Goal: Task Accomplishment & Management: Complete application form

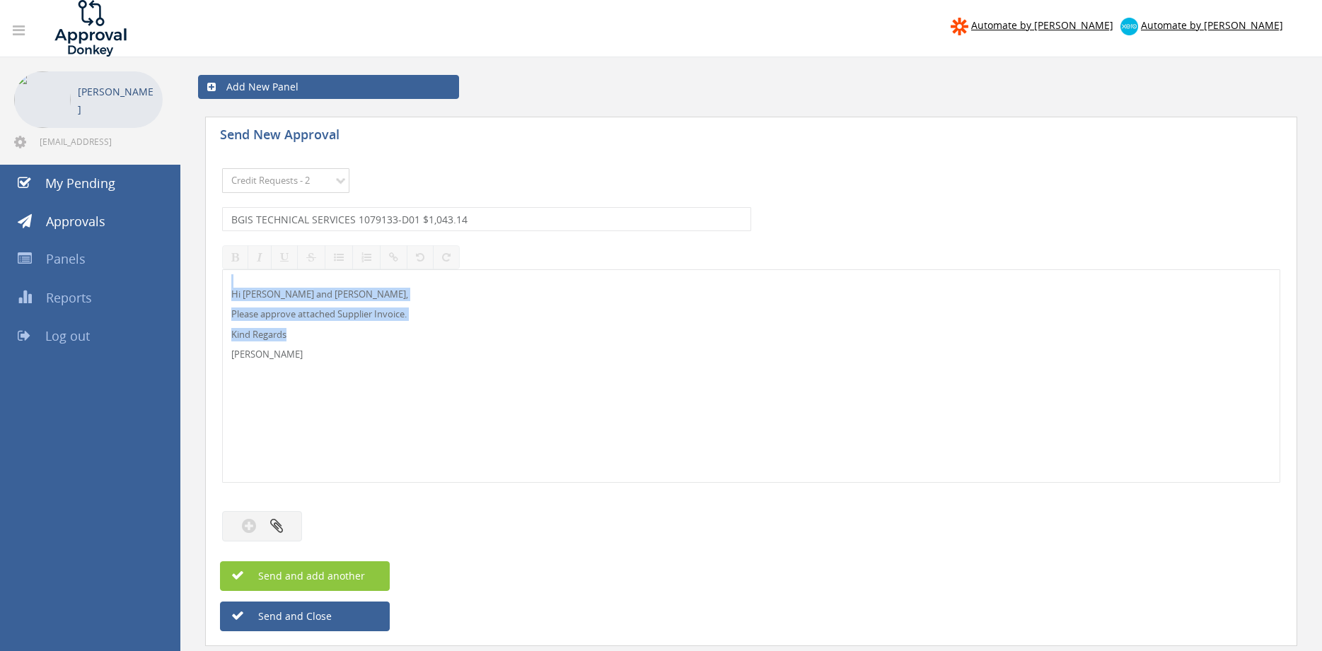
click at [222, 168] on select "Choose Panel Alarm Credits RG - 3 NZ Utilities Cable and SAI Global NZ Alarms-1…" at bounding box center [285, 180] width 127 height 25
select select "9632"
click option "Suppliers" at bounding box center [0, 0] width 0 height 0
drag, startPoint x: 502, startPoint y: 216, endPoint x: 220, endPoint y: 226, distance: 282.3
click at [222, 216] on input "BGIS TECHNICAL SERVICES 1079133-D01 $1,043.14" at bounding box center [486, 219] width 529 height 24
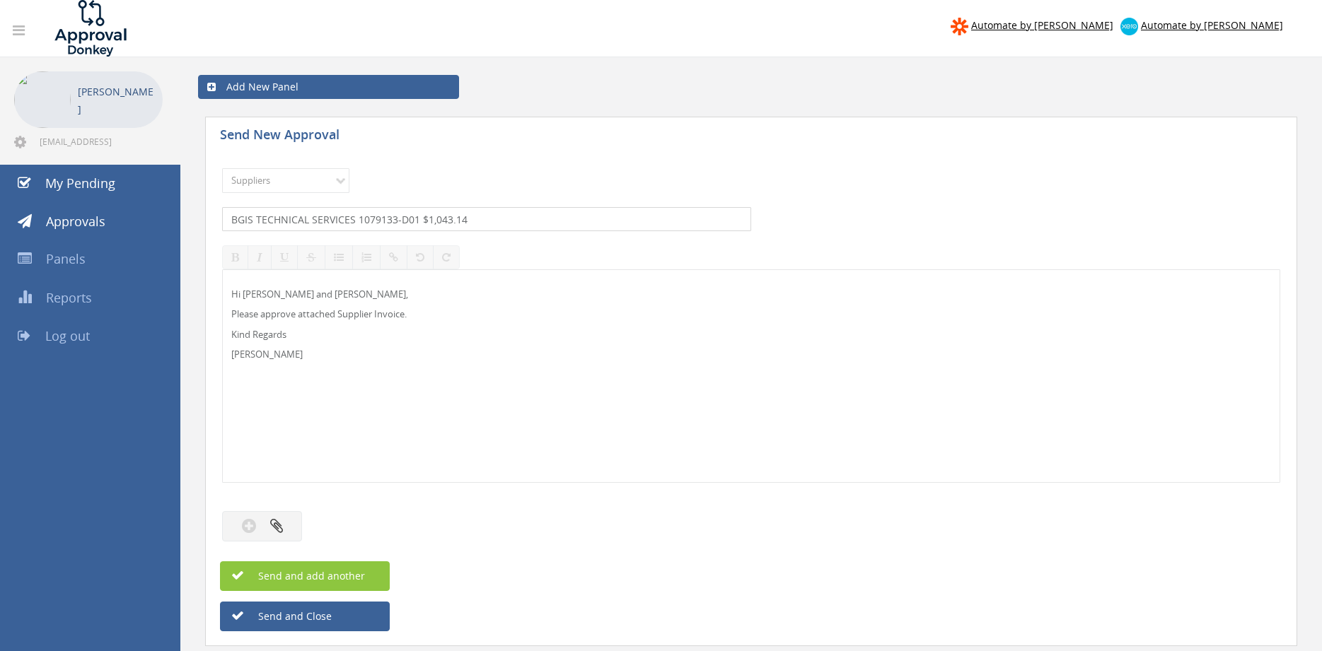
drag, startPoint x: 475, startPoint y: 221, endPoint x: 501, endPoint y: 221, distance: 26.2
click at [475, 221] on input "BGIS TECHNICAL SERVICES 1079133-D01 $1,043.14" at bounding box center [486, 219] width 529 height 24
drag, startPoint x: 500, startPoint y: 221, endPoint x: 357, endPoint y: 232, distance: 143.3
click at [222, 223] on input "BGIS TECHNICAL SERVICES 1079133-D01 $1,043.14" at bounding box center [486, 219] width 529 height 24
type input "TYCO 1881587 $1,955.86"
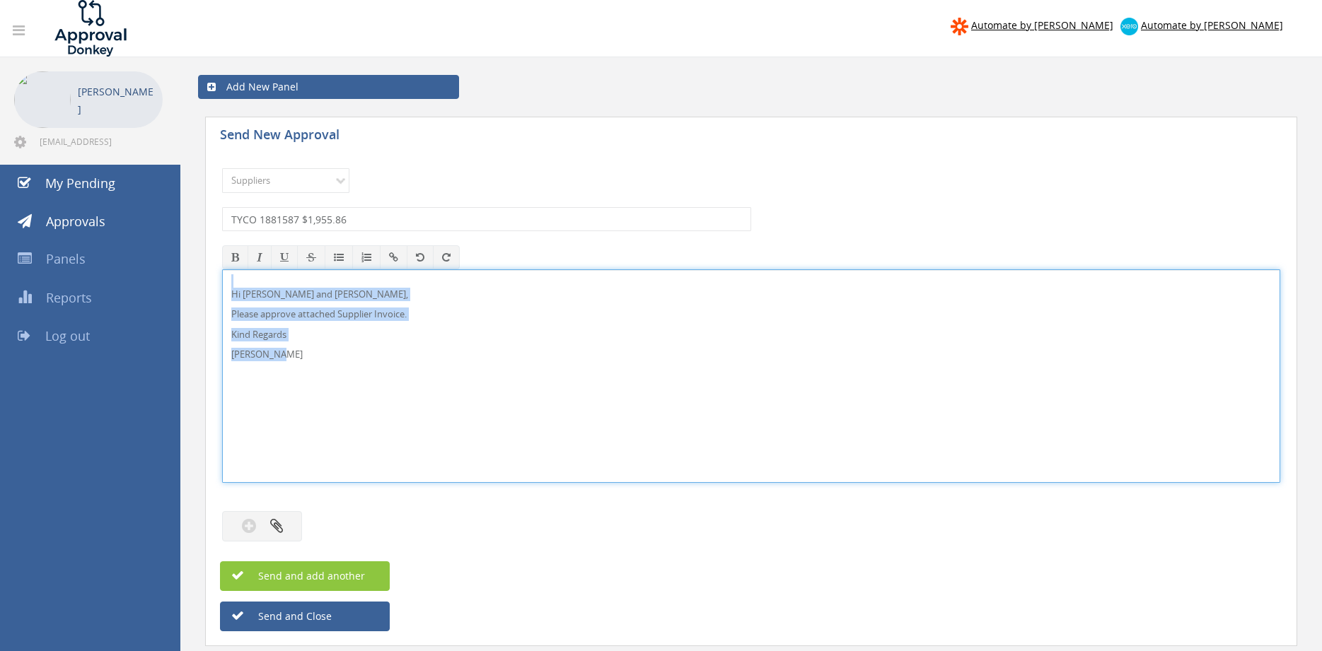
drag, startPoint x: 305, startPoint y: 357, endPoint x: 273, endPoint y: 284, distance: 80.4
click at [222, 269] on div "Hi [PERSON_NAME] and [PERSON_NAME], Please approve attached Supplier Invoice. K…" at bounding box center [751, 376] width 1058 height 214
copy div "Hi [PERSON_NAME] and [PERSON_NAME], Please approve attached Supplier Invoice. K…"
click at [286, 529] on button "button" at bounding box center [262, 526] width 80 height 30
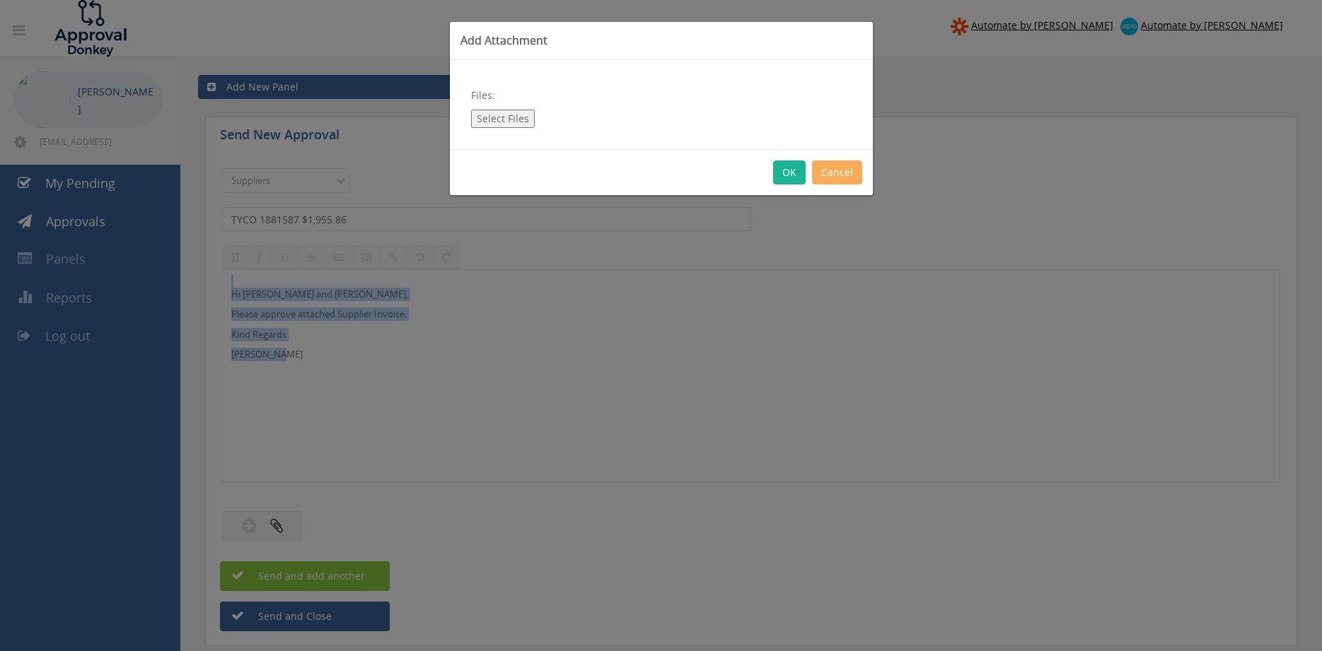
click at [521, 123] on button "Select Files" at bounding box center [503, 119] width 64 height 18
type input "C:\fakepath\TYCO 1881587 [DATE] PO 43497.pdf"
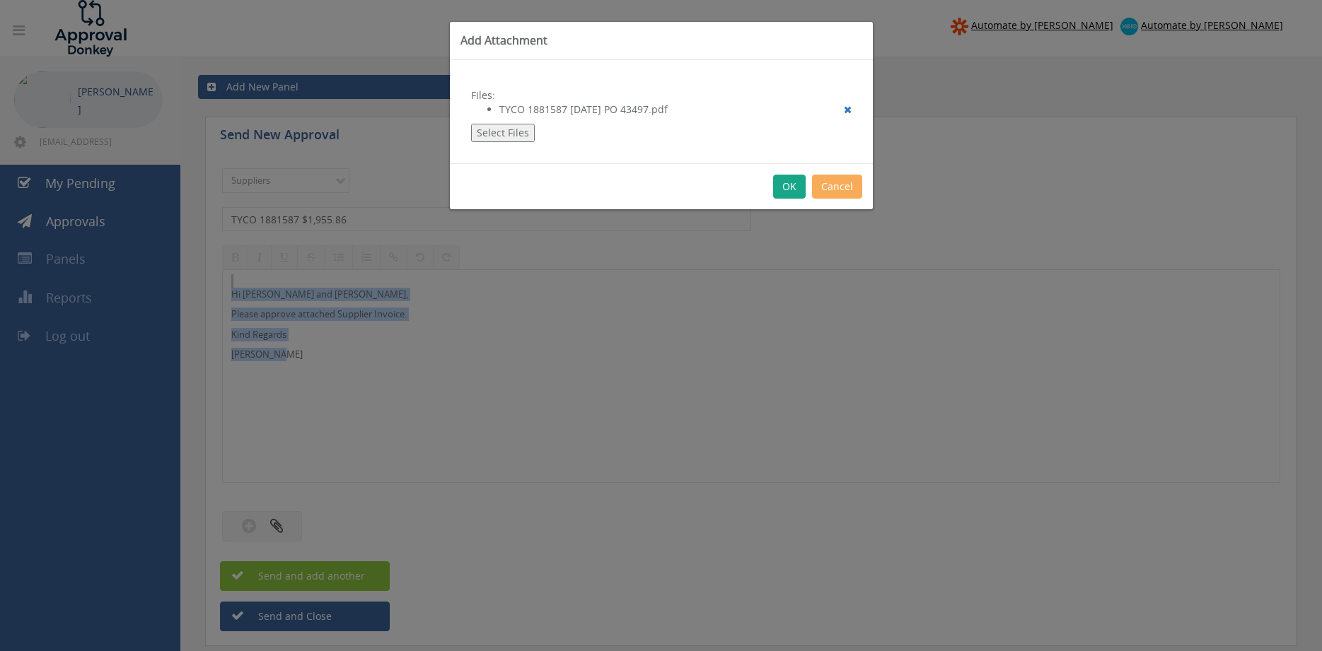
click at [791, 187] on button "OK" at bounding box center [789, 187] width 33 height 24
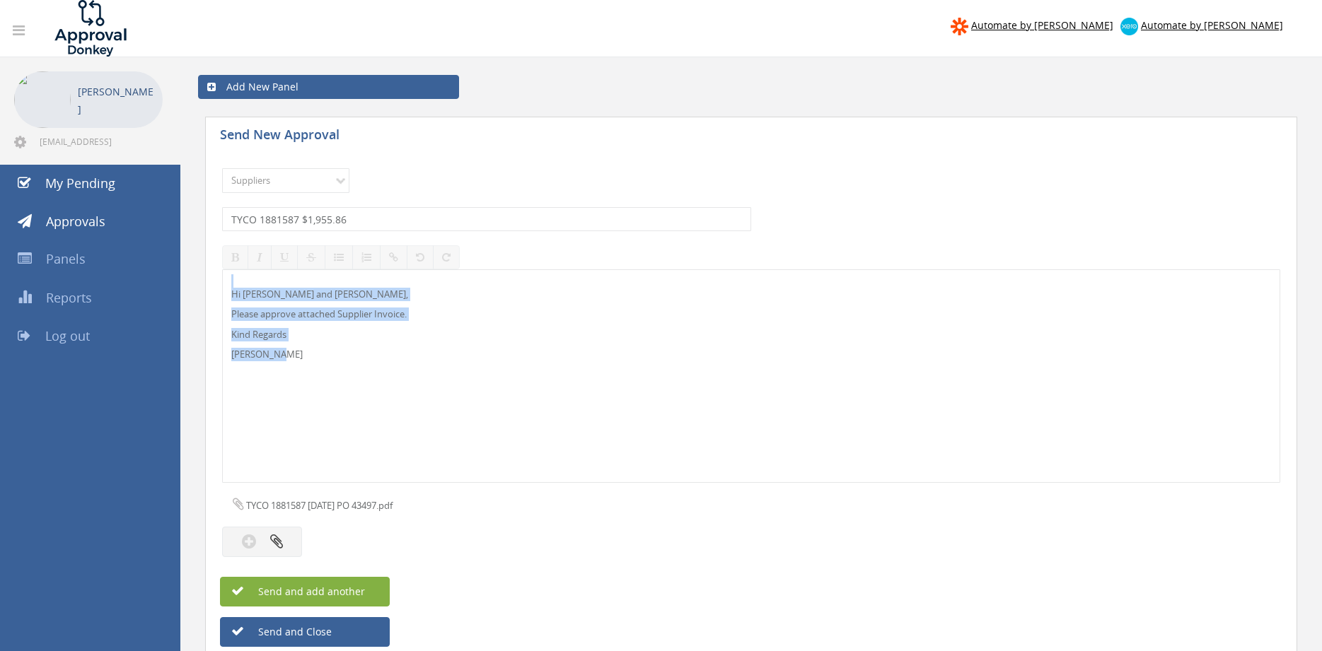
click at [374, 590] on button "Send and add another" at bounding box center [305, 592] width 170 height 30
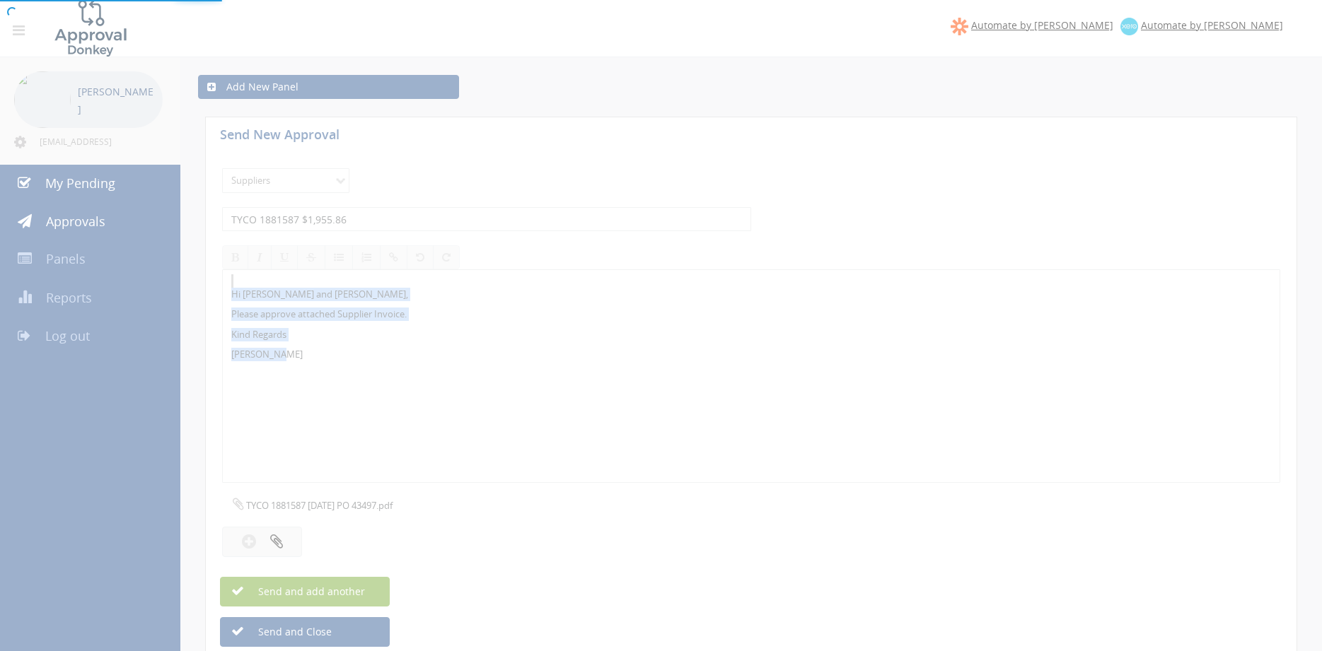
select select
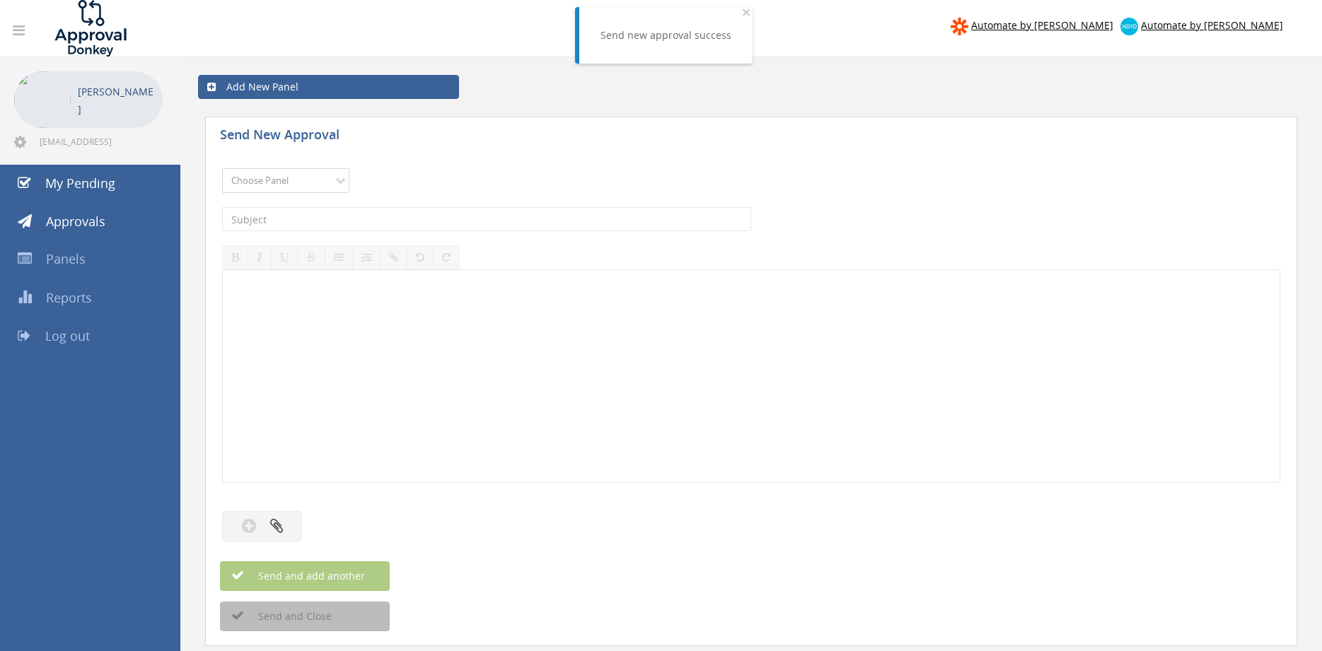
click at [222, 168] on select "Choose Panel Alarm Credits RG - 3 NZ Utilities Cable and SAI Global NZ Alarms-1…" at bounding box center [285, 180] width 127 height 25
select select "9632"
click option "Suppliers" at bounding box center [0, 0] width 0 height 0
click at [398, 218] on input "text" at bounding box center [486, 219] width 529 height 24
type input "TYCO 1881628 $156.40"
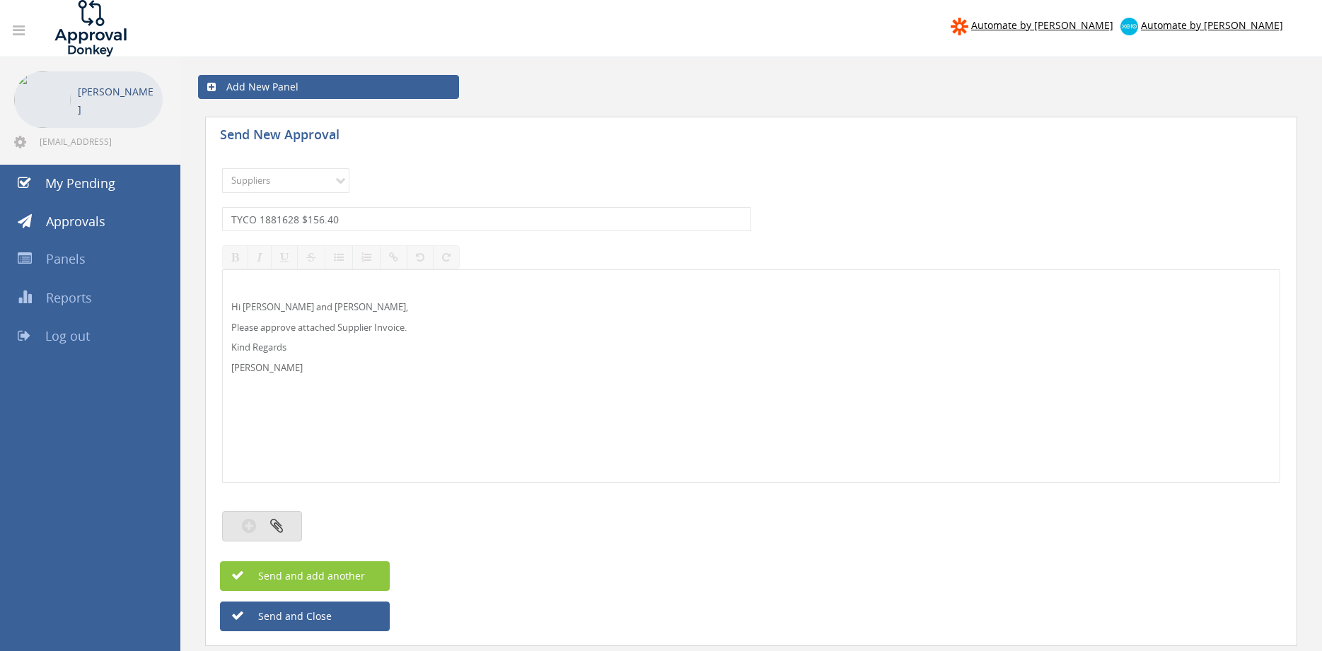
click at [280, 520] on icon "button" at bounding box center [276, 526] width 13 height 16
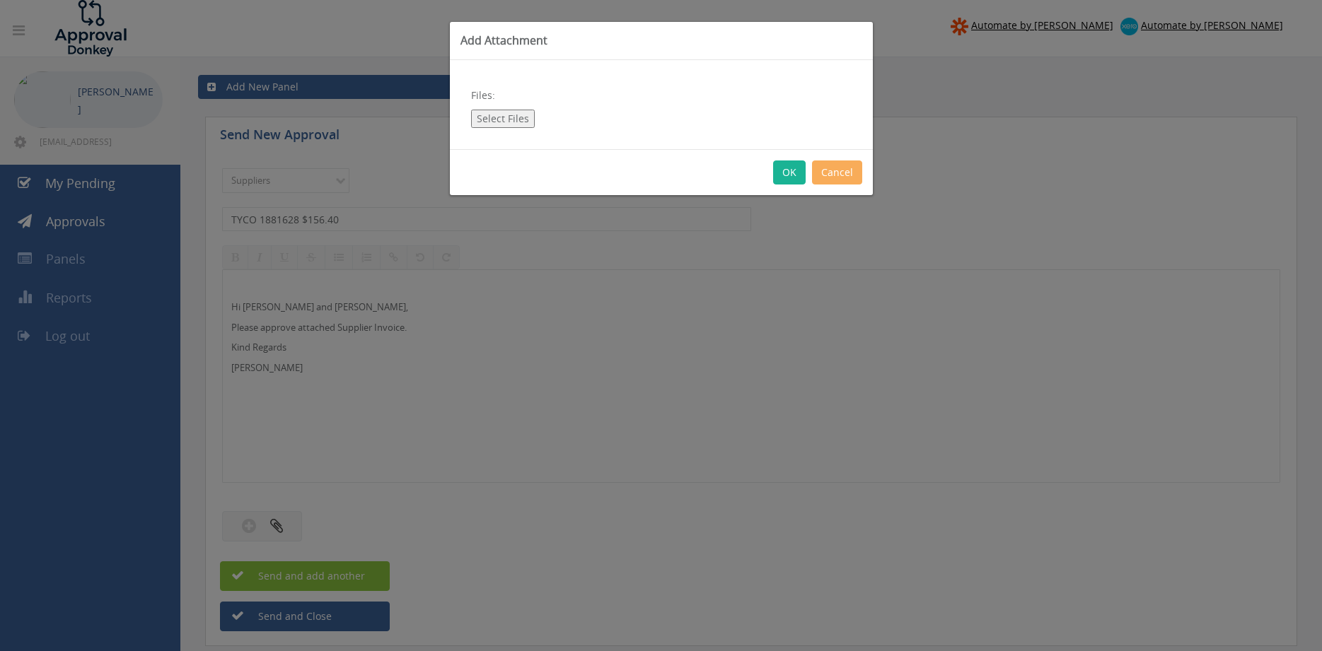
click at [512, 124] on button "Select Files" at bounding box center [503, 119] width 64 height 18
type input "C:\fakepath\TYCO 1881628 [DATE] PO 43512.pdf"
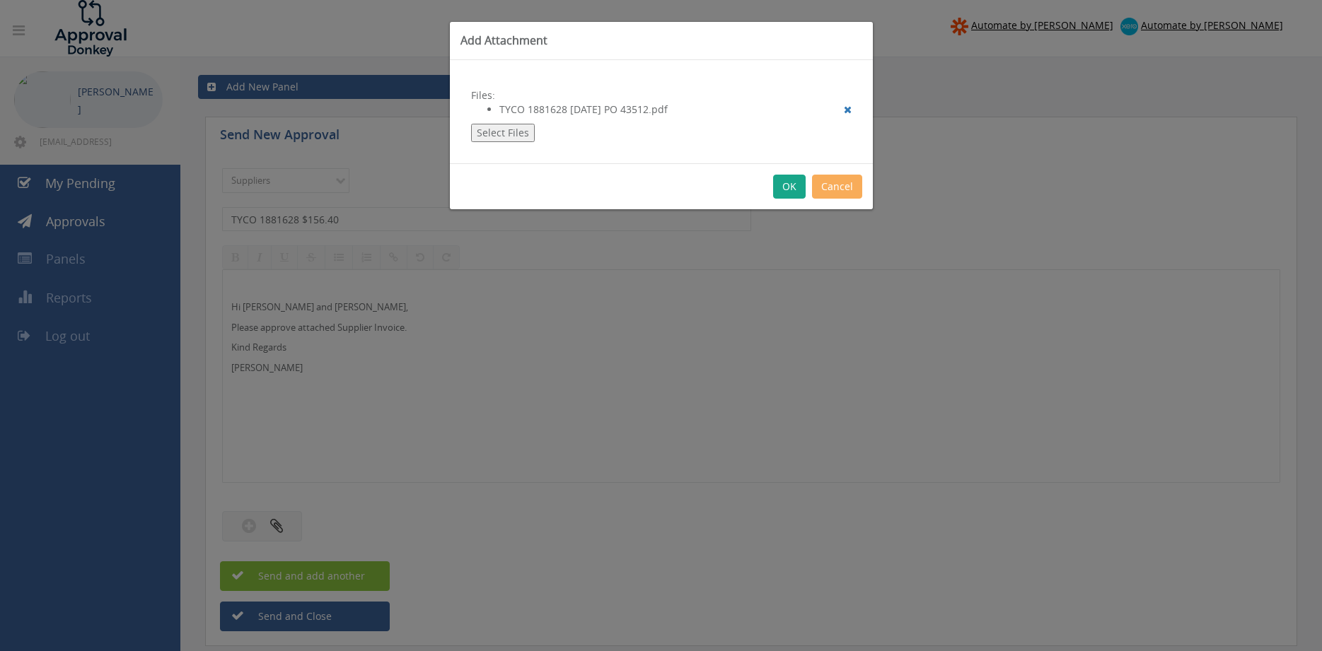
click at [795, 186] on button "OK" at bounding box center [789, 187] width 33 height 24
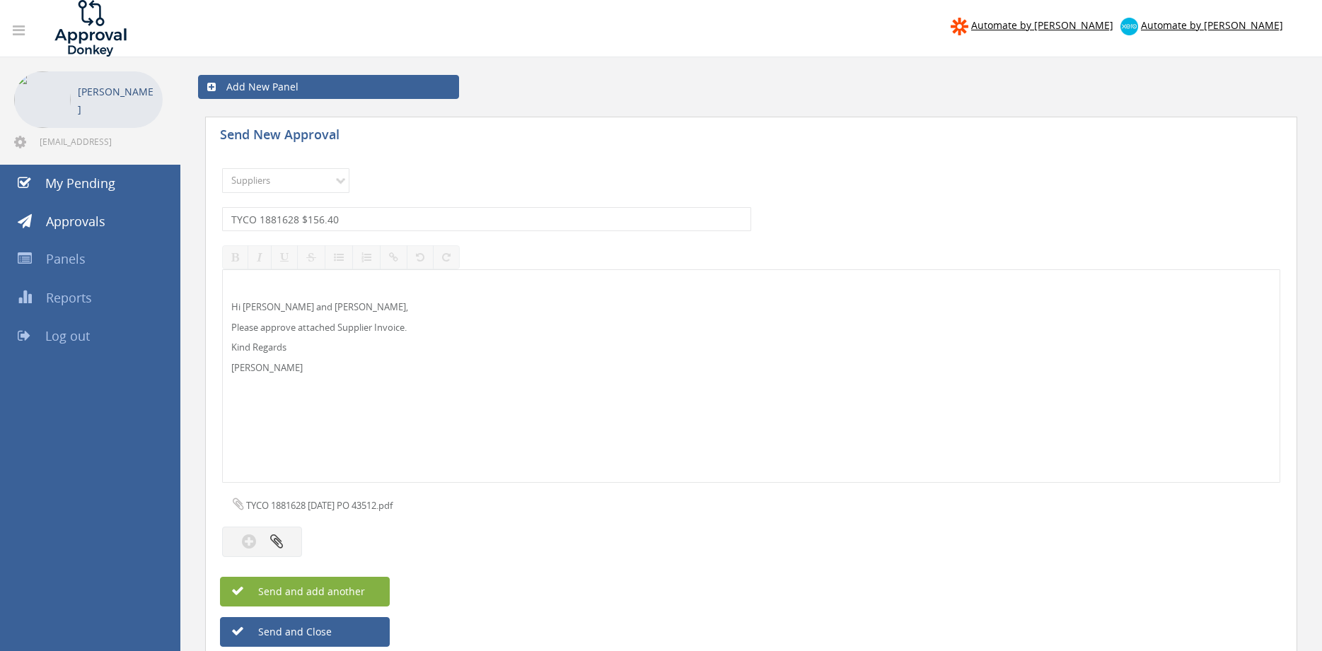
click at [373, 599] on button "Send and add another" at bounding box center [305, 592] width 170 height 30
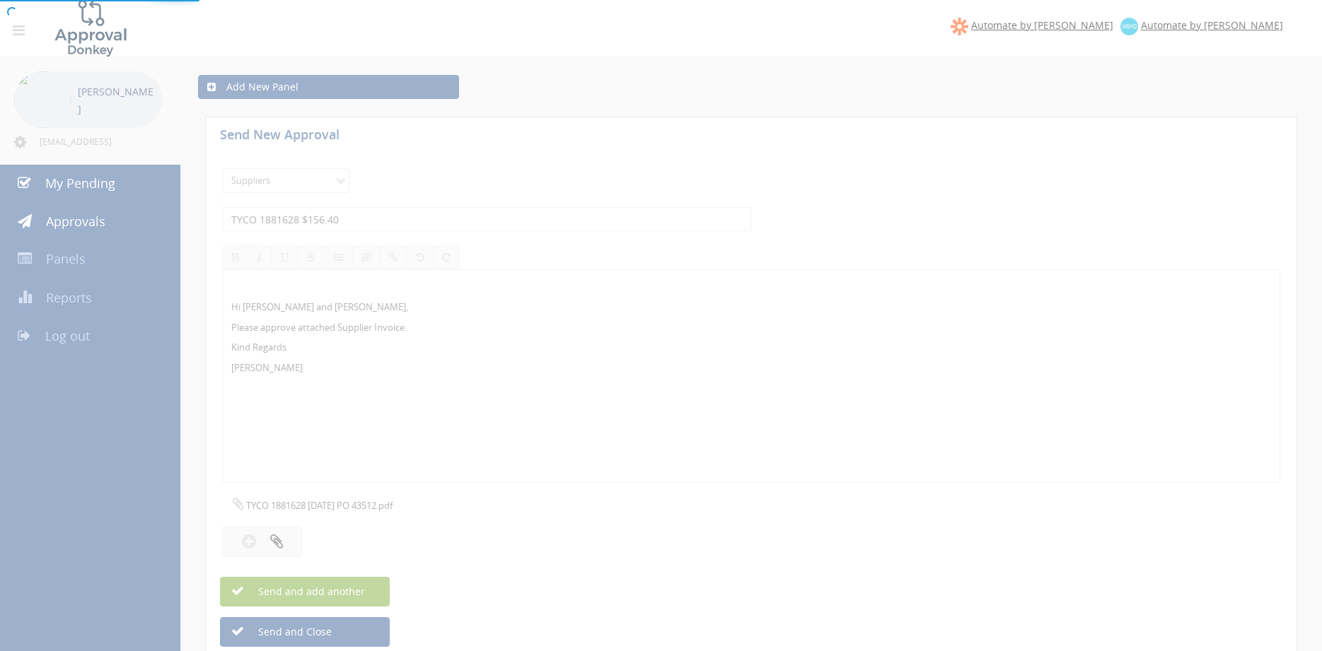
select select
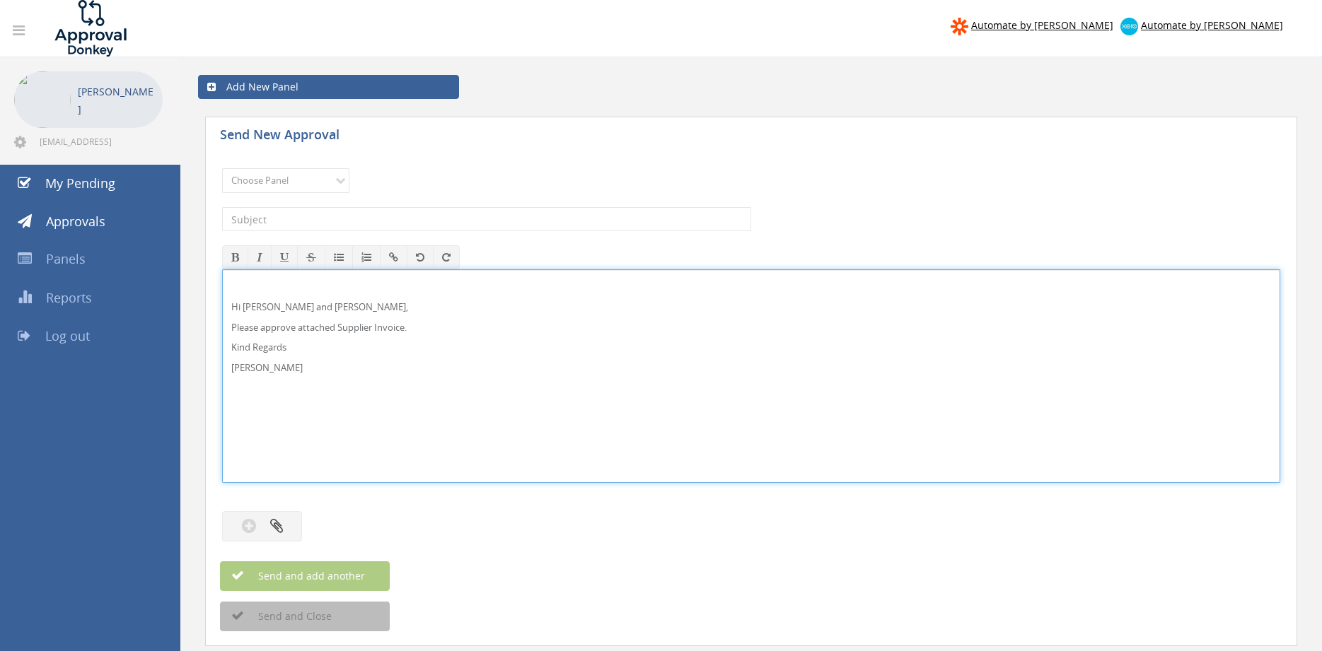
click at [252, 309] on p "Hi [PERSON_NAME] and [PERSON_NAME]," at bounding box center [750, 307] width 1039 height 13
click at [222, 269] on div "Hi [PERSON_NAME], Please approve attached Supplier Invoice. Kind Regards [PERSO…" at bounding box center [751, 376] width 1058 height 214
click at [222, 168] on select "Choose Panel Alarm Credits RG - 3 NZ Utilities Cable and SAI Global NZ Alarms-1…" at bounding box center [285, 180] width 127 height 25
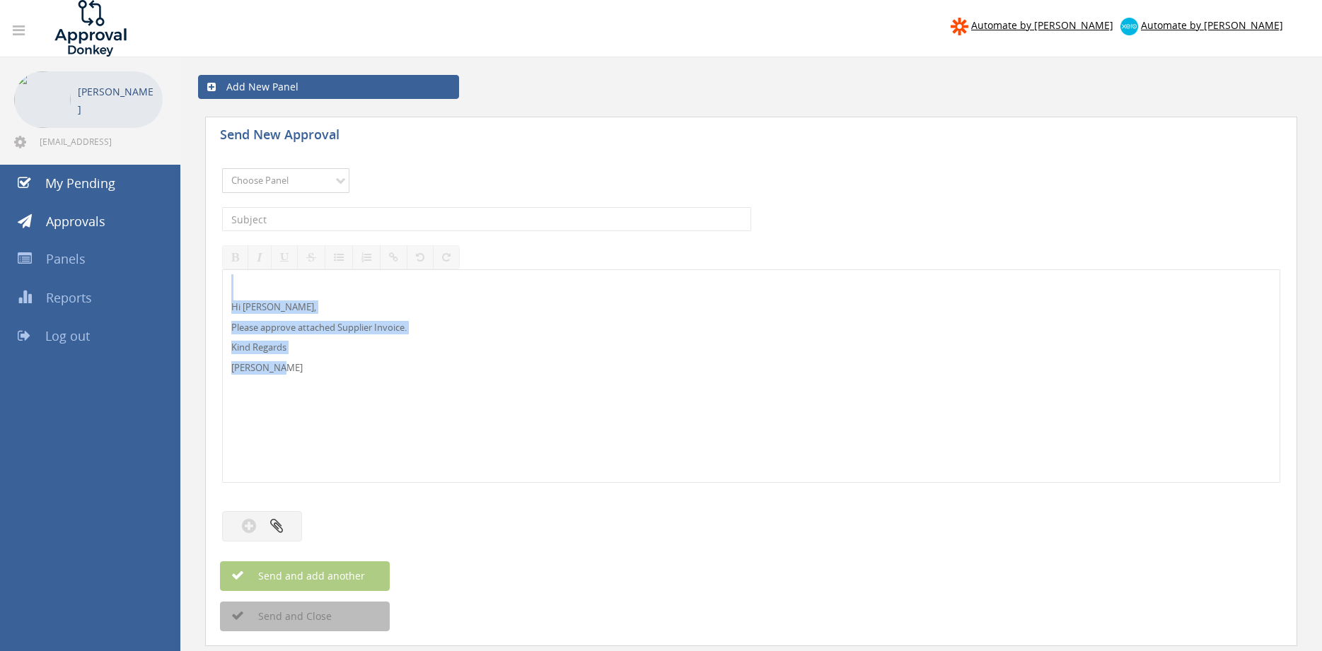
select select "9680"
click option "Alarm Suppliers - 2" at bounding box center [0, 0] width 0 height 0
click at [361, 217] on input "text" at bounding box center [486, 219] width 529 height 24
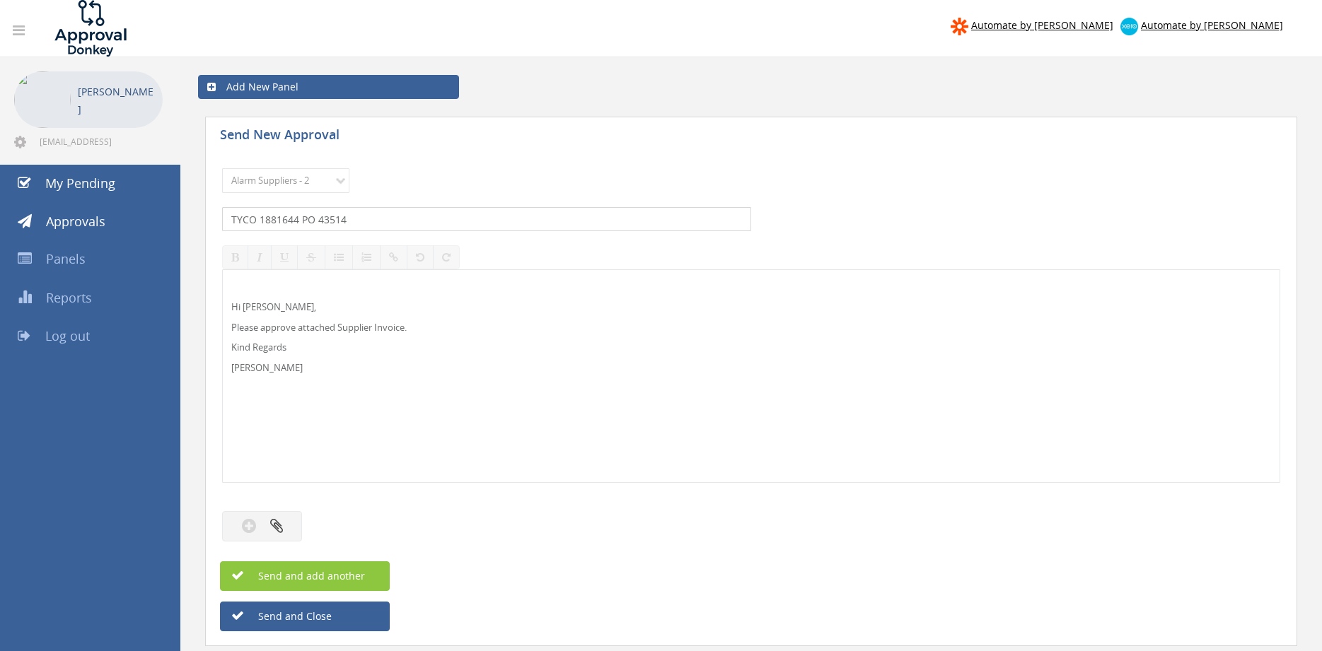
type input "TYCO 1881644 PO 43514"
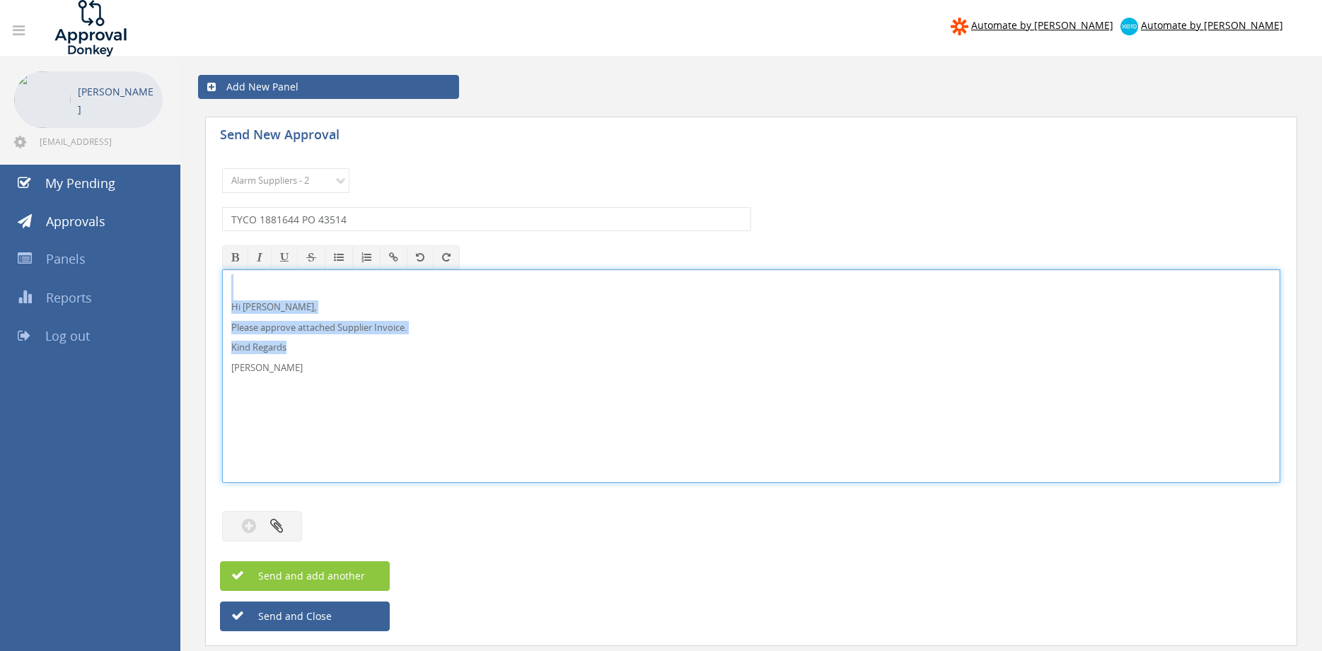
drag, startPoint x: 320, startPoint y: 387, endPoint x: 215, endPoint y: 289, distance: 144.1
click at [222, 269] on div "Hi [PERSON_NAME], Please approve attached Supplier Invoice. Kind Regards [PERSO…" at bounding box center [751, 376] width 1058 height 214
copy div "Hi [PERSON_NAME], Please approve attached Supplier Invoice. Kind Regards"
click at [286, 518] on button "button" at bounding box center [262, 526] width 80 height 30
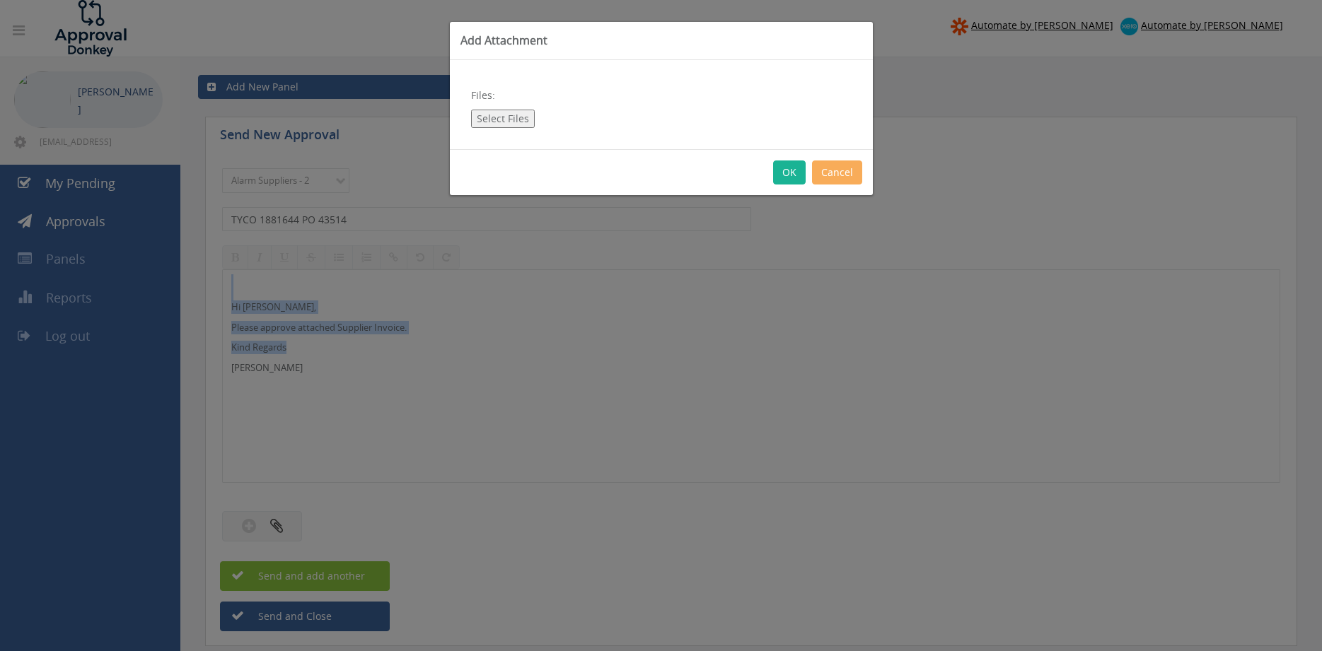
click at [492, 113] on button "Select Files" at bounding box center [503, 119] width 64 height 18
type input "C:\fakepath\TYCO 1881644 [DATE] PO 43514.pdf"
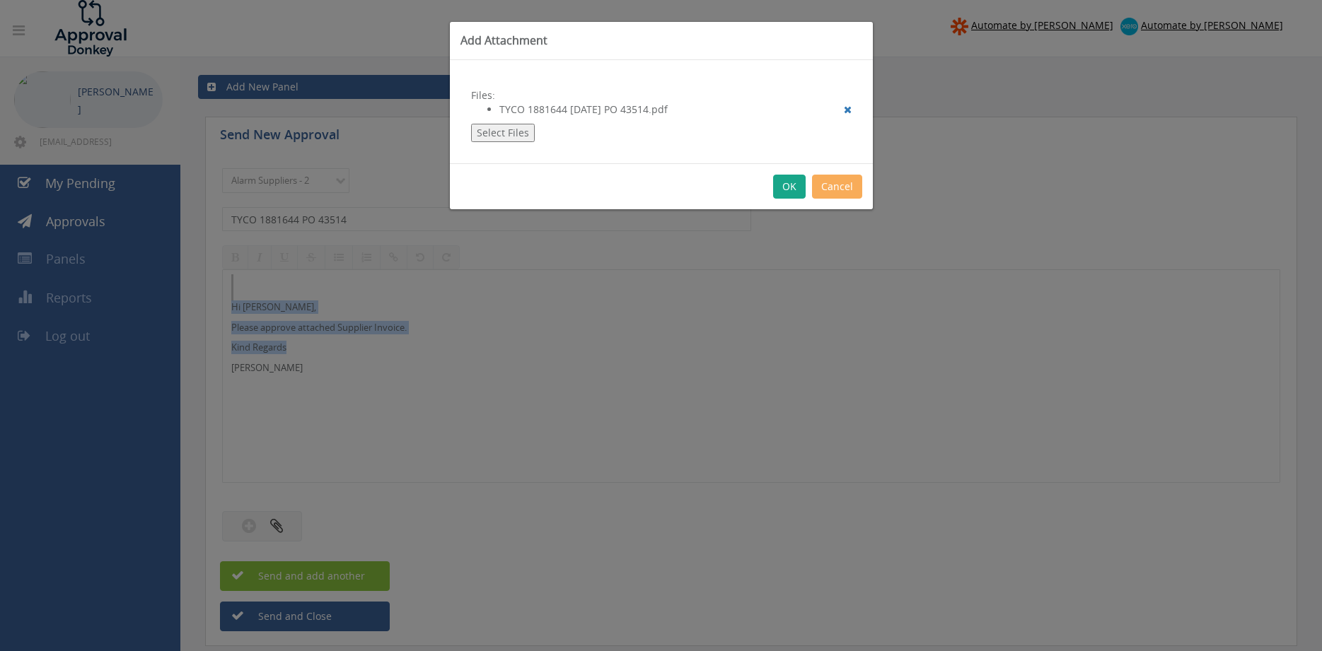
click at [787, 187] on button "OK" at bounding box center [789, 187] width 33 height 24
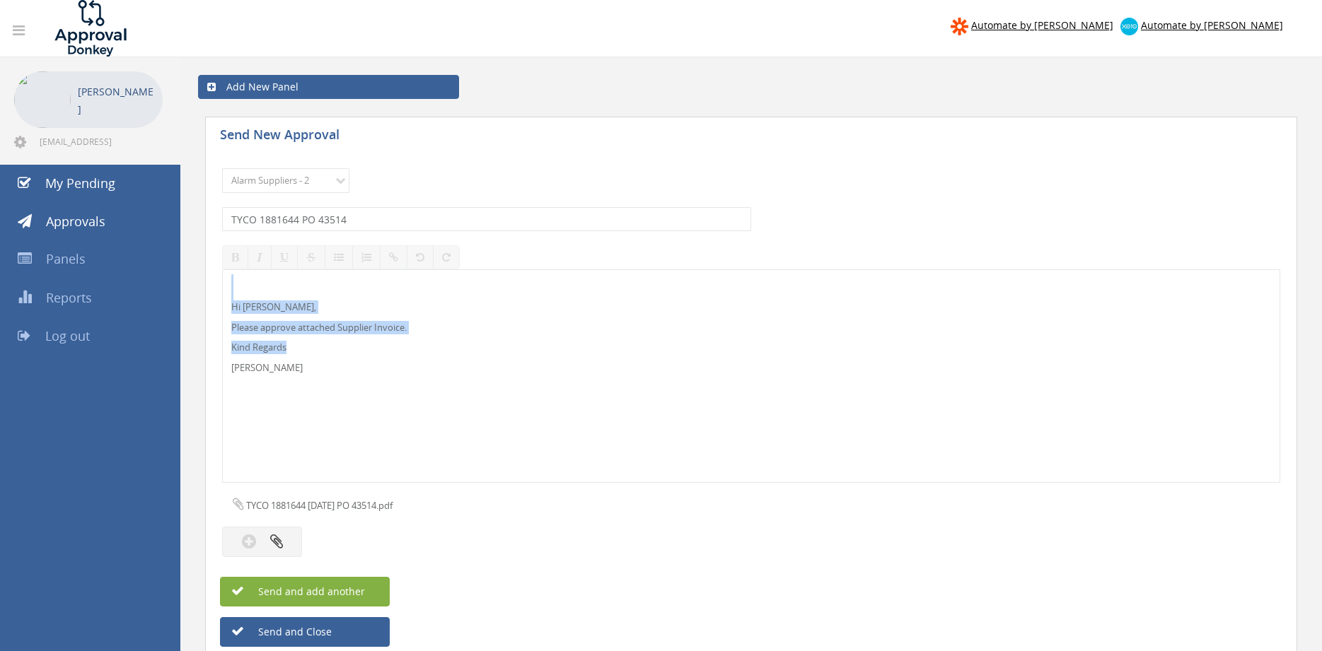
click at [334, 589] on span "Send and add another" at bounding box center [296, 591] width 137 height 13
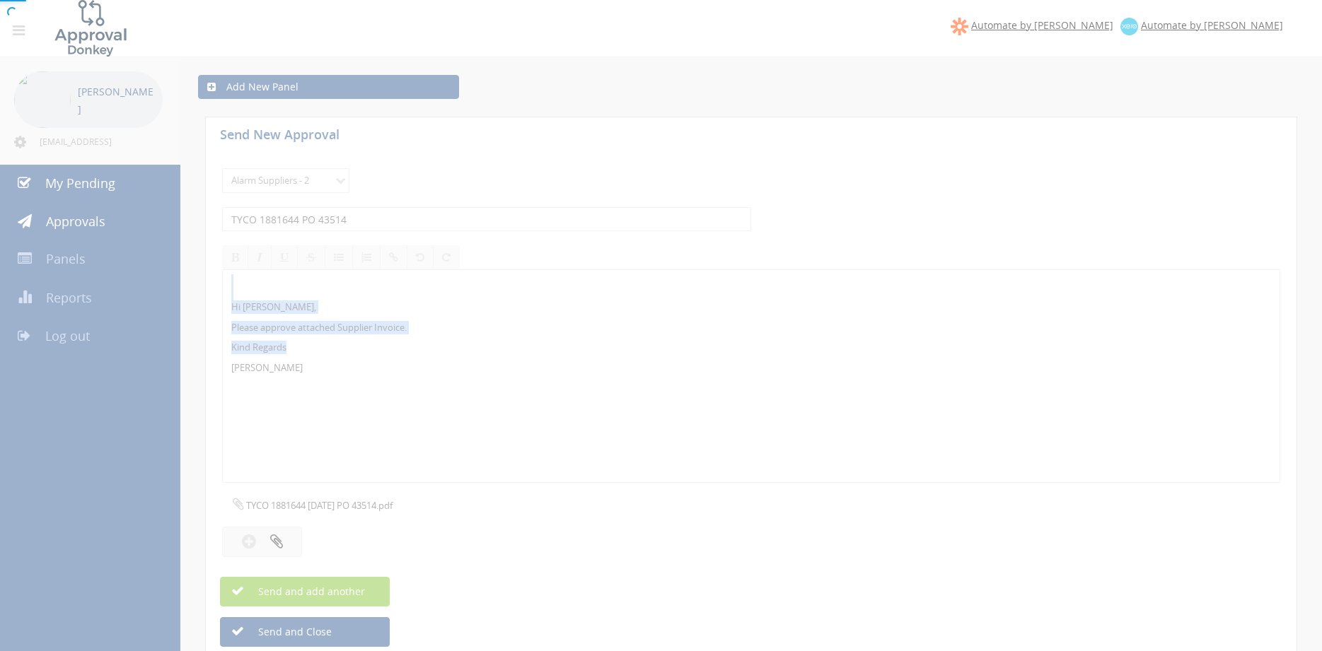
select select
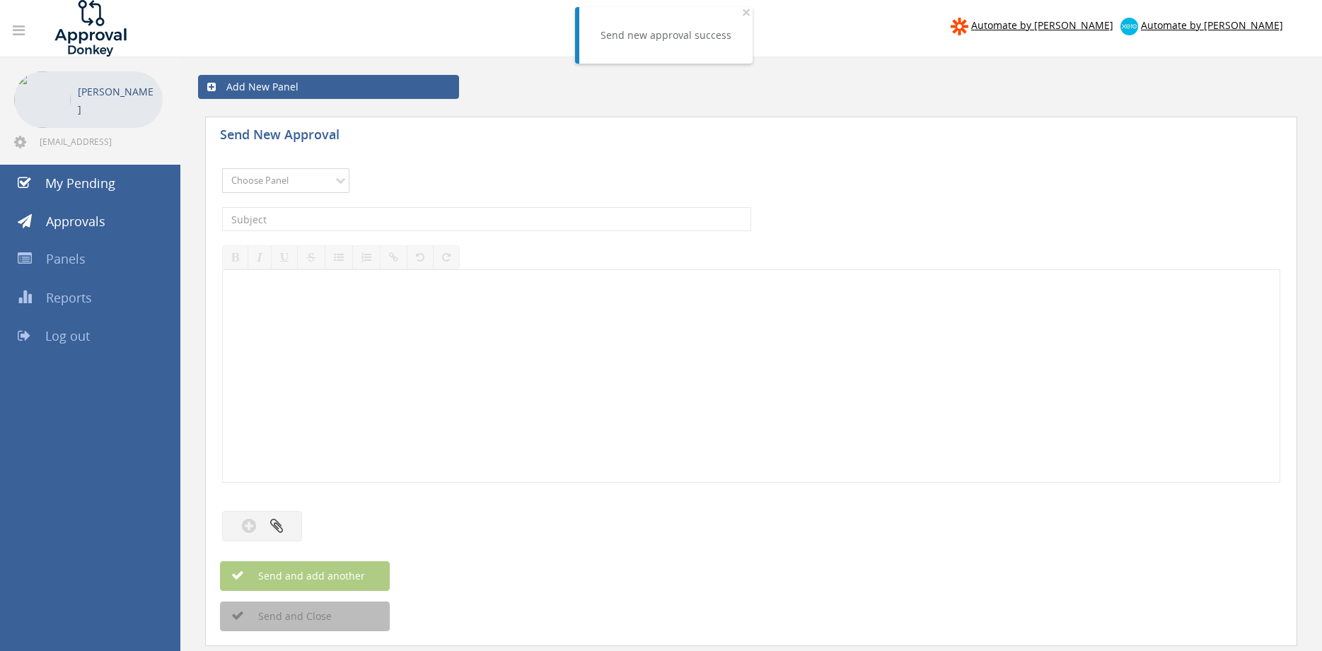
select select "9680"
click option "Alarm Suppliers - 2" at bounding box center [0, 0] width 0 height 0
click at [380, 214] on input "text" at bounding box center [486, 219] width 529 height 24
type input "TYCO 1881609 PO 43505"
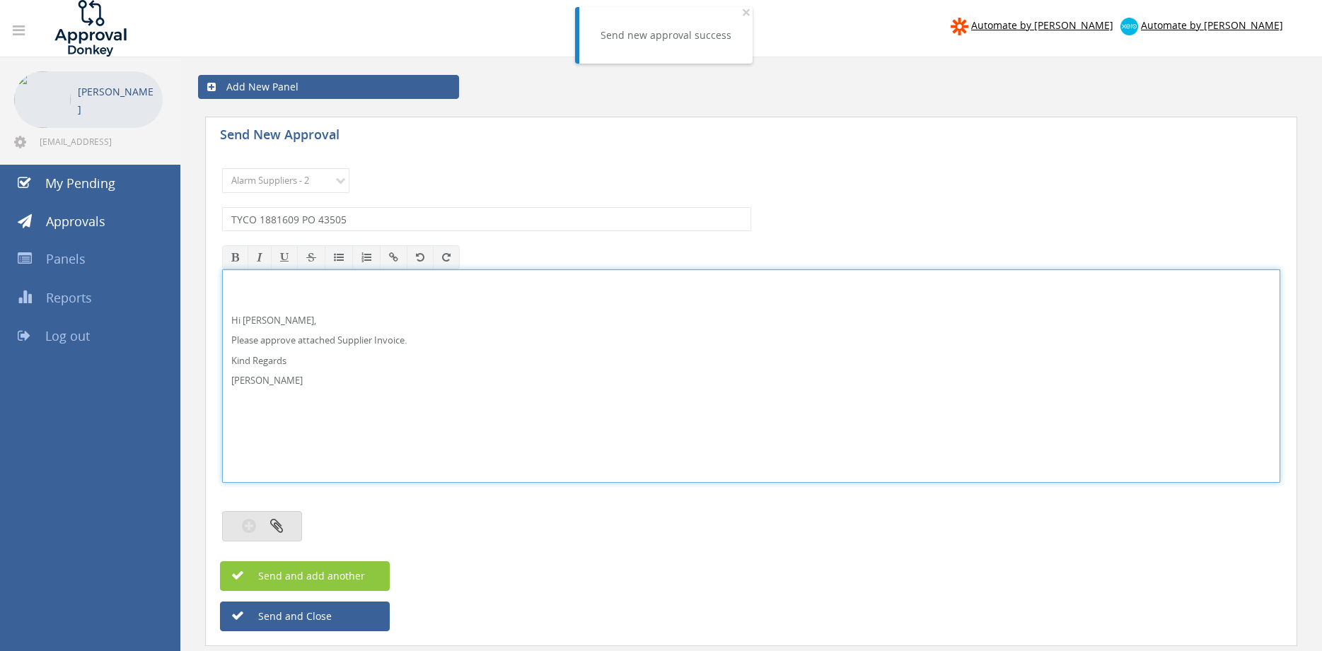
click at [286, 531] on button "button" at bounding box center [262, 526] width 80 height 30
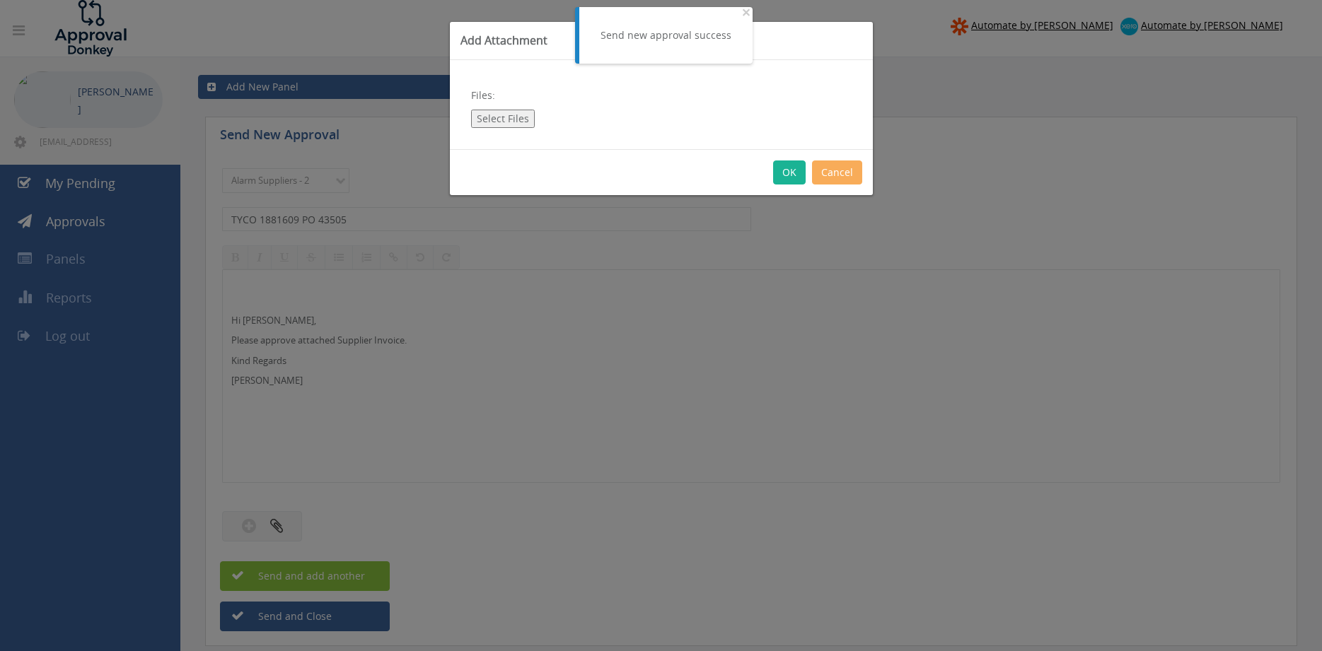
click at [514, 110] on button "Select Files" at bounding box center [503, 119] width 64 height 18
type input "C:\fakepath\TYCO 1881609 [DATE] PO 43505.pdf"
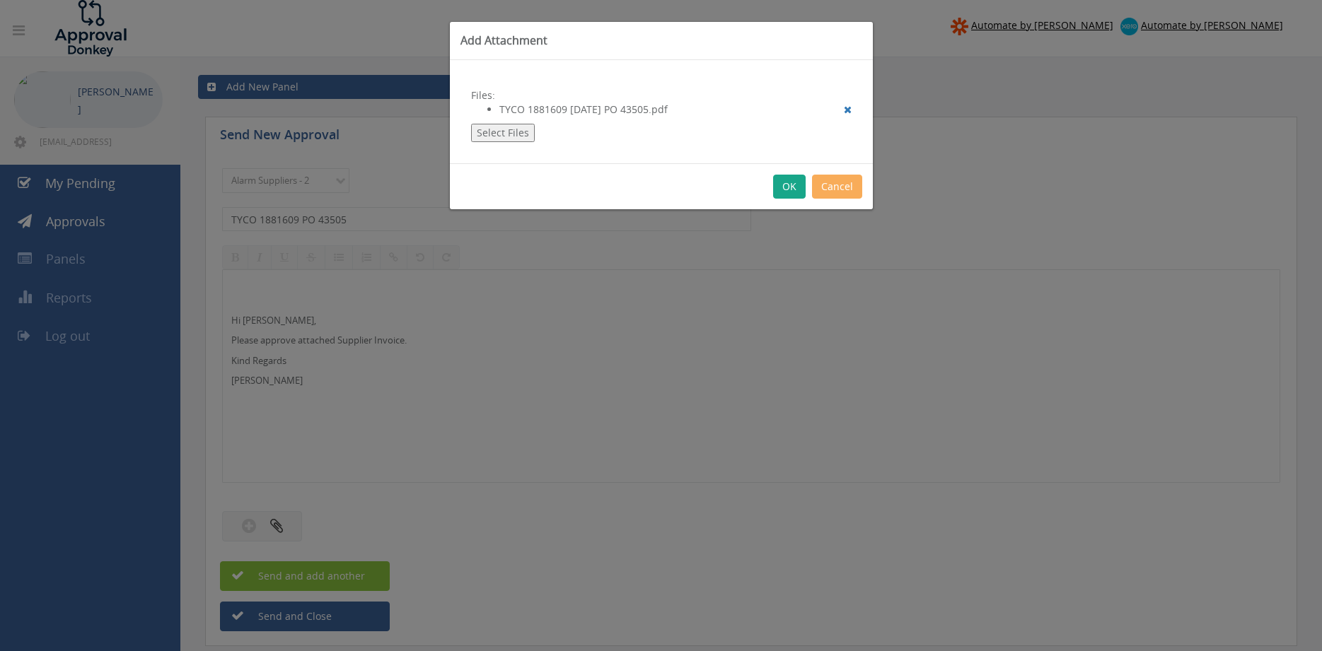
click at [786, 186] on button "OK" at bounding box center [789, 187] width 33 height 24
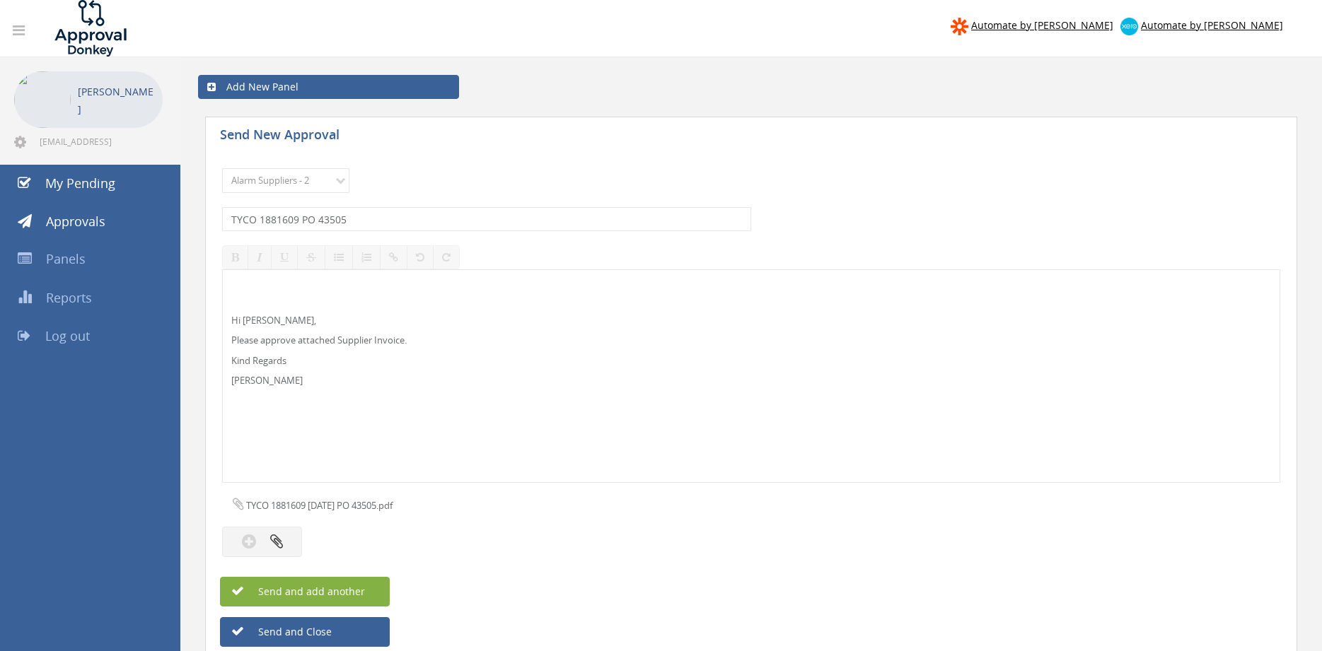
click at [357, 589] on span "Send and add another" at bounding box center [296, 591] width 137 height 13
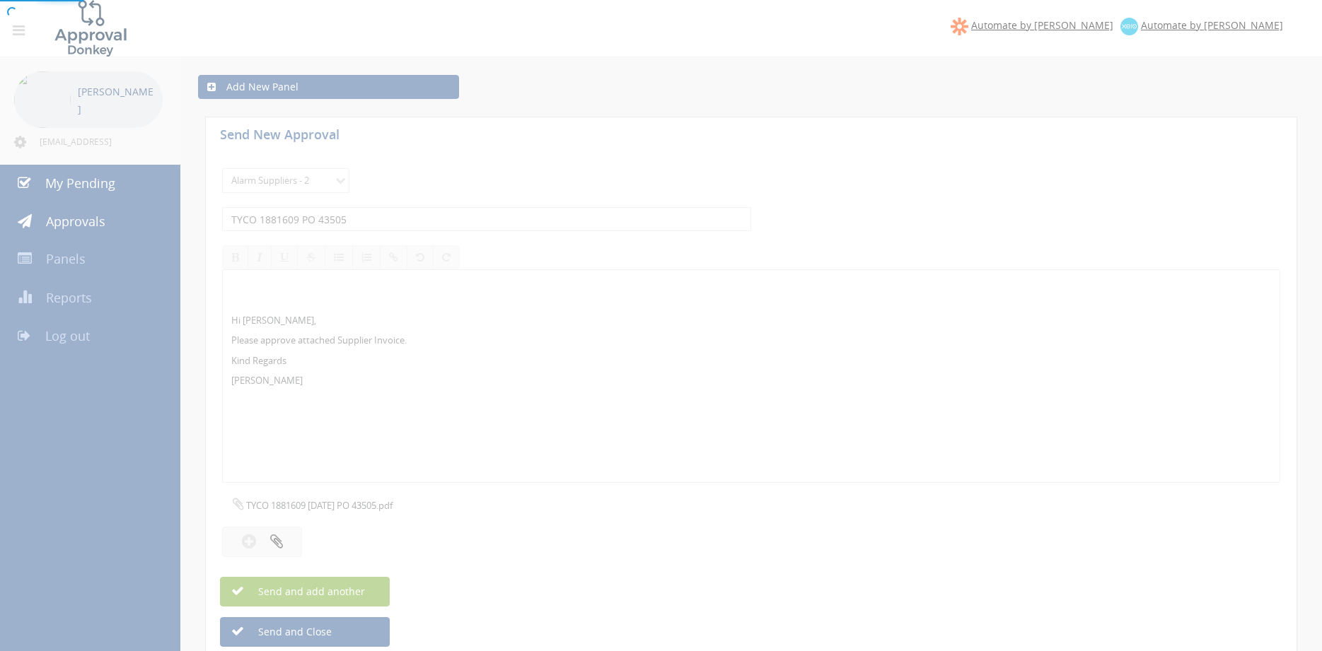
select select
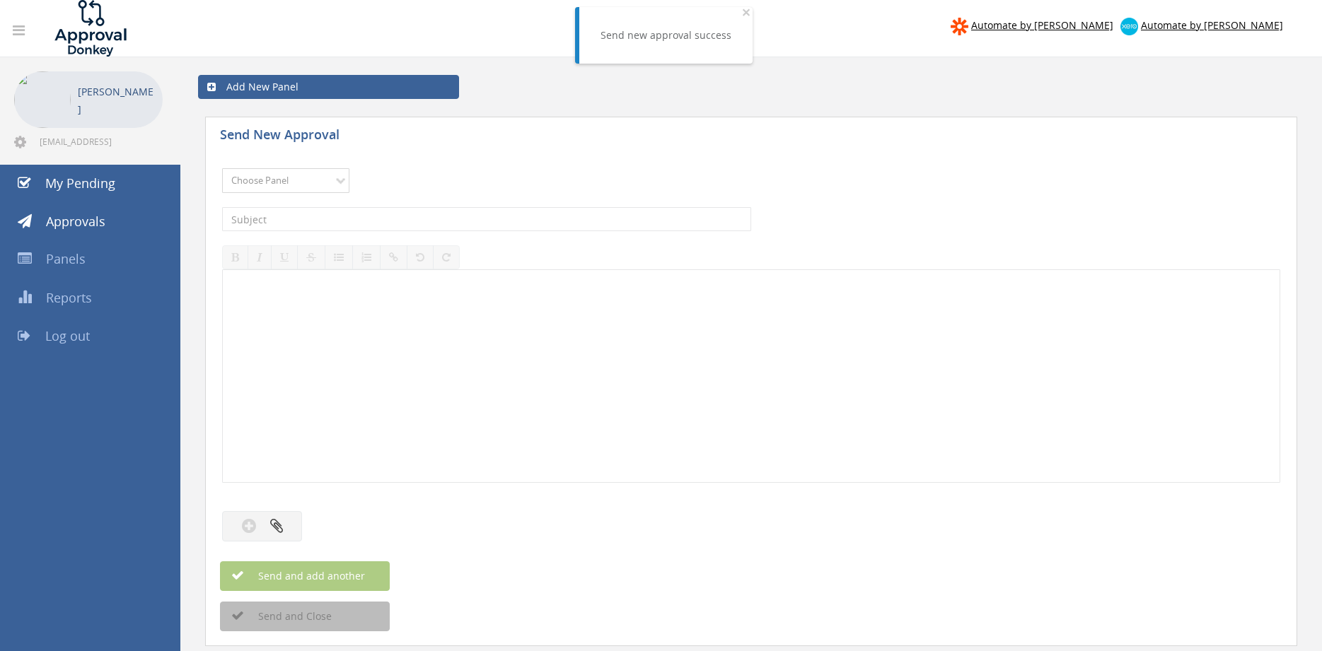
select select "9680"
click option "Alarm Suppliers - 2" at bounding box center [0, 0] width 0 height 0
click at [418, 218] on input "text" at bounding box center [486, 219] width 529 height 24
type input "TYCO 1881578 PO 43494"
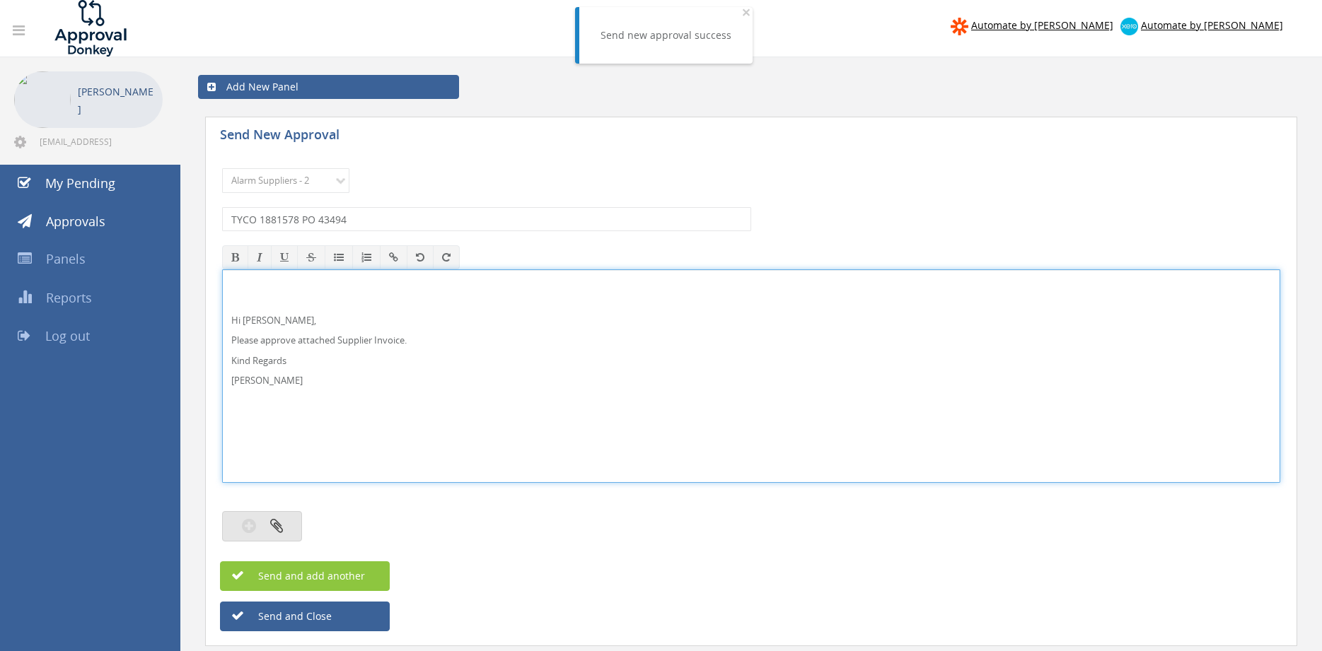
click at [289, 517] on button "button" at bounding box center [262, 526] width 80 height 30
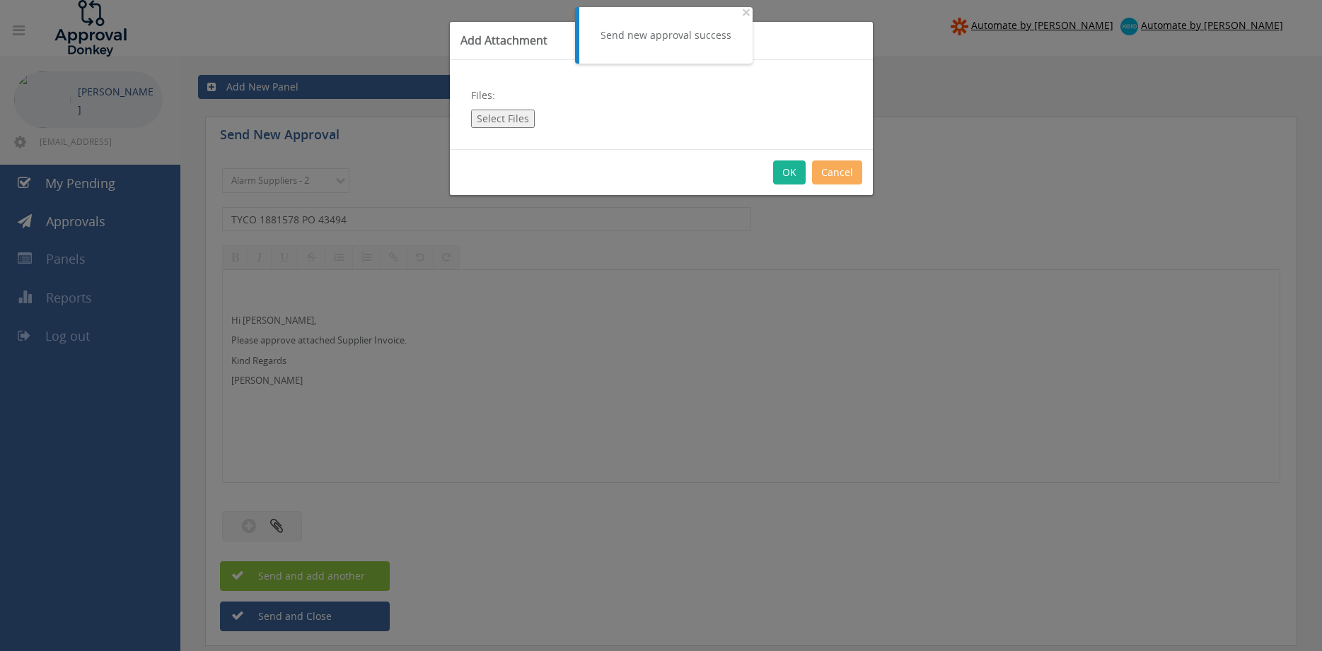
click at [503, 117] on button "Select Files" at bounding box center [503, 119] width 64 height 18
type input "C:\fakepath\TYCO 1881578 [DATE] PO 43494.pdf"
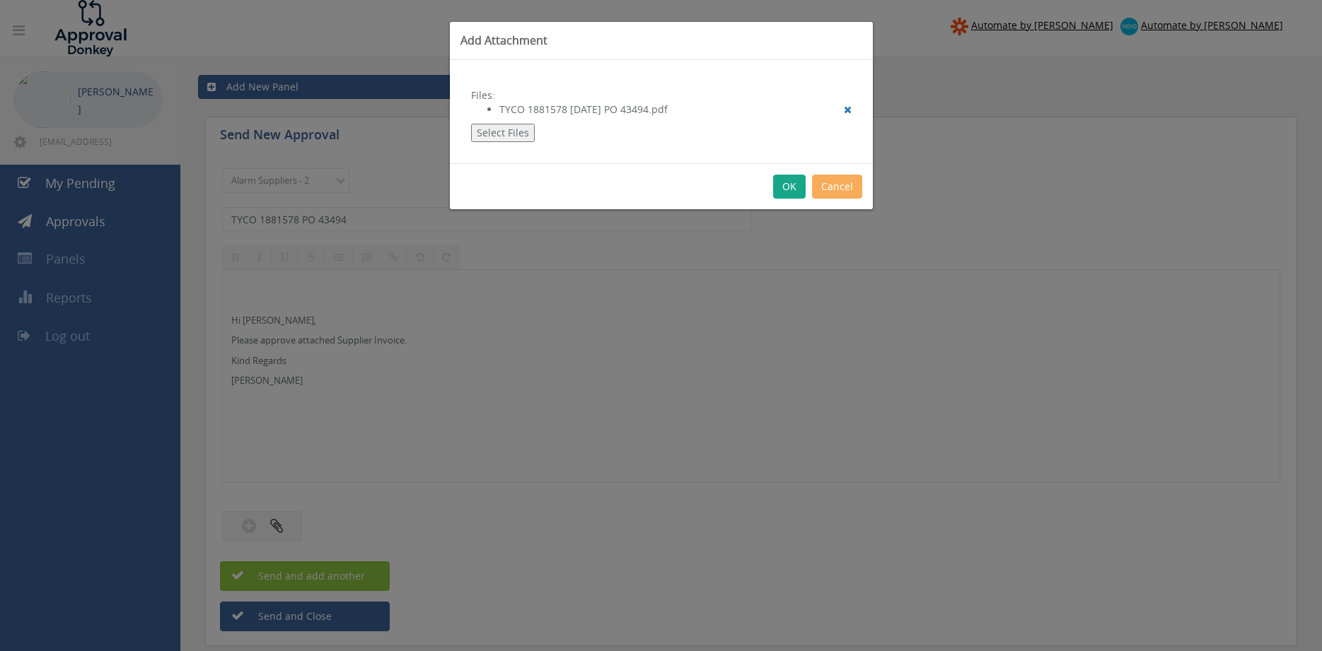
click at [788, 175] on button "OK" at bounding box center [789, 187] width 33 height 24
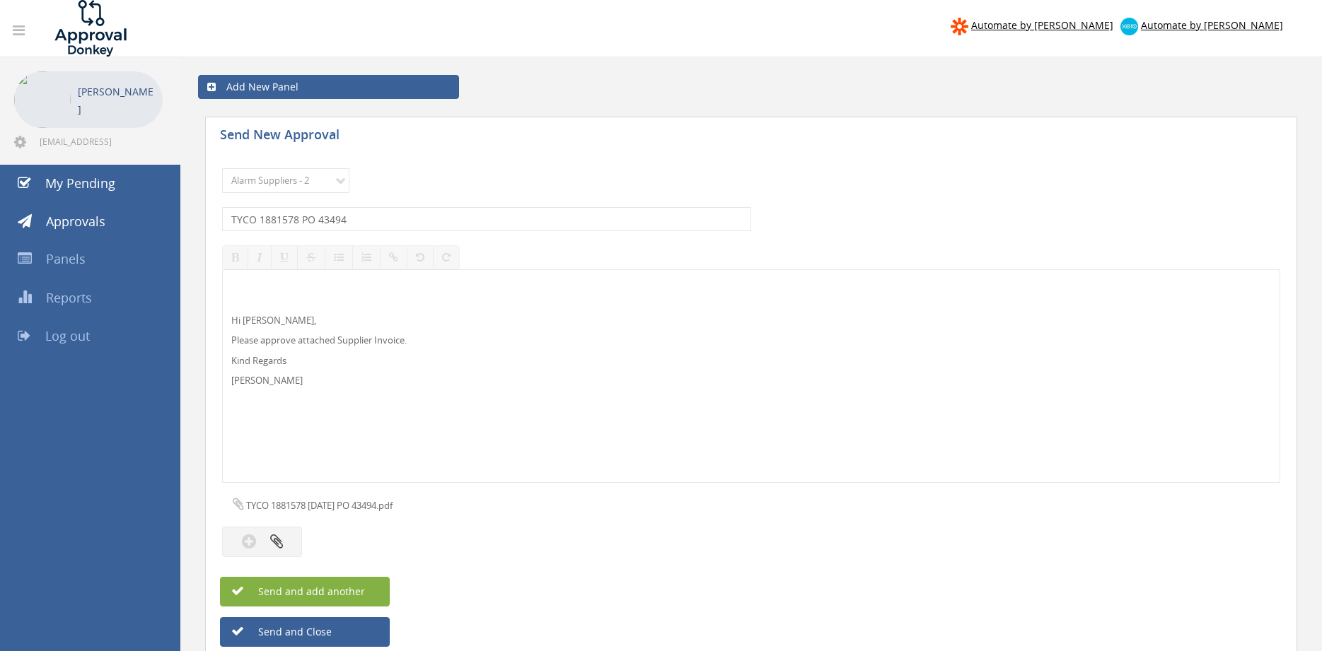
click at [375, 589] on button "Send and add another" at bounding box center [305, 592] width 170 height 30
select select
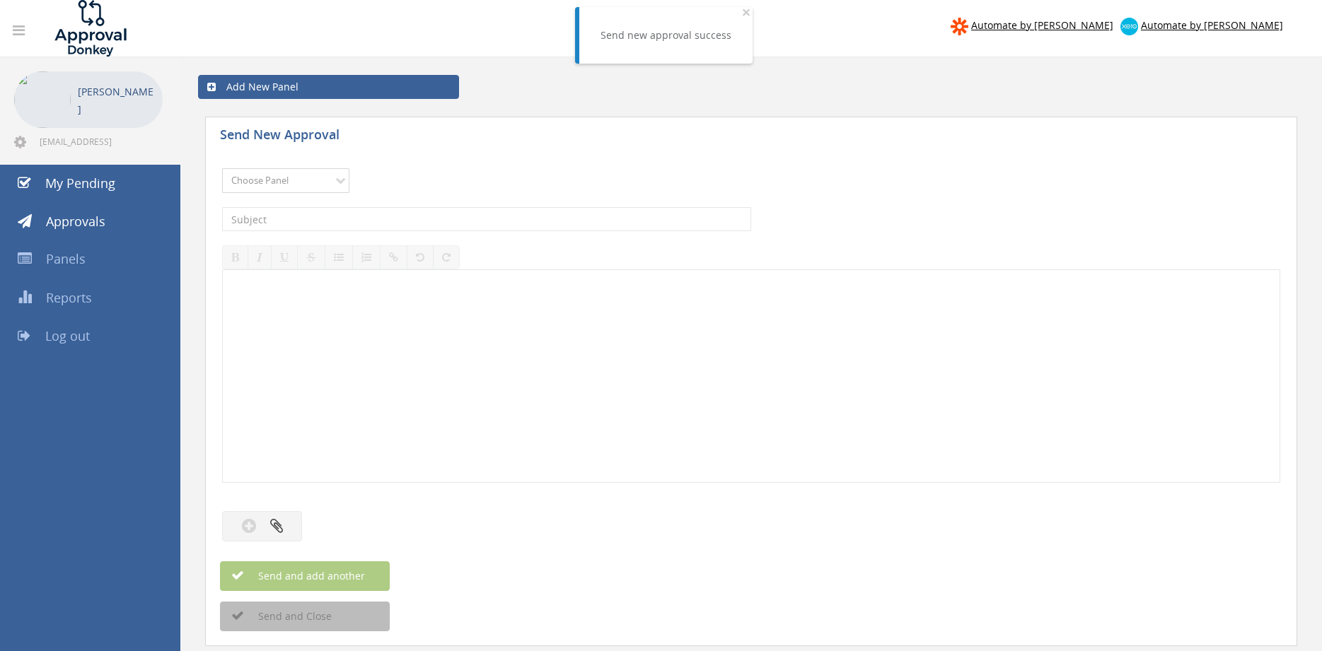
click at [320, 175] on select "Choose Panel Alarm Credits RG - 3 NZ Utilities Cable and SAI Global NZ Alarms-1…" at bounding box center [285, 180] width 127 height 25
select select "9680"
click option "Alarm Suppliers - 2" at bounding box center [0, 0] width 0 height 0
click at [394, 216] on input "text" at bounding box center [486, 219] width 529 height 24
type input "TYCO 1881556 PO 43488"
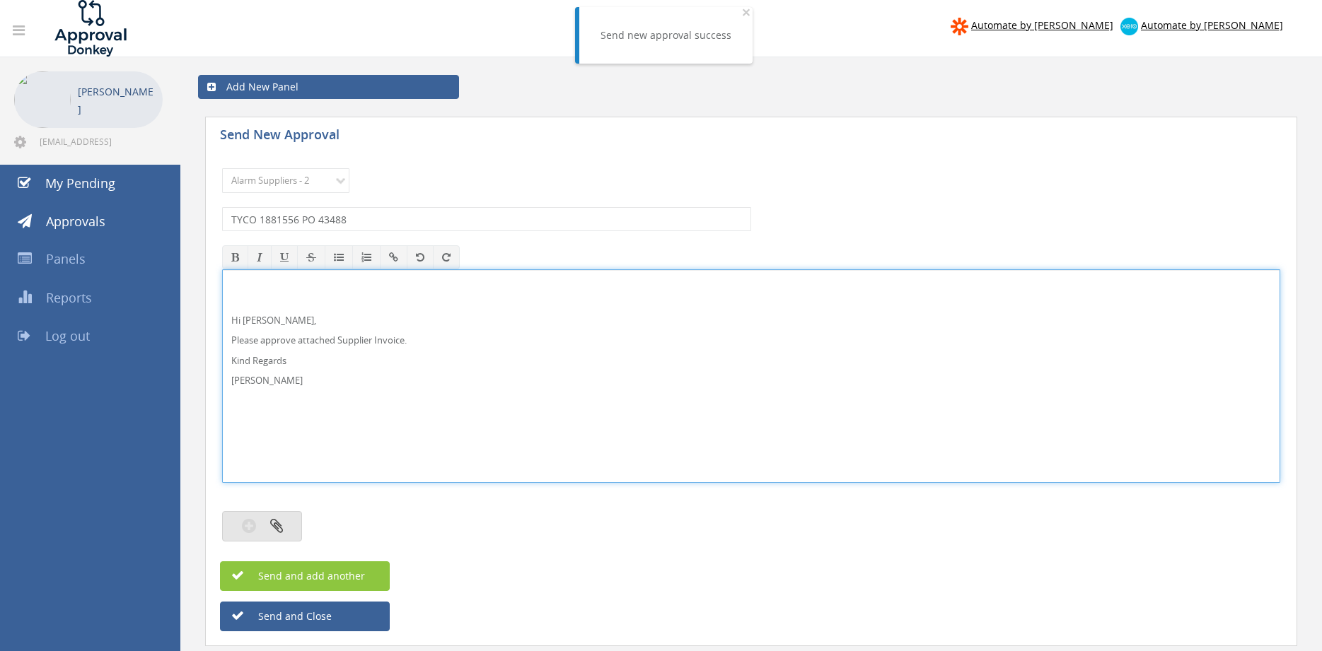
click at [295, 526] on button "button" at bounding box center [262, 526] width 80 height 30
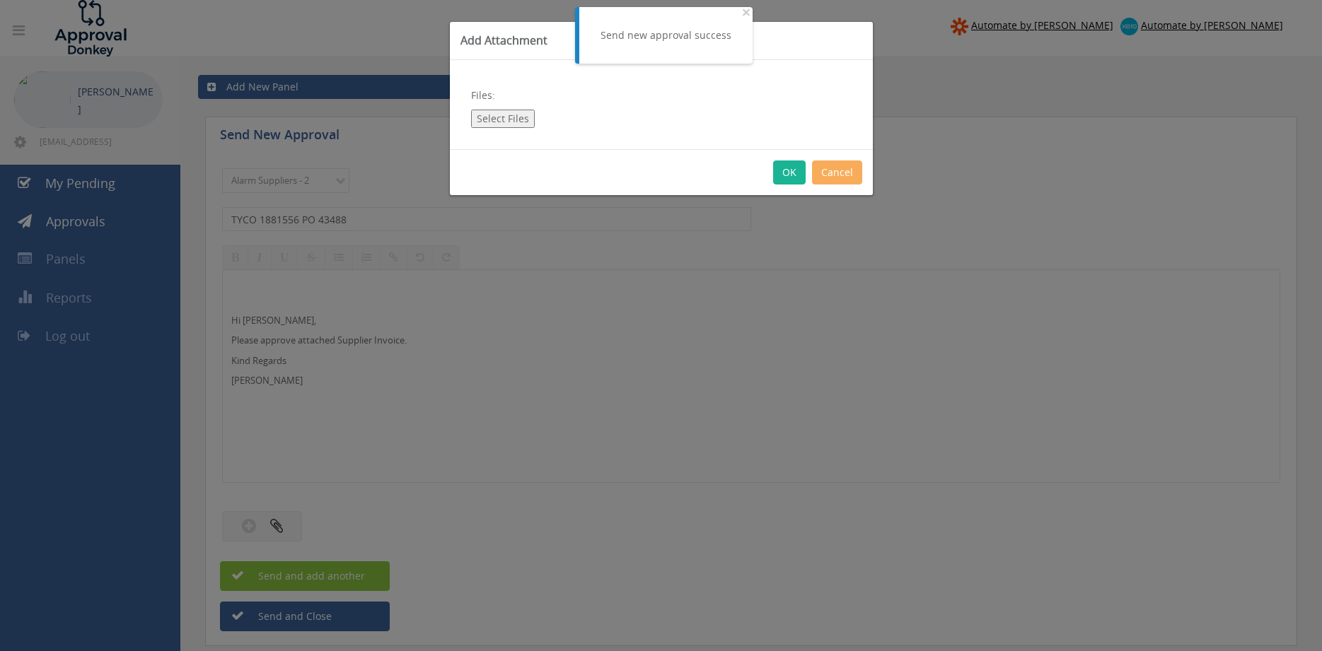
click at [510, 120] on button "Select Files" at bounding box center [503, 119] width 64 height 18
type input "C:\fakepath\TYCO 1881556 [DATE] PO 43488.pdf"
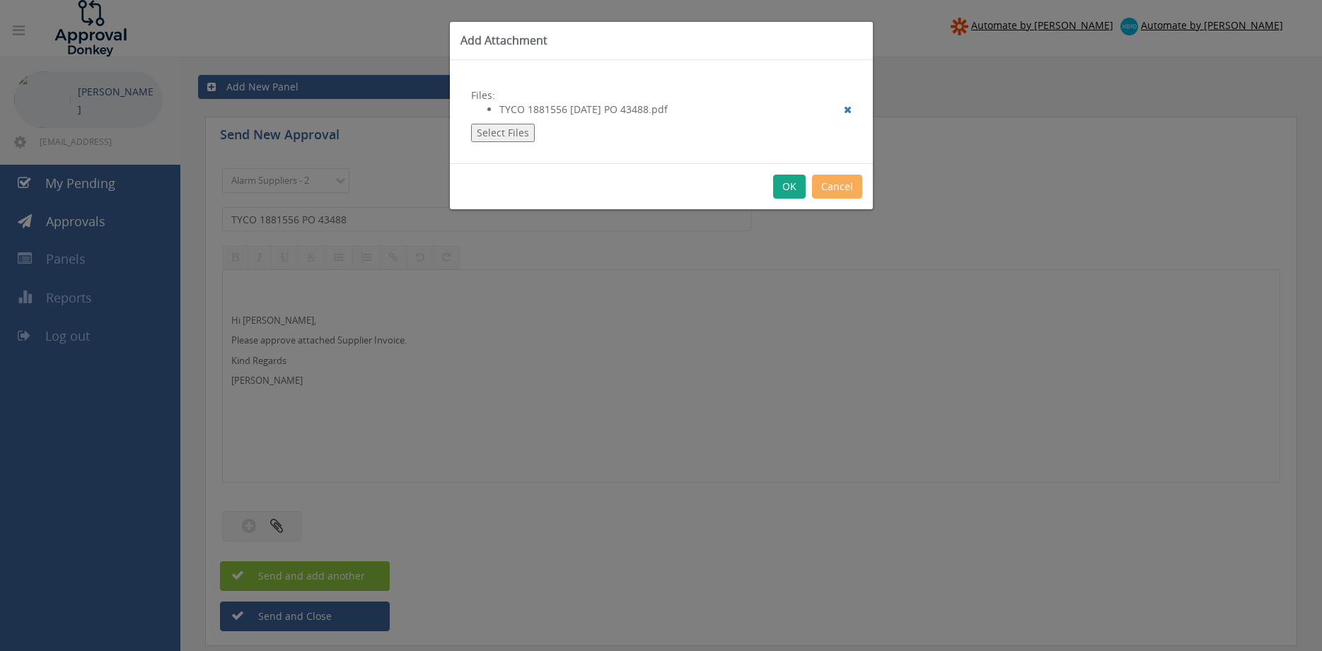
click at [789, 182] on button "OK" at bounding box center [789, 187] width 33 height 24
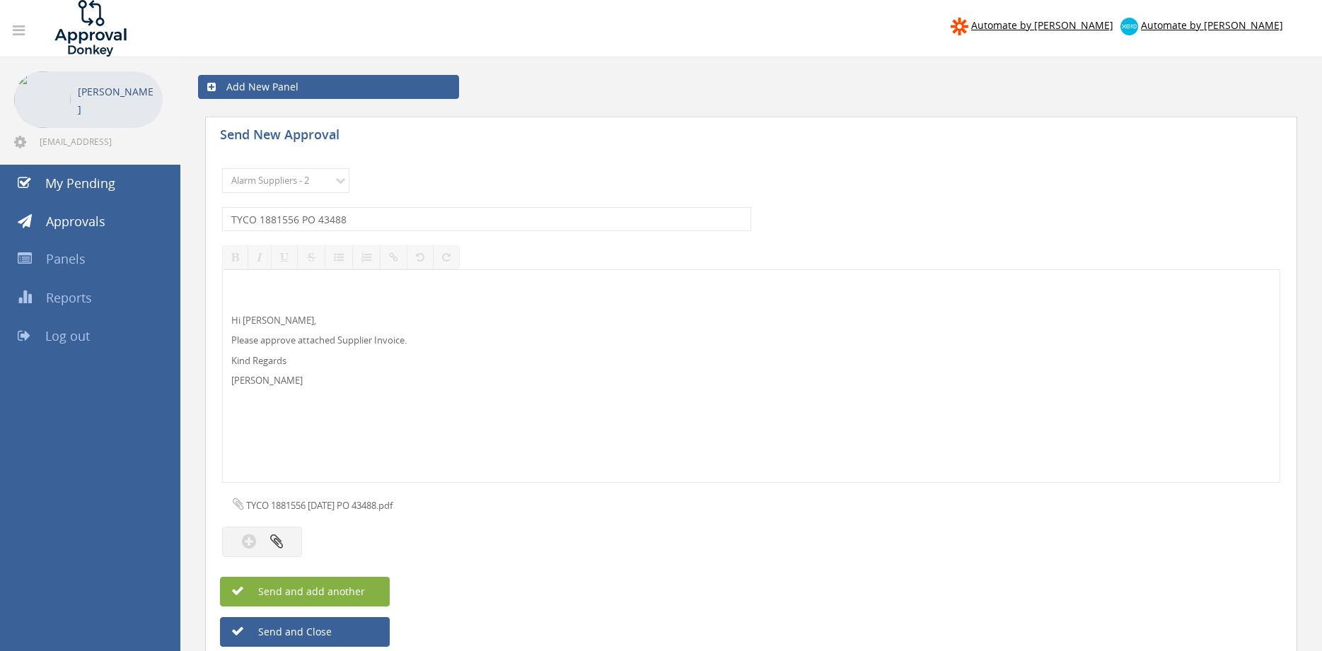
click at [367, 589] on button "Send and add another" at bounding box center [305, 592] width 170 height 30
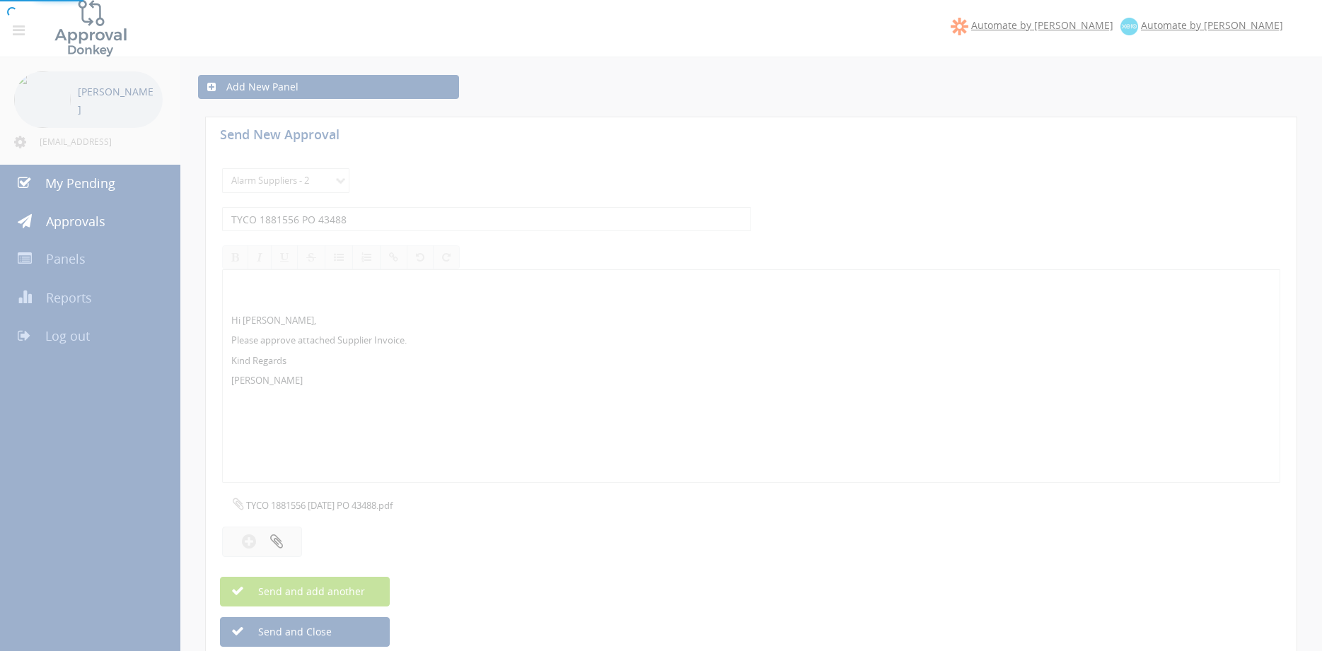
select select
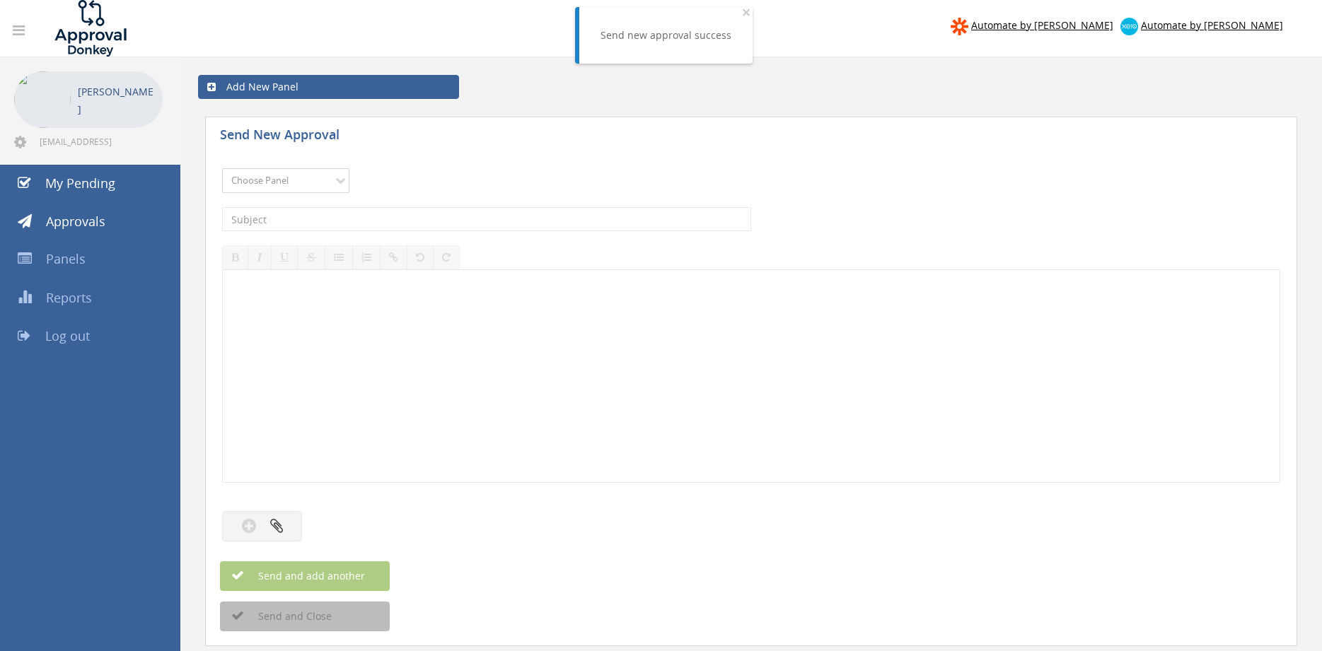
click at [222, 168] on select "Choose Panel Alarm Credits RG - 3 NZ Utilities Cable and SAI Global NZ Alarms-1…" at bounding box center [285, 180] width 127 height 25
select select "9680"
click option "Alarm Suppliers - 2" at bounding box center [0, 0] width 0 height 0
click at [412, 218] on input "text" at bounding box center [486, 219] width 529 height 24
type input "TYCO 1881534A PO 43485"
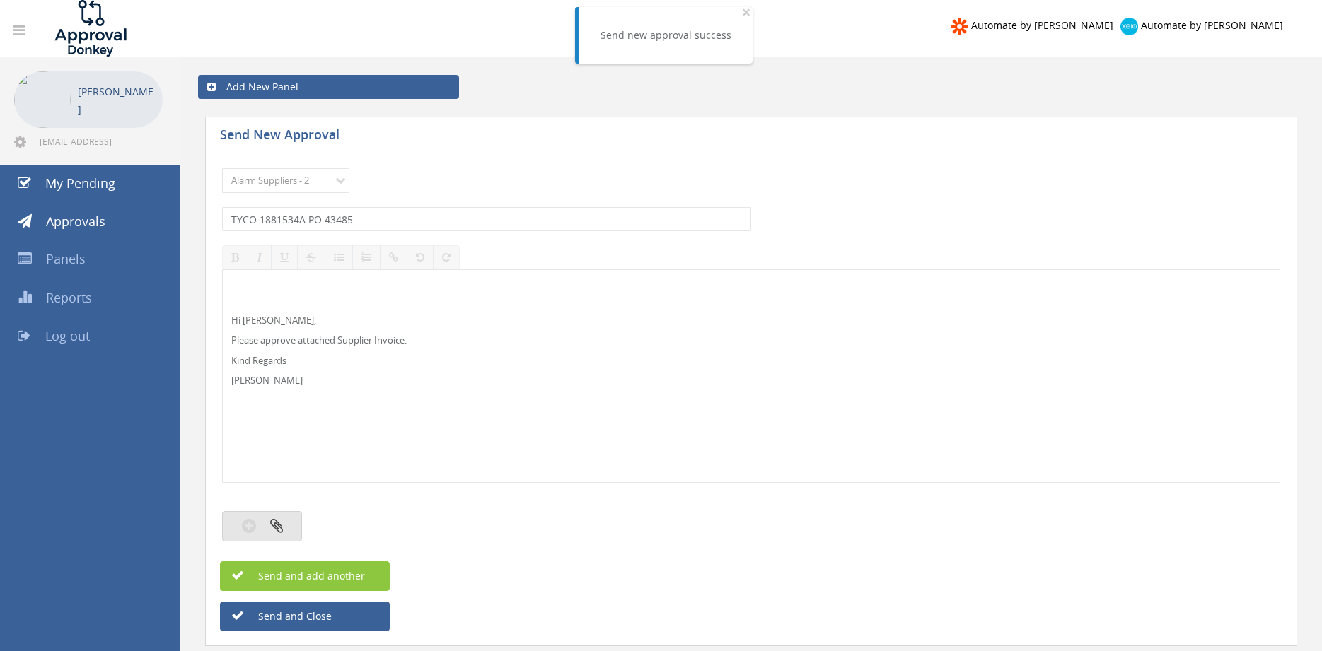
click at [286, 522] on button "button" at bounding box center [262, 526] width 80 height 30
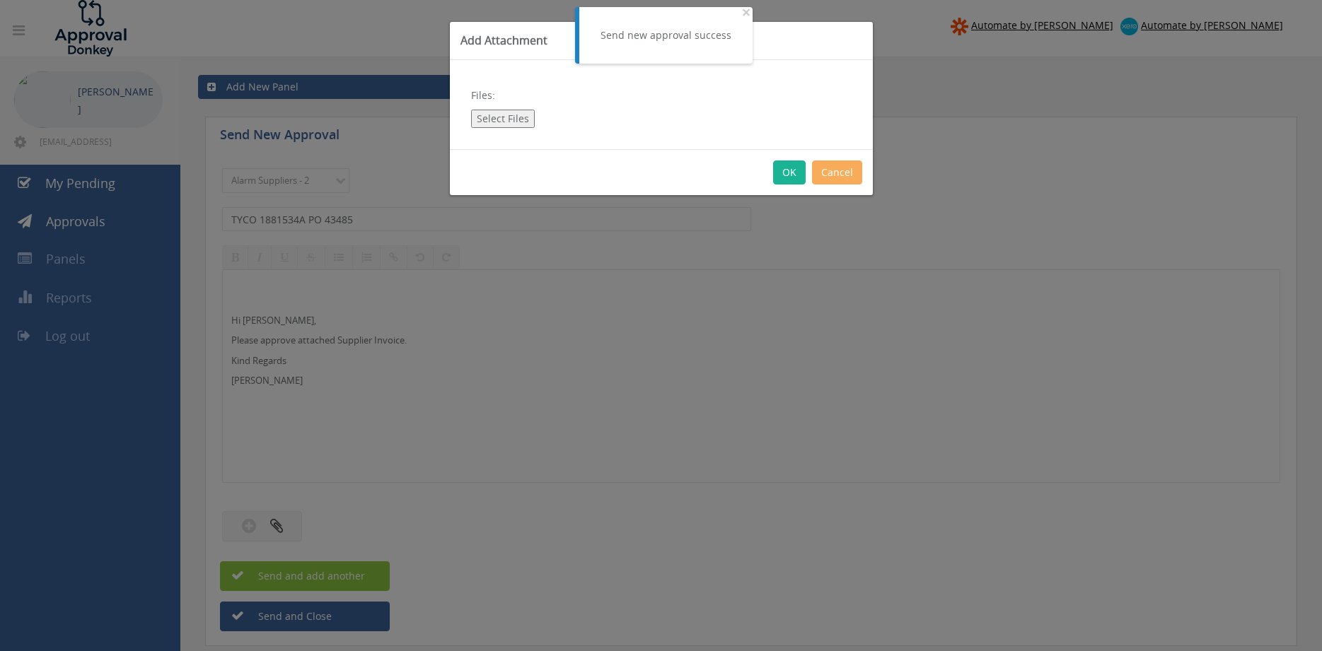
click at [518, 117] on button "Select Files" at bounding box center [503, 119] width 64 height 18
type input "C:\fakepath\TYCO 1881534A [DATE] PO 43485.pdf"
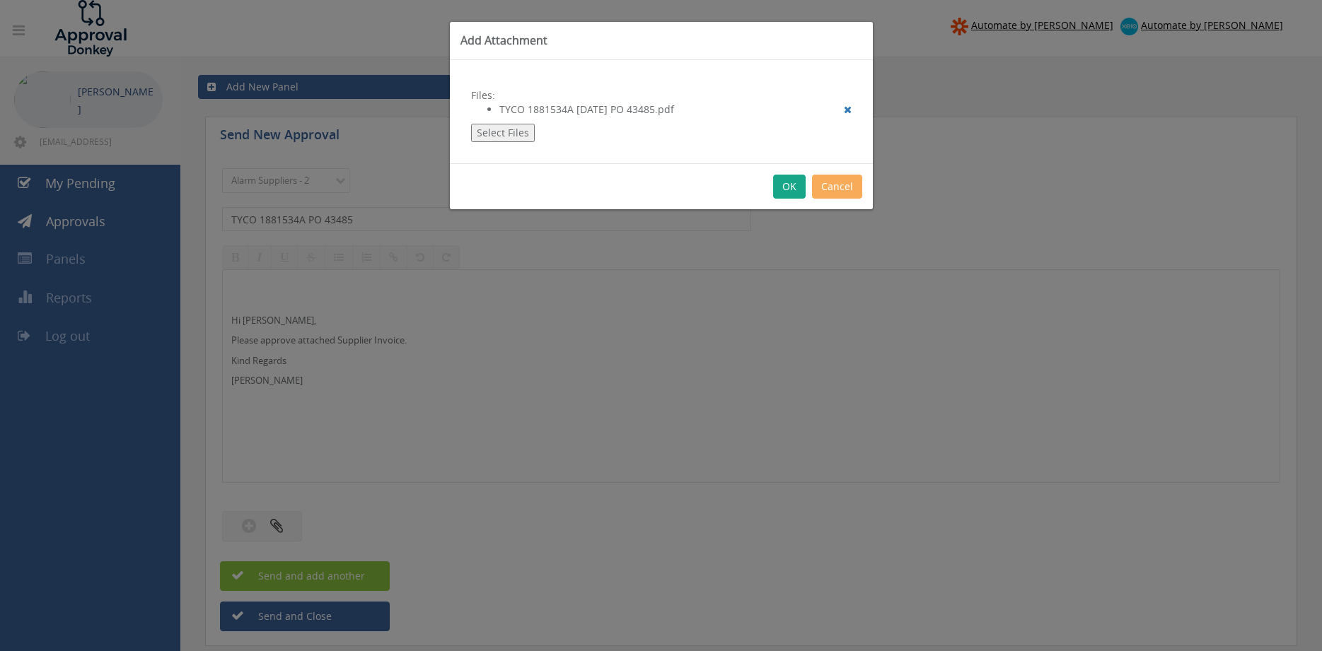
click at [787, 188] on button "OK" at bounding box center [789, 187] width 33 height 24
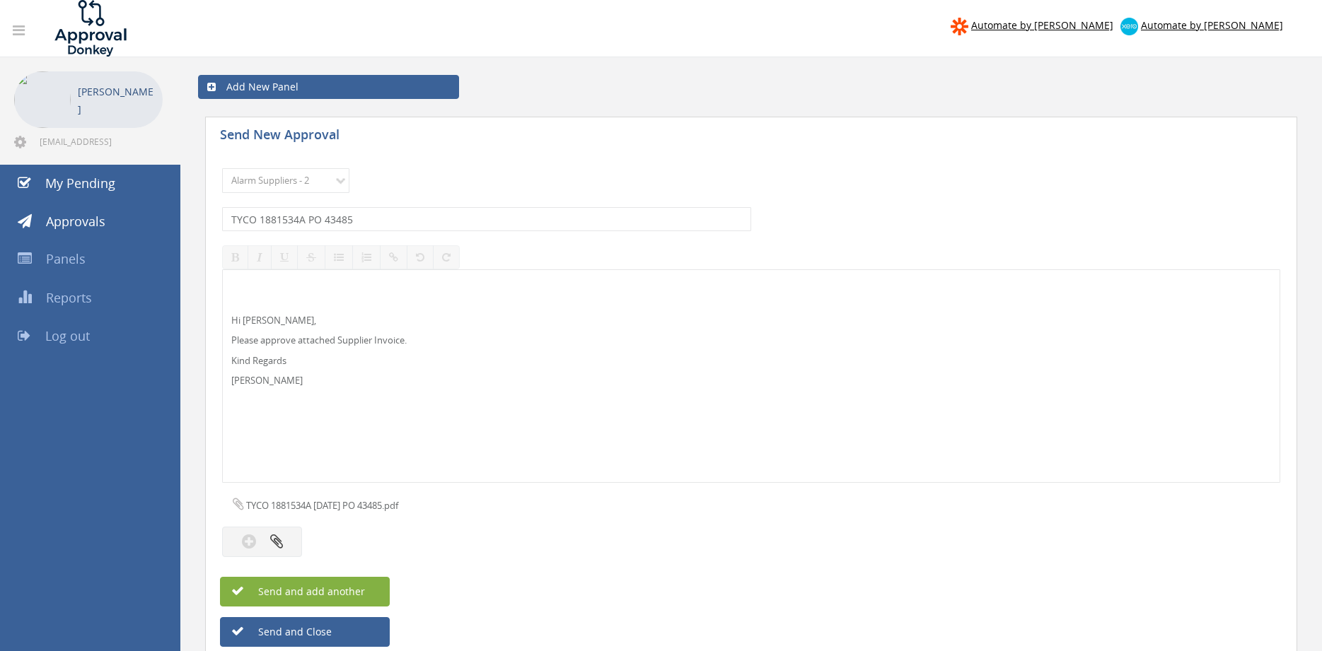
click at [367, 593] on button "Send and add another" at bounding box center [305, 592] width 170 height 30
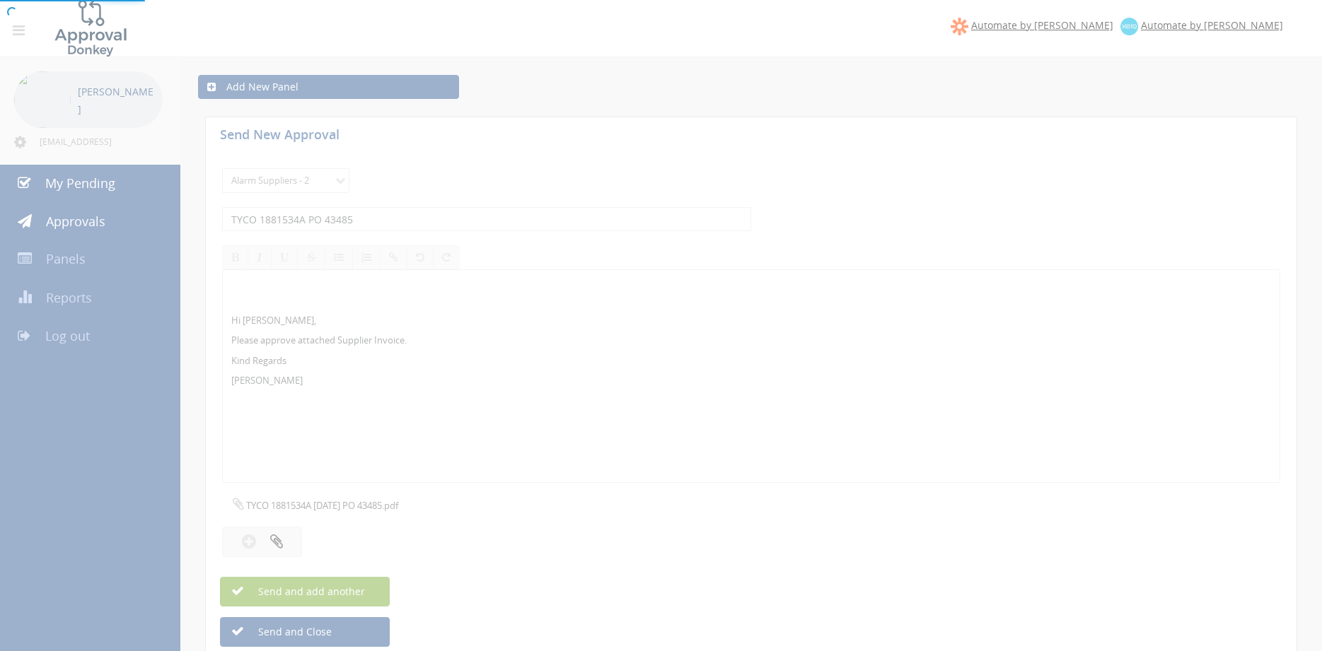
select select
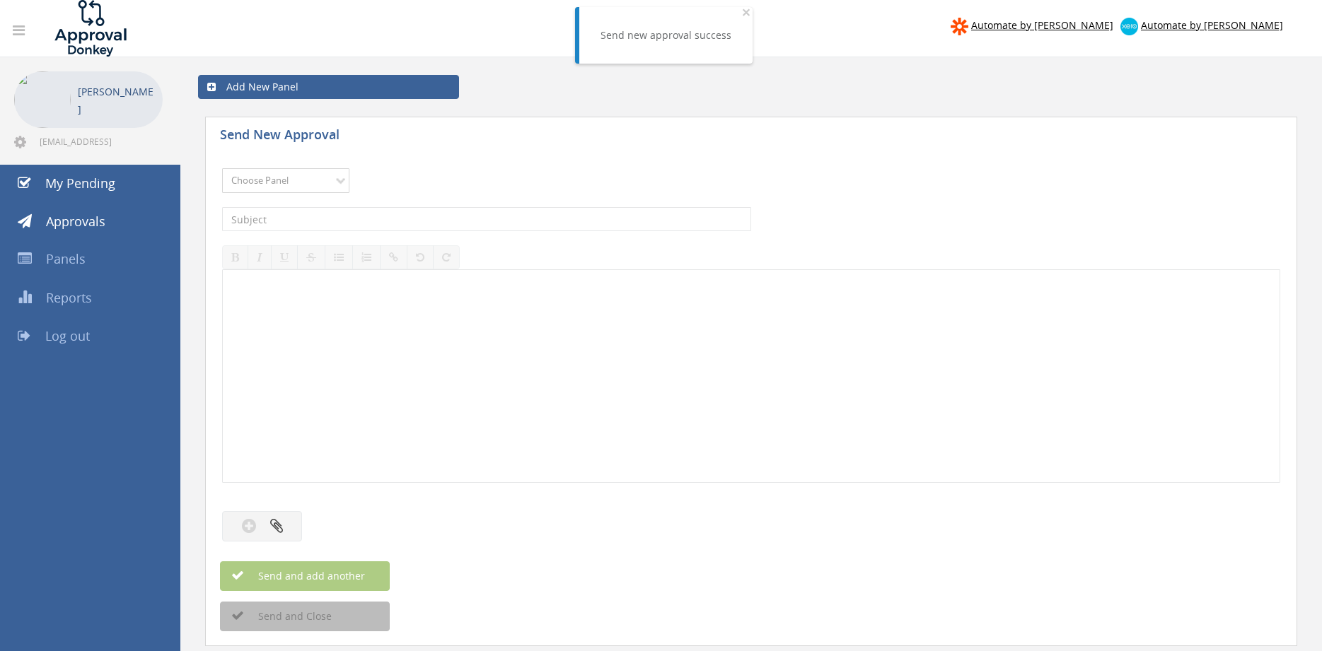
select select "9680"
click option "Alarm Suppliers - 2" at bounding box center [0, 0] width 0 height 0
click at [367, 218] on input "text" at bounding box center [486, 219] width 529 height 24
type input "TYCO 1881442 PO 43449"
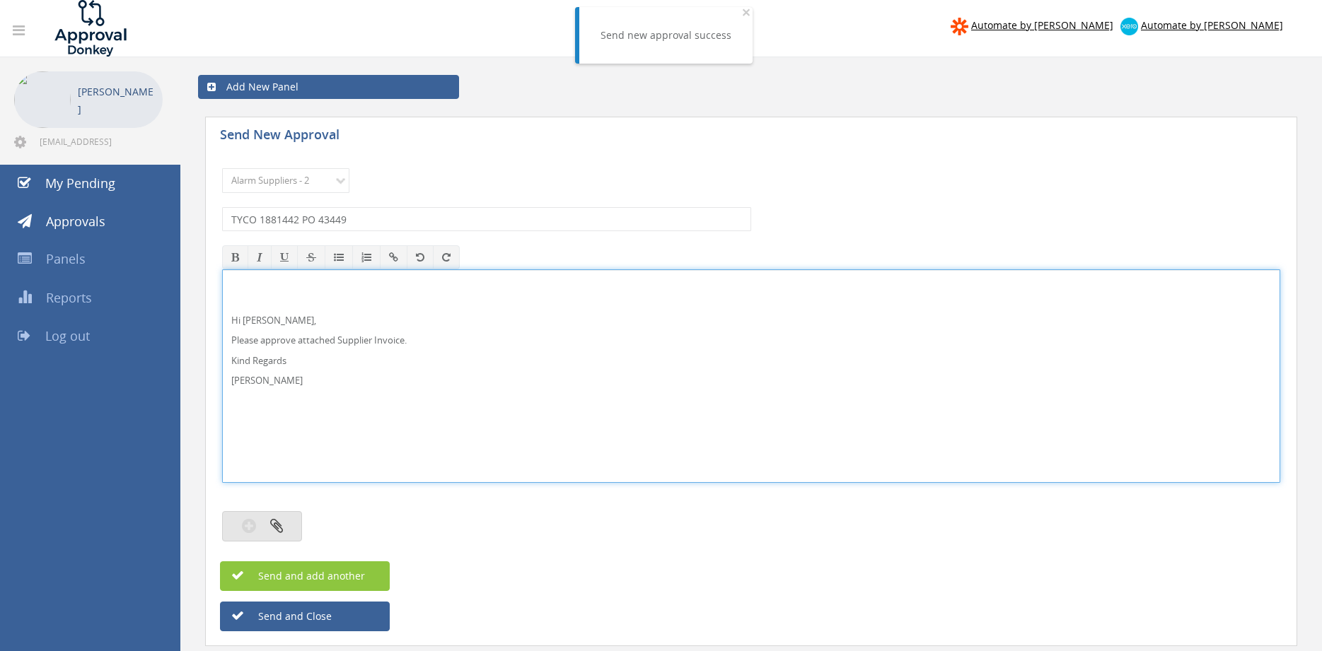
click at [277, 530] on icon "button" at bounding box center [276, 526] width 13 height 16
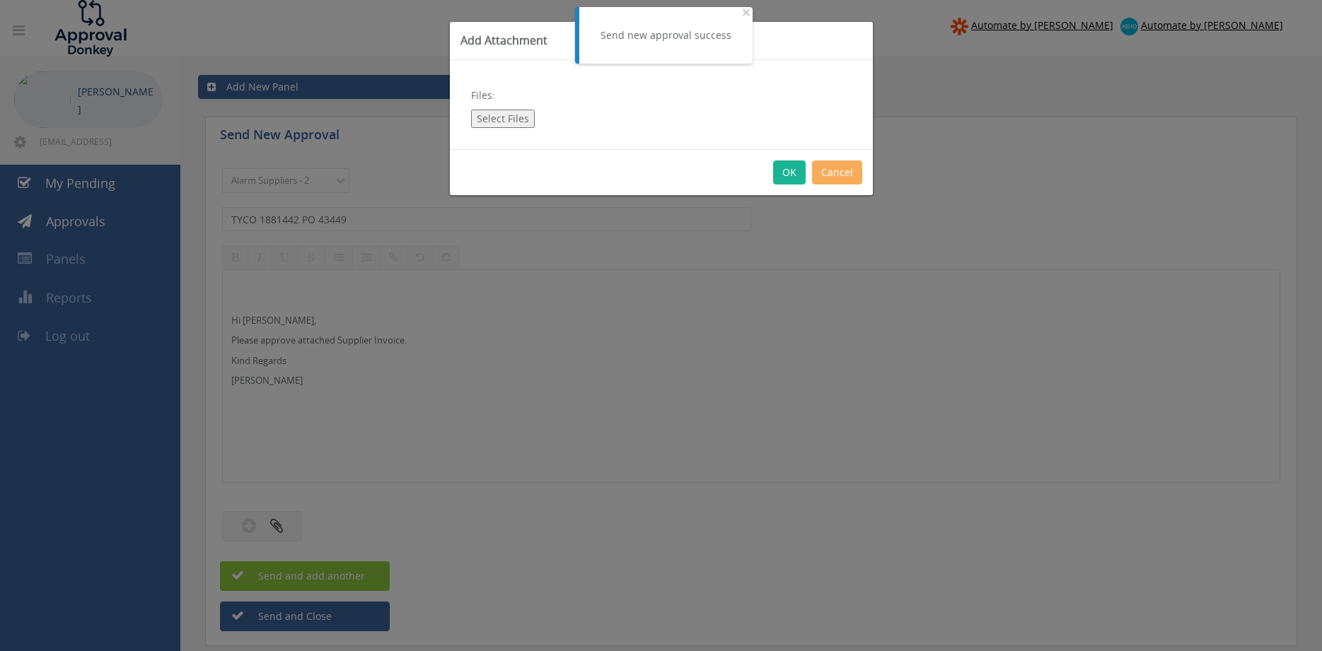
click at [491, 121] on button "Select Files" at bounding box center [503, 119] width 64 height 18
type input "C:\fakepath\TYCO 1881442 [DATE] PO 43449.pdf"
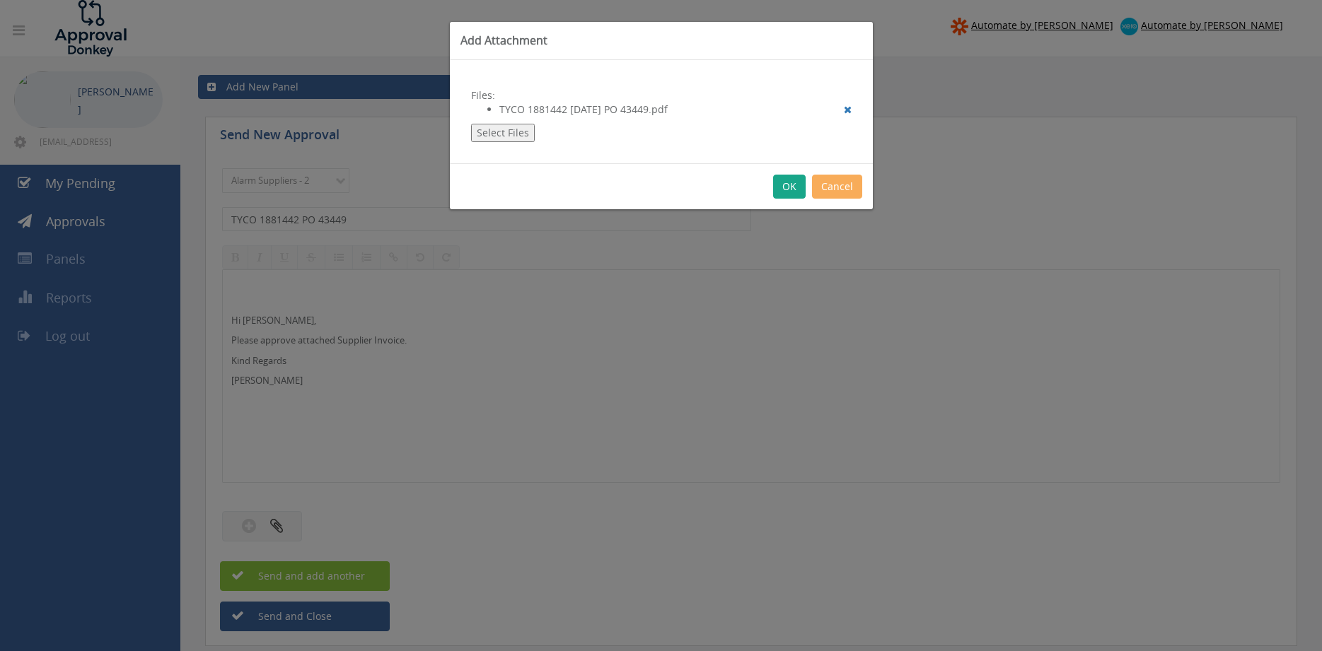
click at [793, 187] on button "OK" at bounding box center [789, 187] width 33 height 24
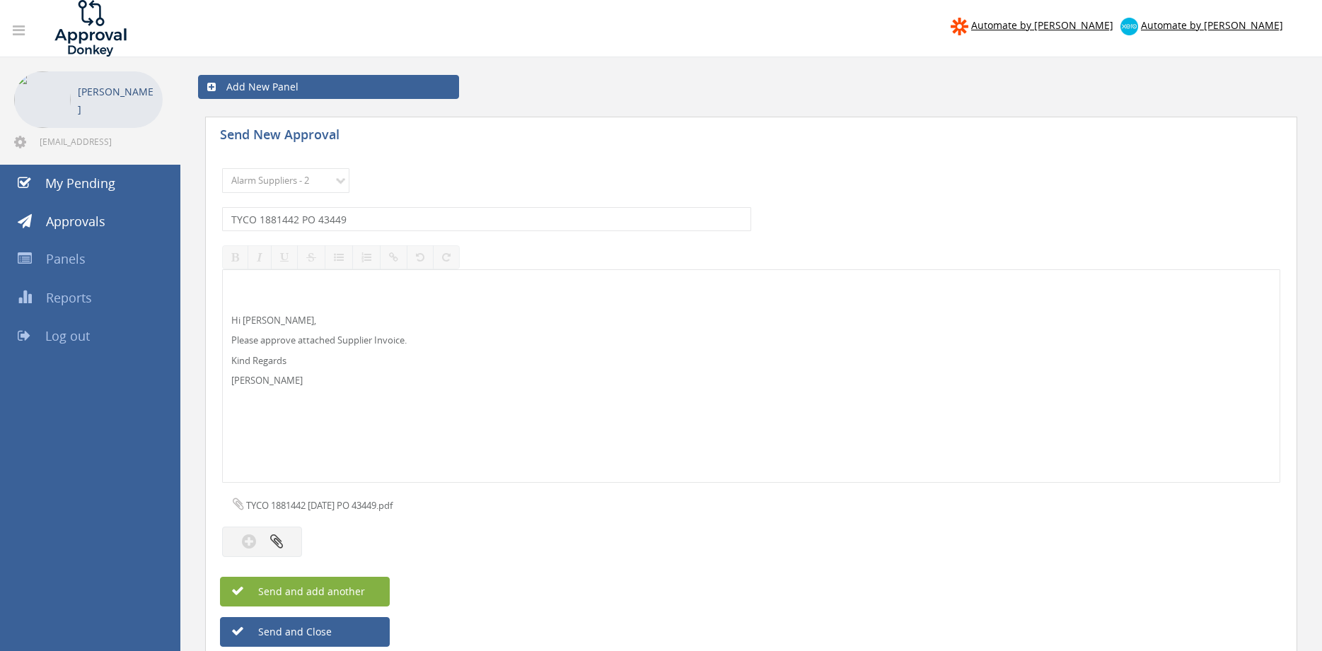
click at [380, 589] on button "Send and add another" at bounding box center [305, 592] width 170 height 30
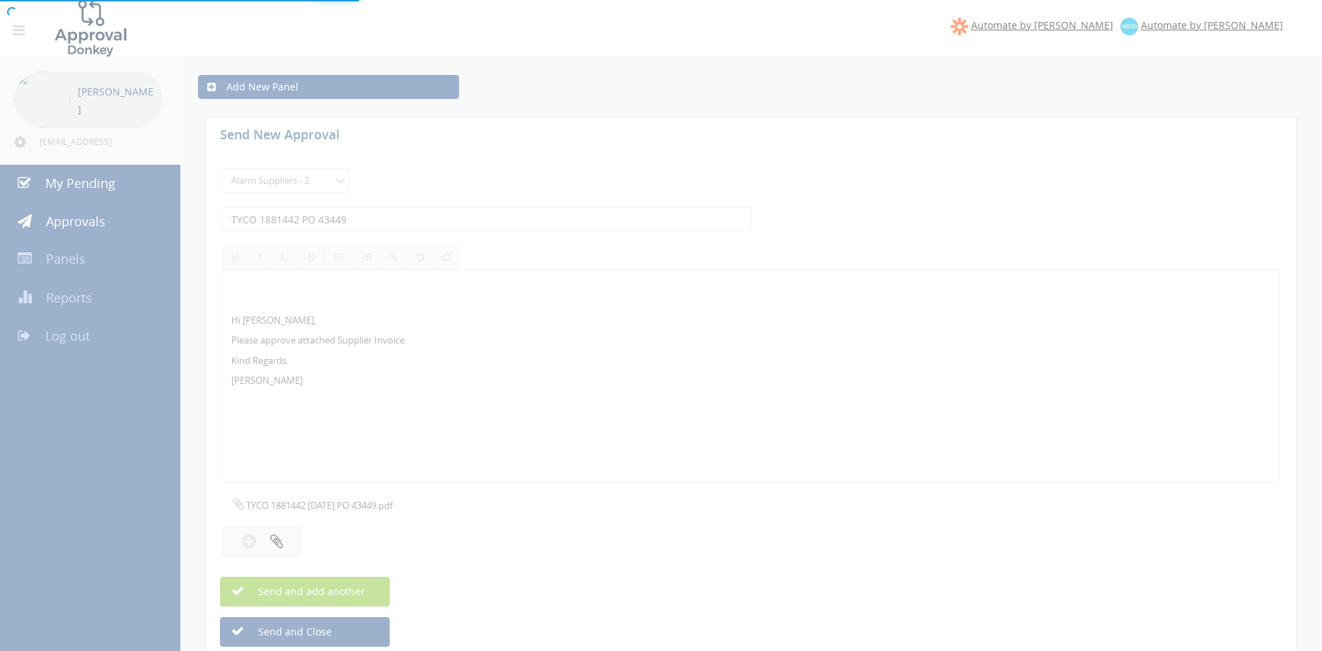
select select
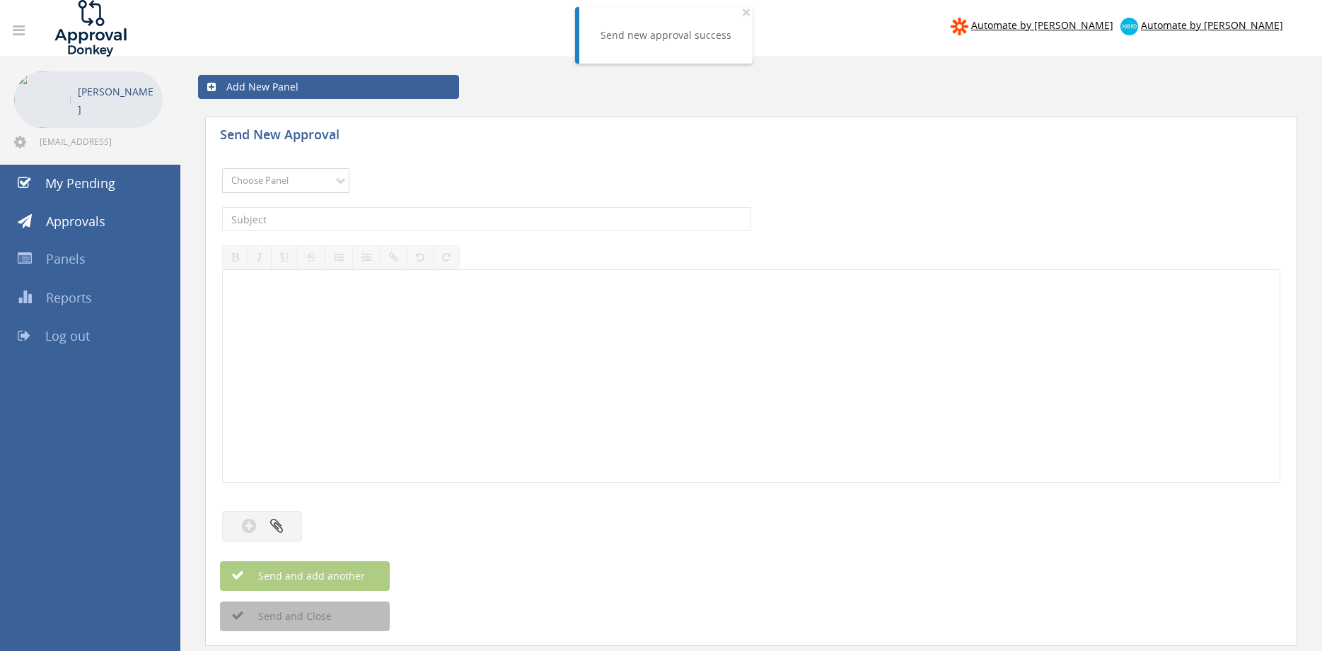
select select "9680"
click option "Alarm Suppliers - 2" at bounding box center [0, 0] width 0 height 0
click at [389, 215] on input "text" at bounding box center [486, 219] width 529 height 24
type input "TYCO 1881337 PO 43434"
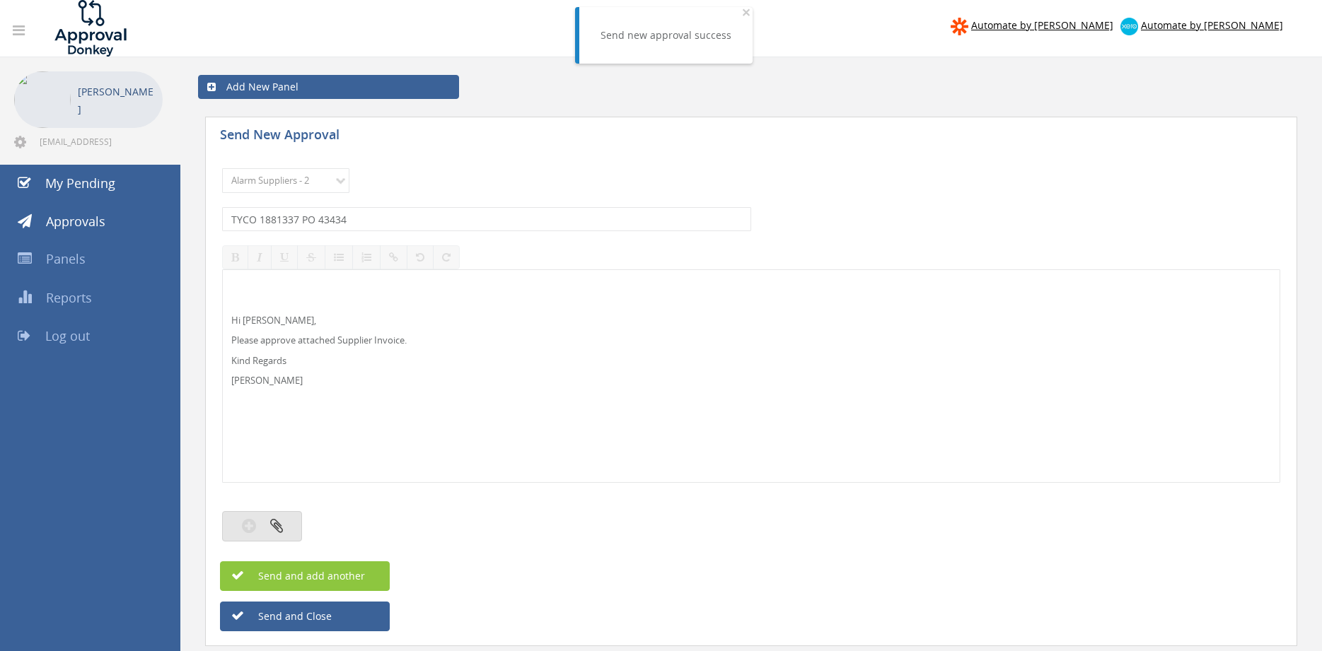
click at [284, 528] on button "button" at bounding box center [262, 526] width 80 height 30
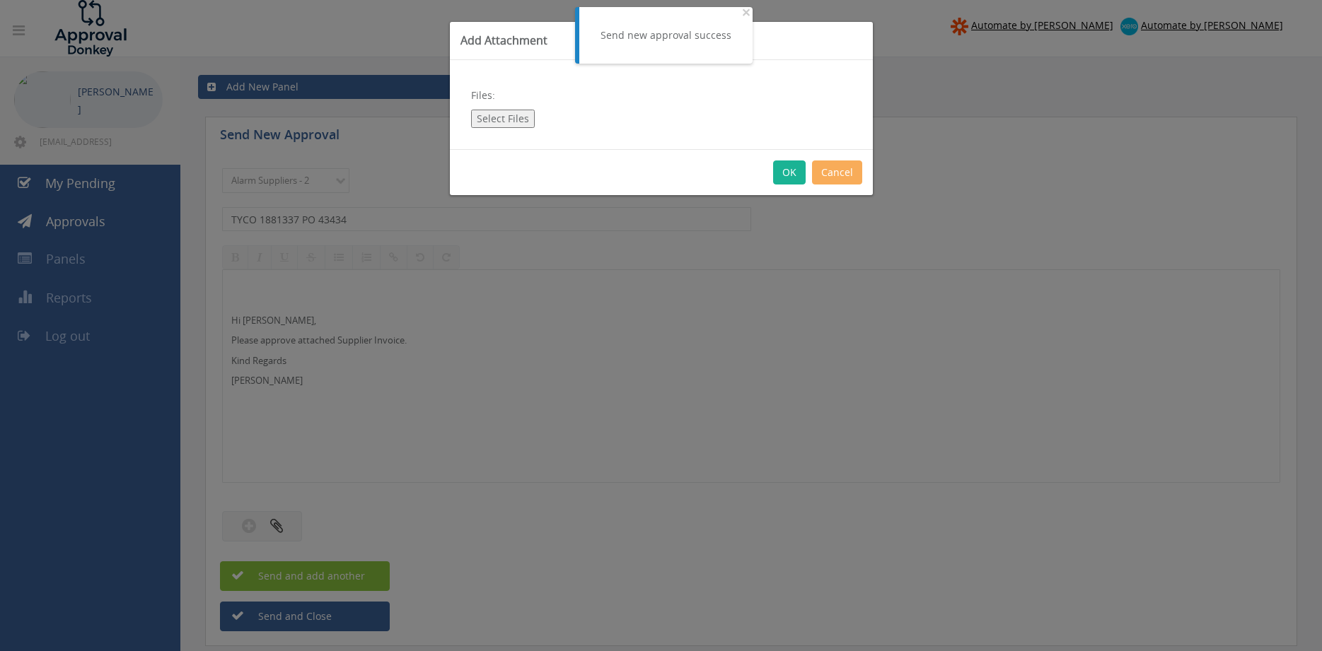
click at [506, 117] on button "Select Files" at bounding box center [503, 119] width 64 height 18
type input "C:\fakepath\TYCO 1881337 [DATE] PO 43434.pdf"
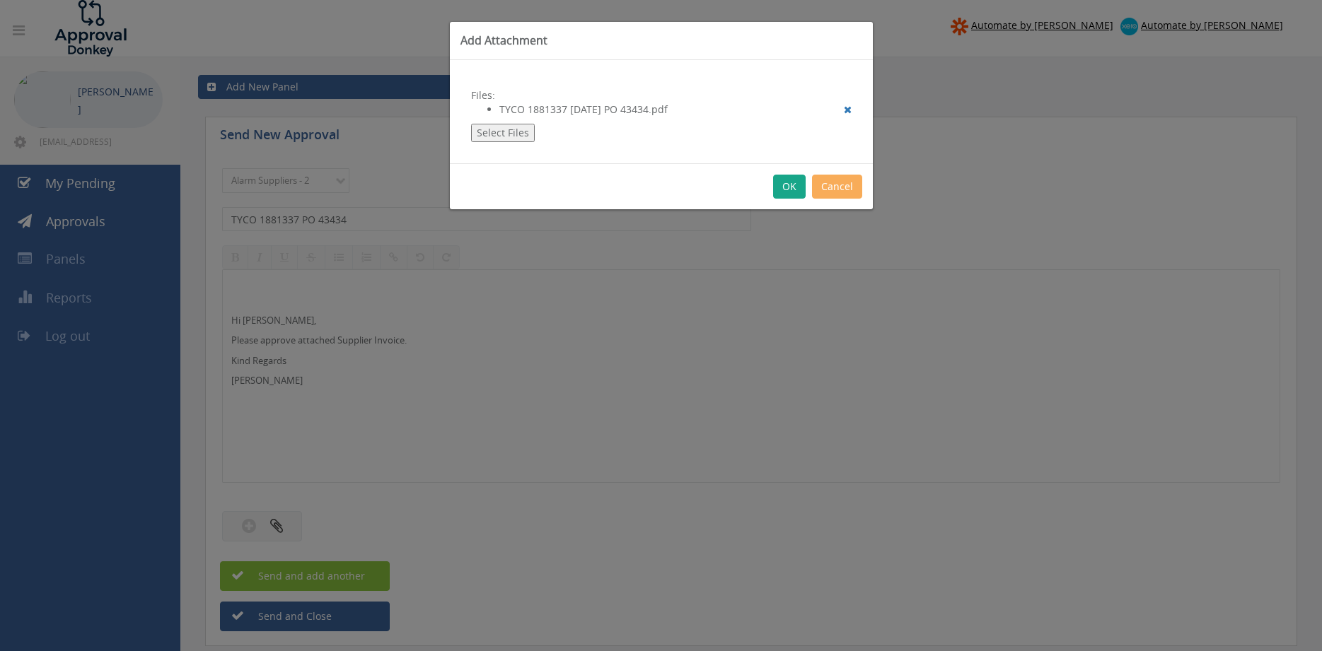
click at [787, 182] on button "OK" at bounding box center [789, 187] width 33 height 24
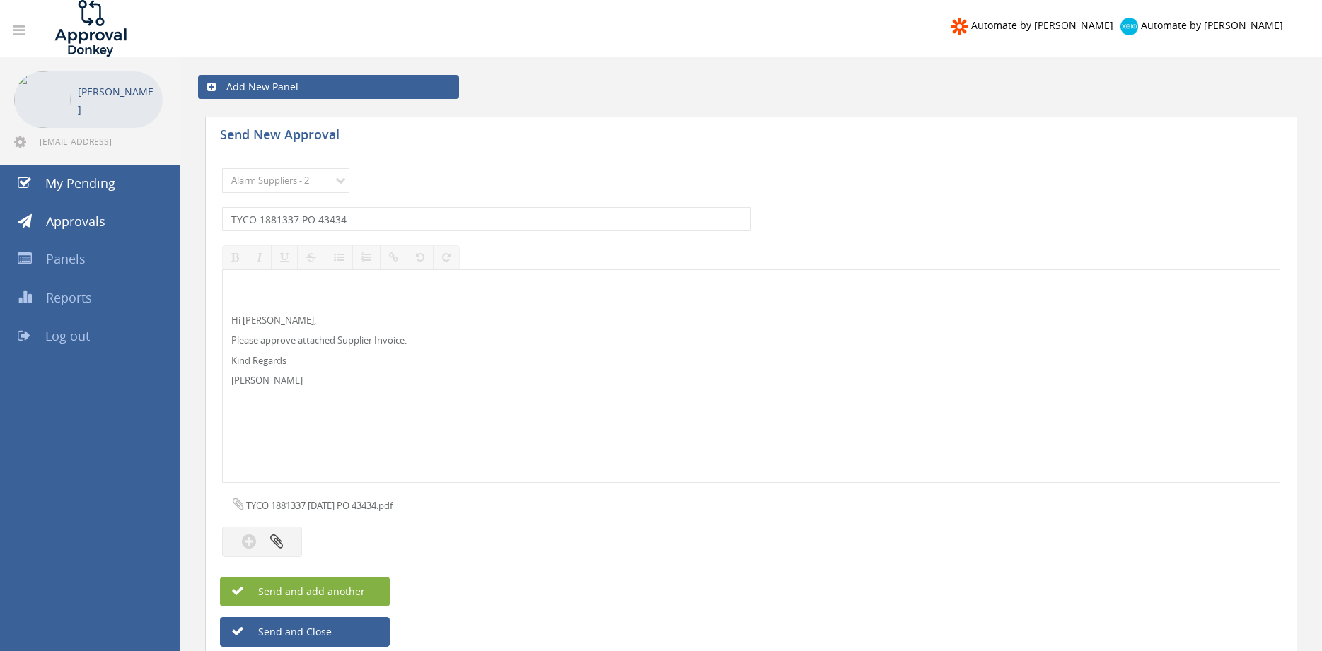
click at [361, 590] on span "Send and add another" at bounding box center [296, 591] width 137 height 13
select select
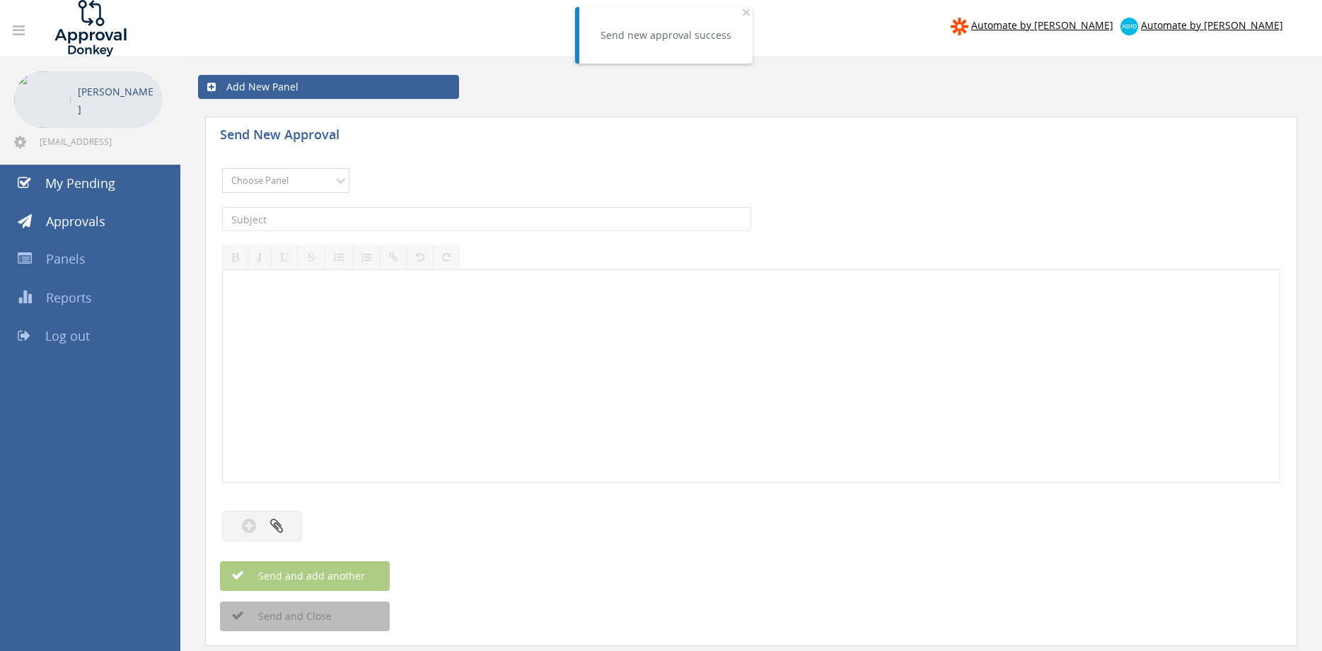
select select "9680"
click option "Alarm Suppliers - 2" at bounding box center [0, 0] width 0 height 0
click at [424, 215] on input "text" at bounding box center [486, 219] width 529 height 24
type input "TYCO 1880607 PO 43212"
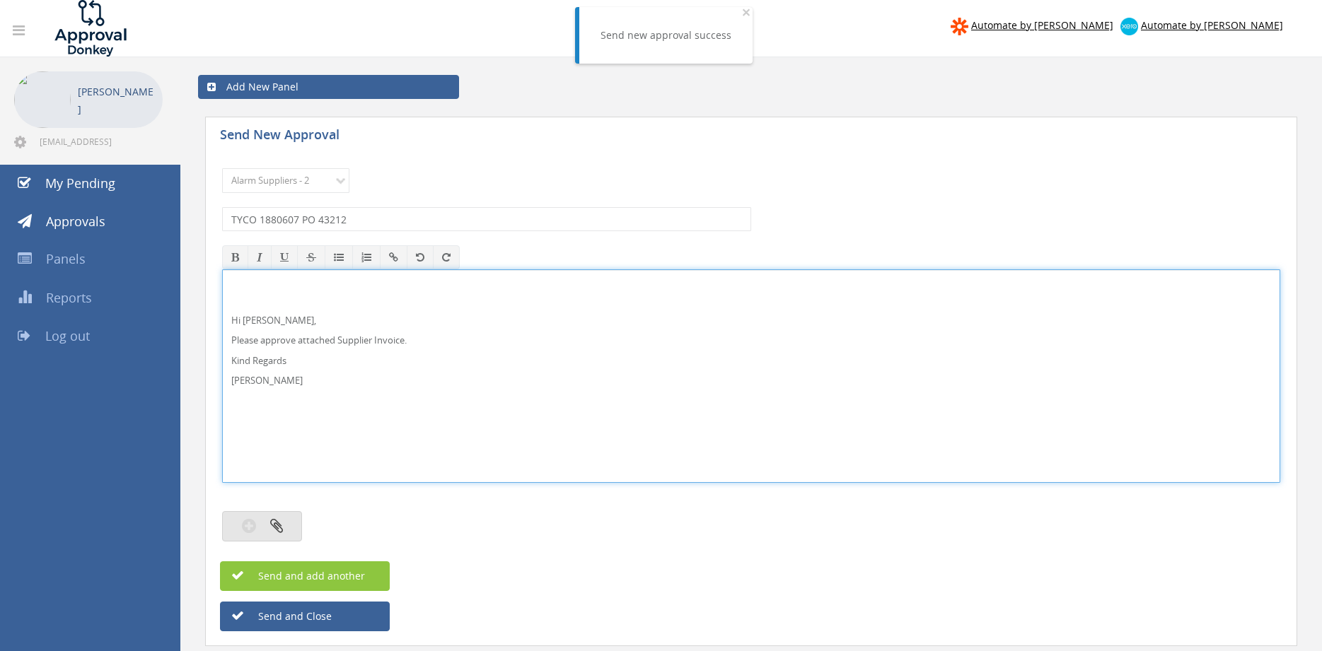
click at [287, 516] on button "button" at bounding box center [262, 526] width 80 height 30
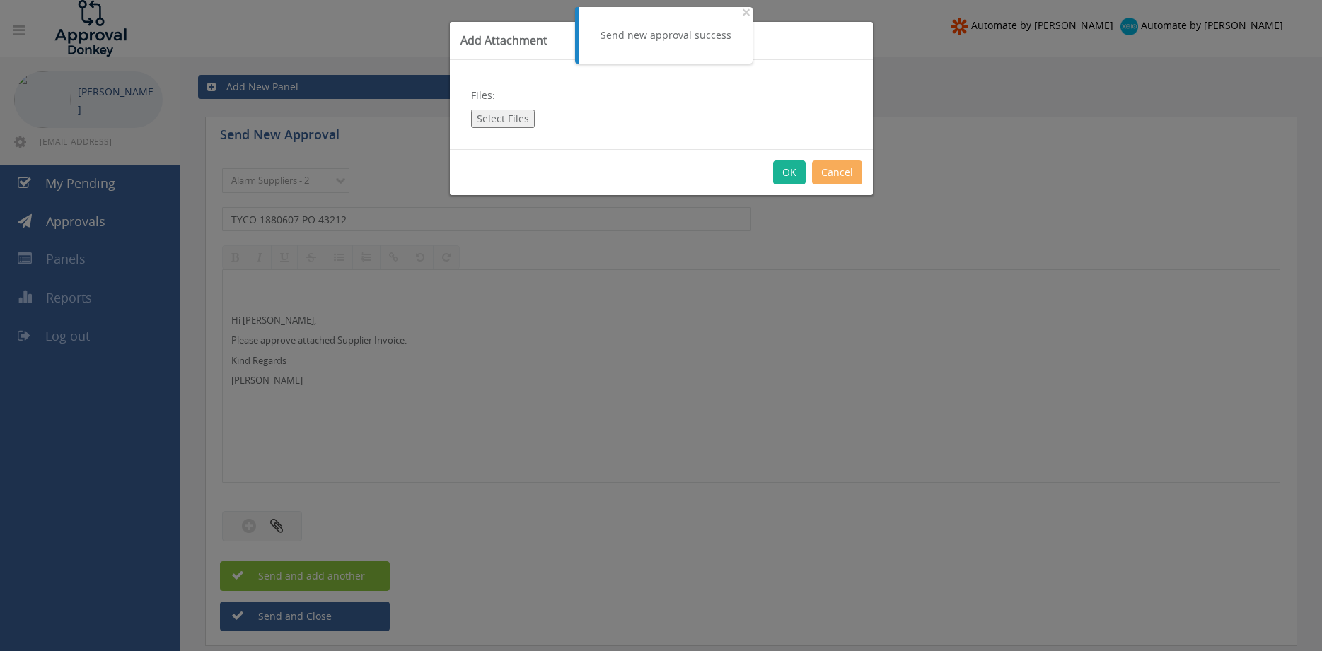
click at [507, 119] on button "Select Files" at bounding box center [503, 119] width 64 height 18
type input "C:\fakepath\TYCO 1880607 [DATE] PO 43212.pdf"
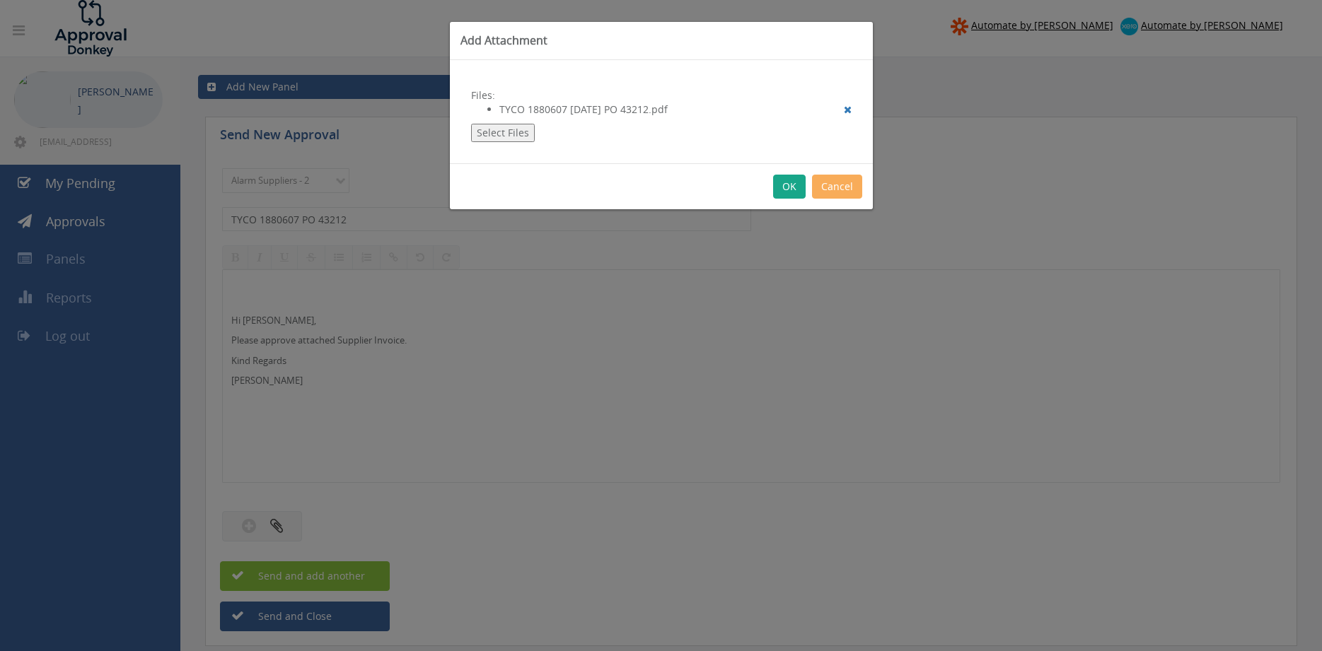
click at [788, 182] on button "OK" at bounding box center [789, 187] width 33 height 24
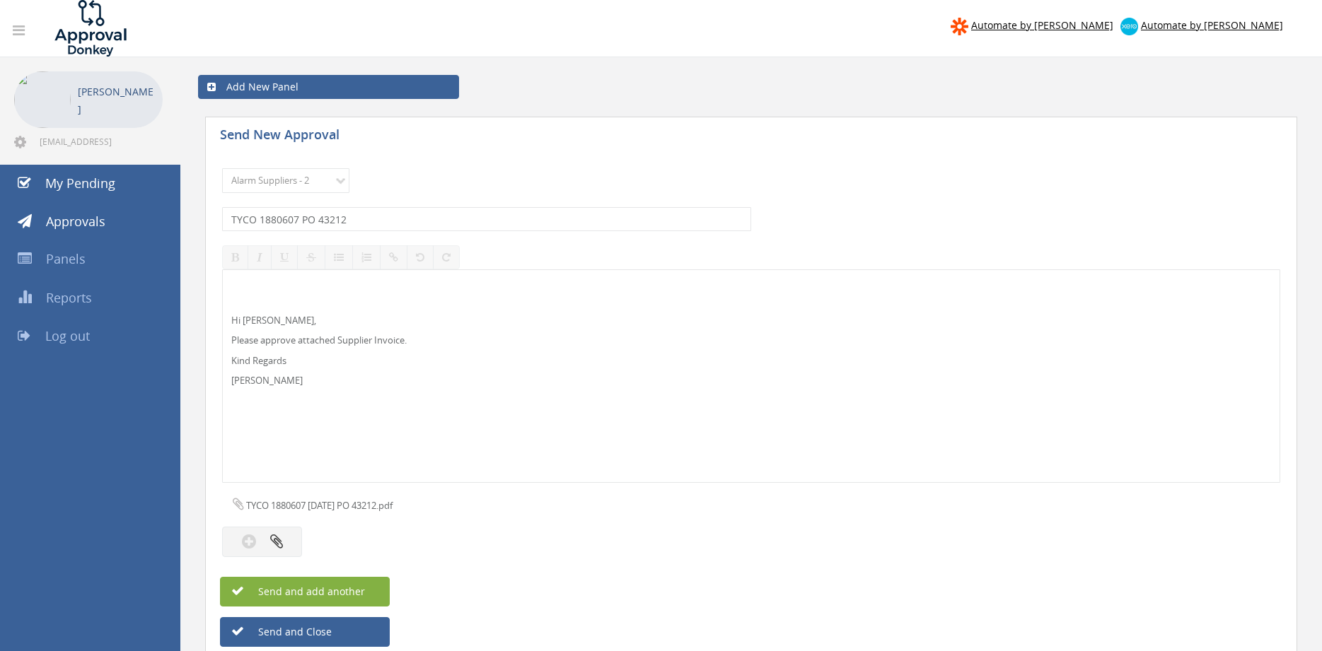
click at [369, 587] on button "Send and add another" at bounding box center [305, 592] width 170 height 30
select select
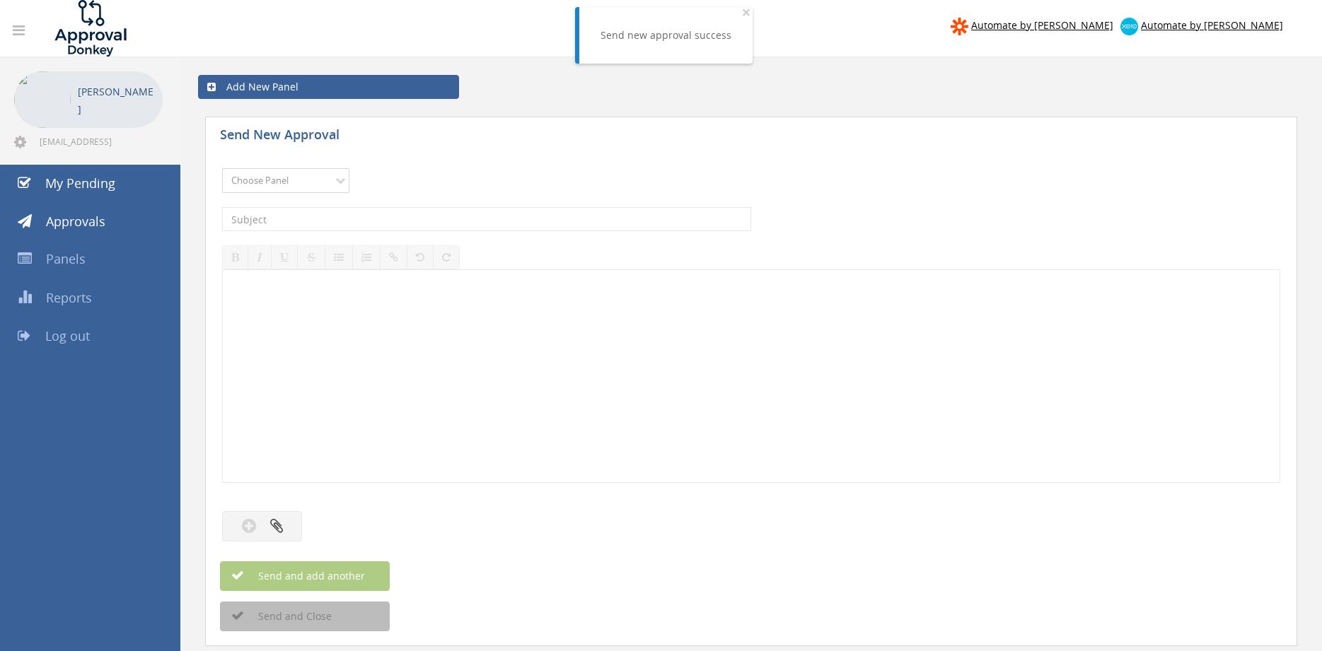
click at [222, 168] on select "Choose Panel Alarm Credits RG - 3 NZ Utilities Cable and SAI Global NZ Alarms-1…" at bounding box center [285, 180] width 127 height 25
select select "9680"
click option "Alarm Suppliers - 2" at bounding box center [0, 0] width 0 height 0
click at [420, 218] on input "text" at bounding box center [486, 219] width 529 height 24
type input "TYCO 1878209 PO 42637"
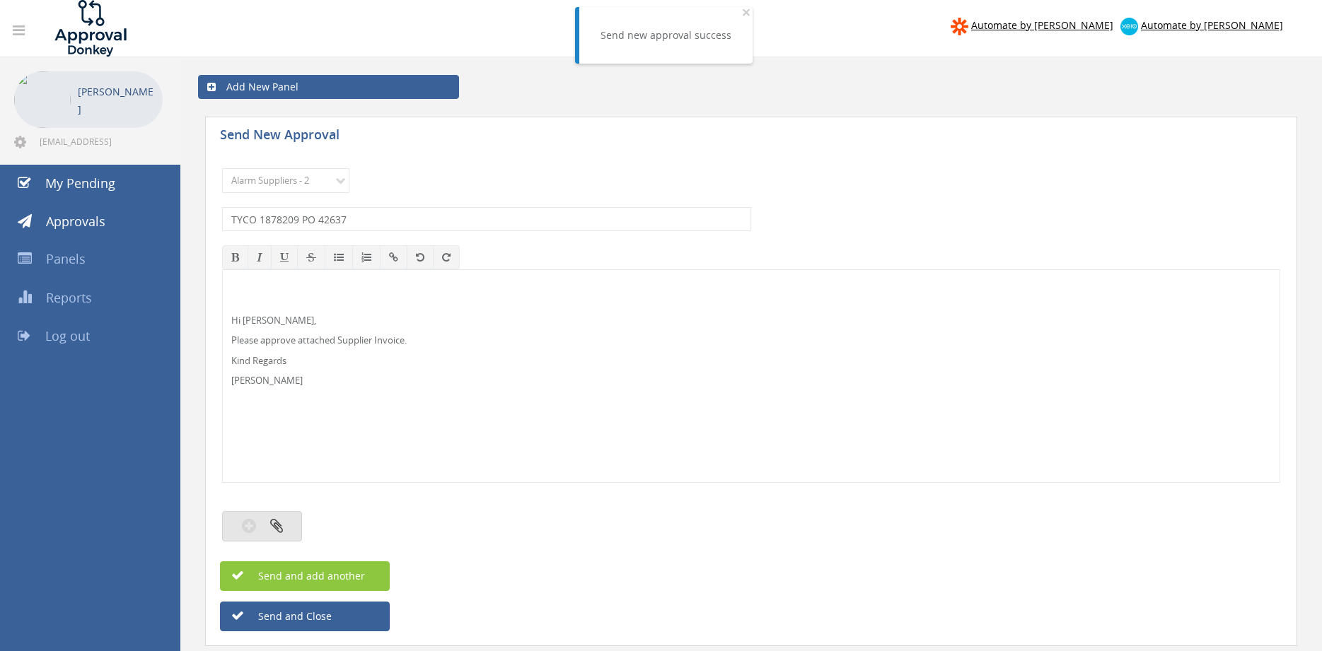
click at [288, 526] on button "button" at bounding box center [262, 526] width 80 height 30
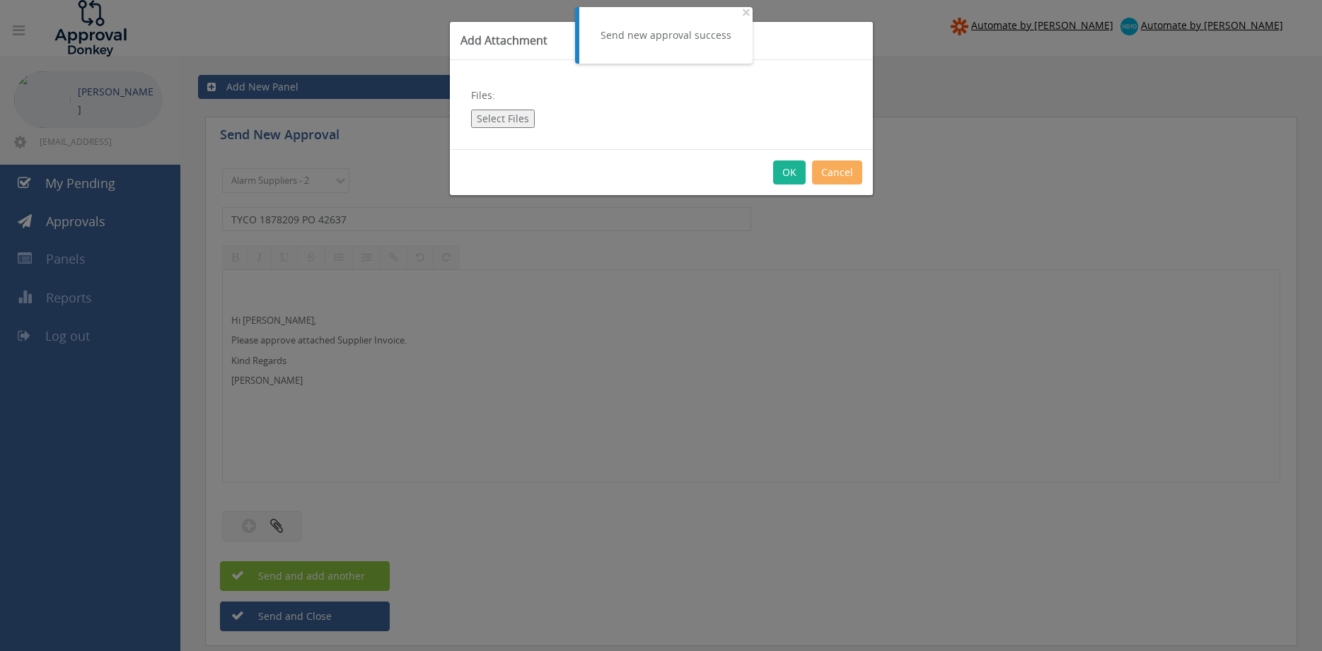
click at [507, 117] on button "Select Files" at bounding box center [503, 119] width 64 height 18
type input "C:\fakepath\TYCO 1878209 [DATE] PO 42637.pdf"
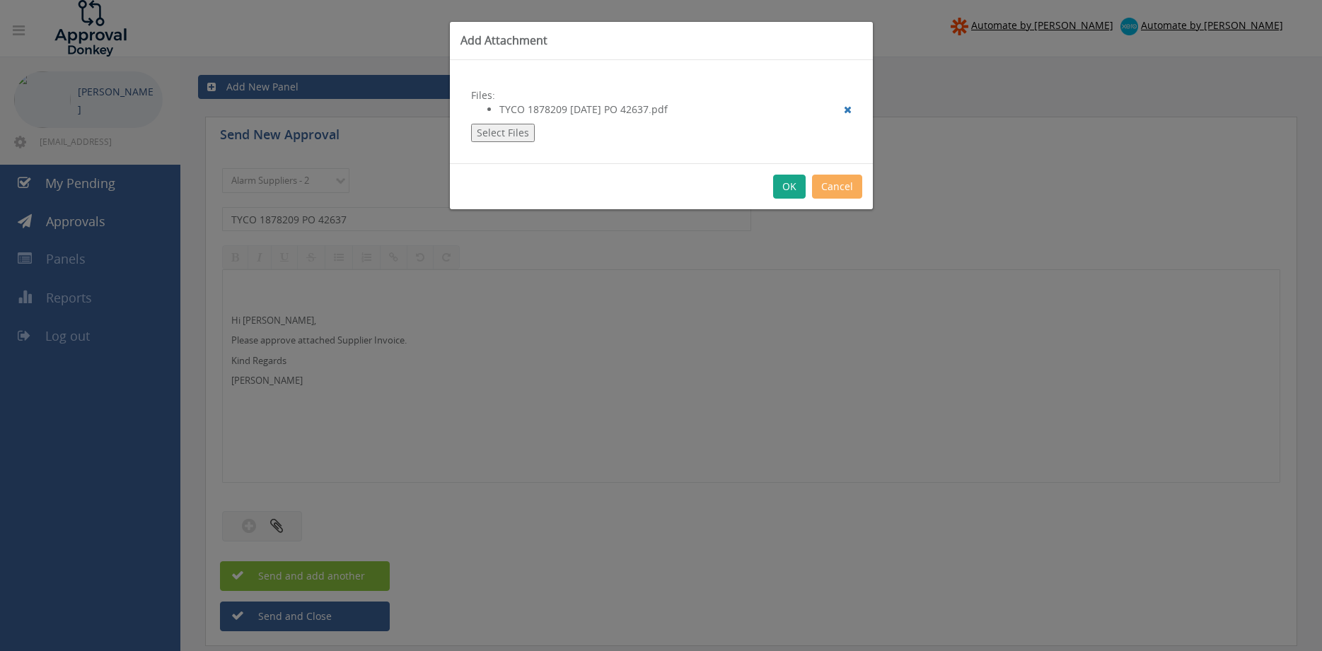
click at [790, 189] on button "OK" at bounding box center [789, 187] width 33 height 24
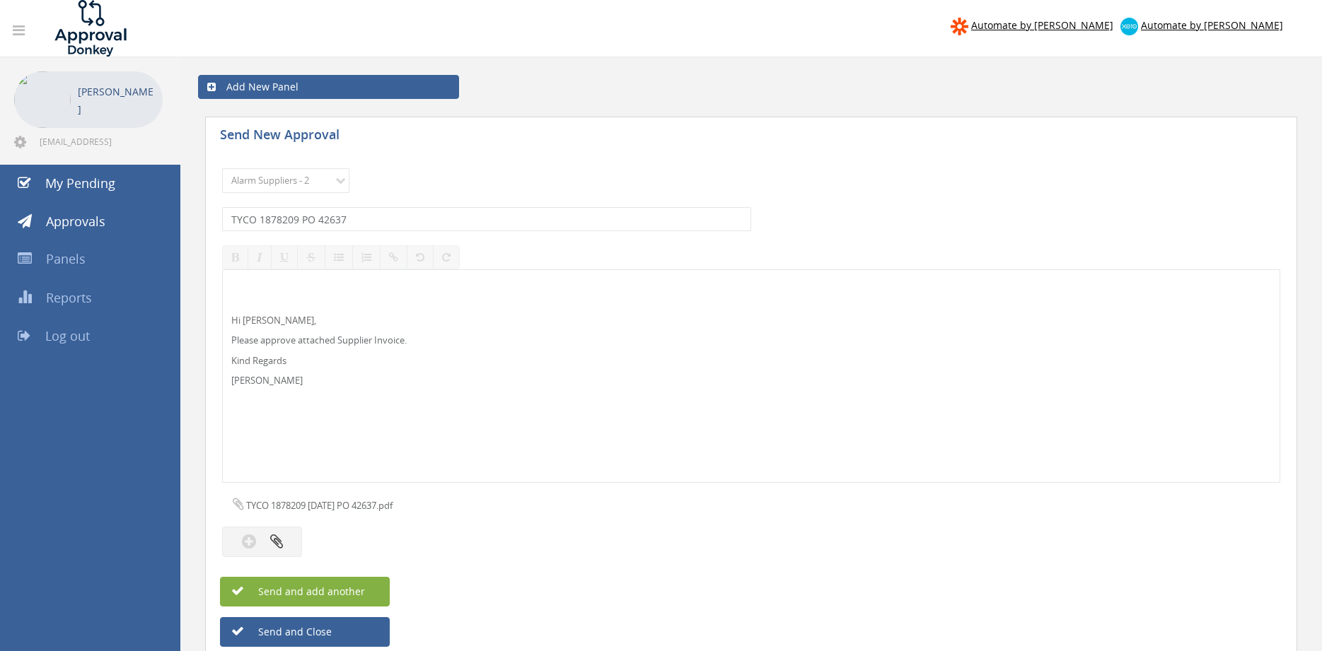
click at [366, 587] on button "Send and add another" at bounding box center [305, 592] width 170 height 30
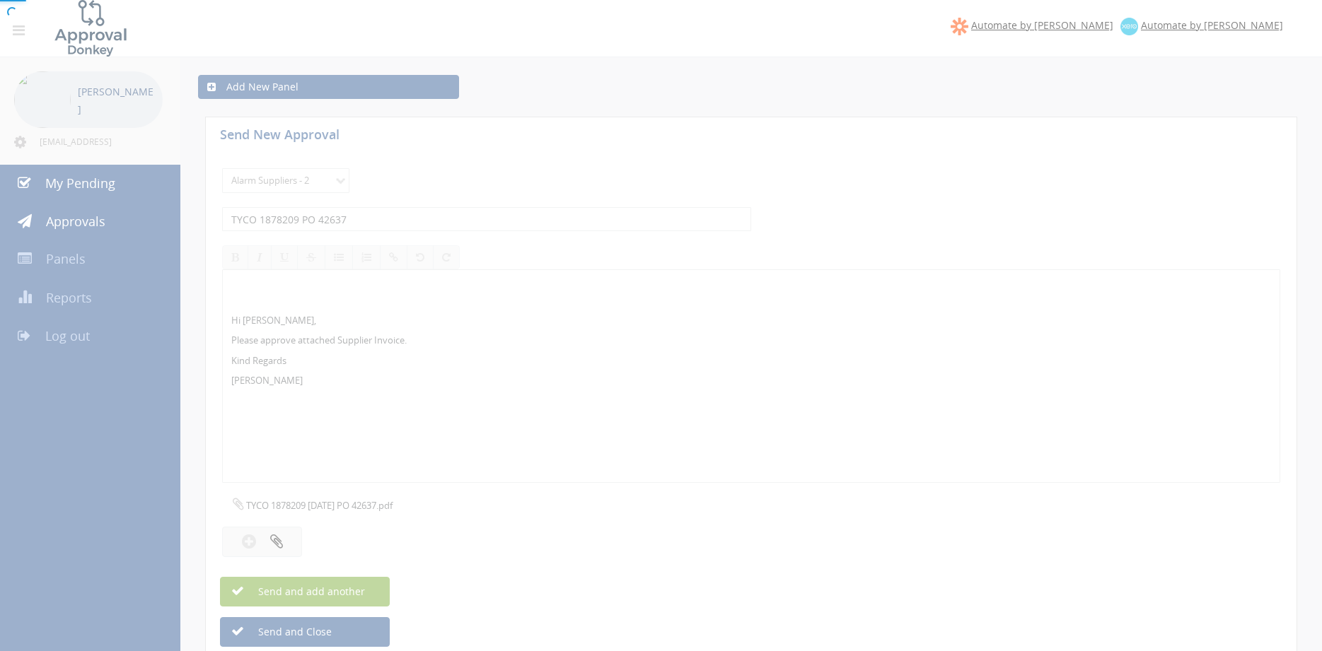
select select
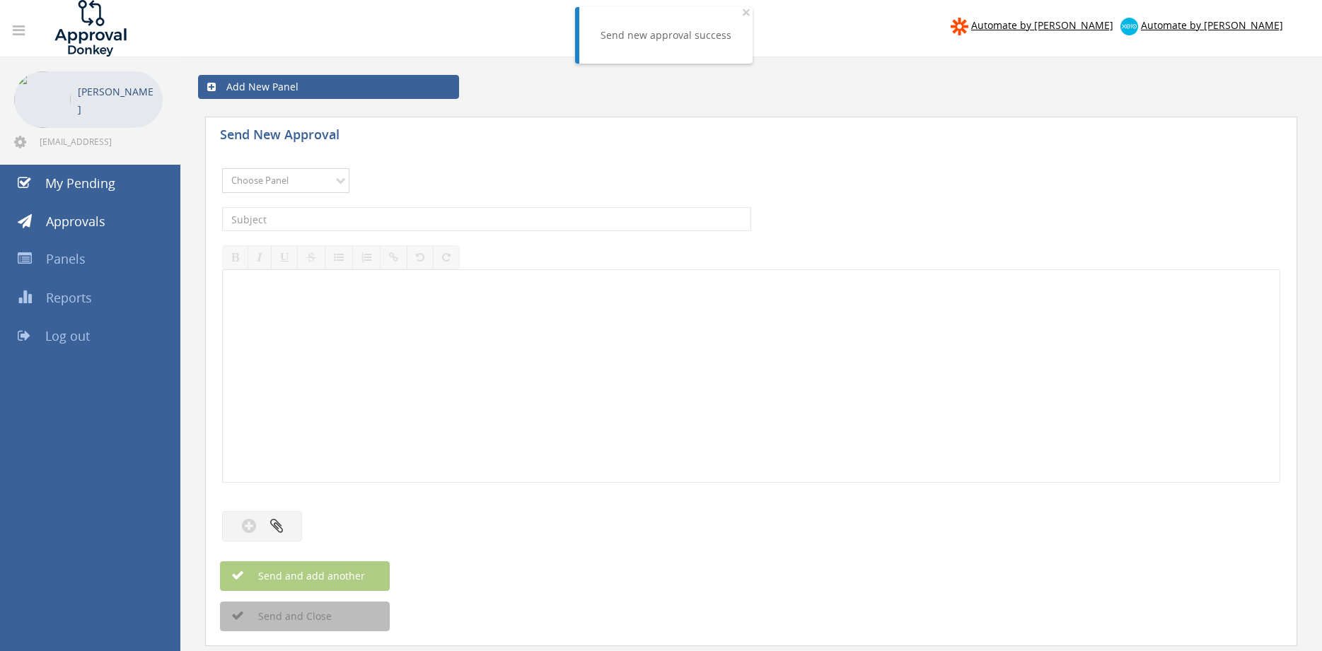
select select "9680"
click option "Alarm Suppliers - 2" at bounding box center [0, 0] width 0 height 0
click at [386, 215] on input "text" at bounding box center [486, 219] width 529 height 24
type input "TYCO 1876671 PO 42293"
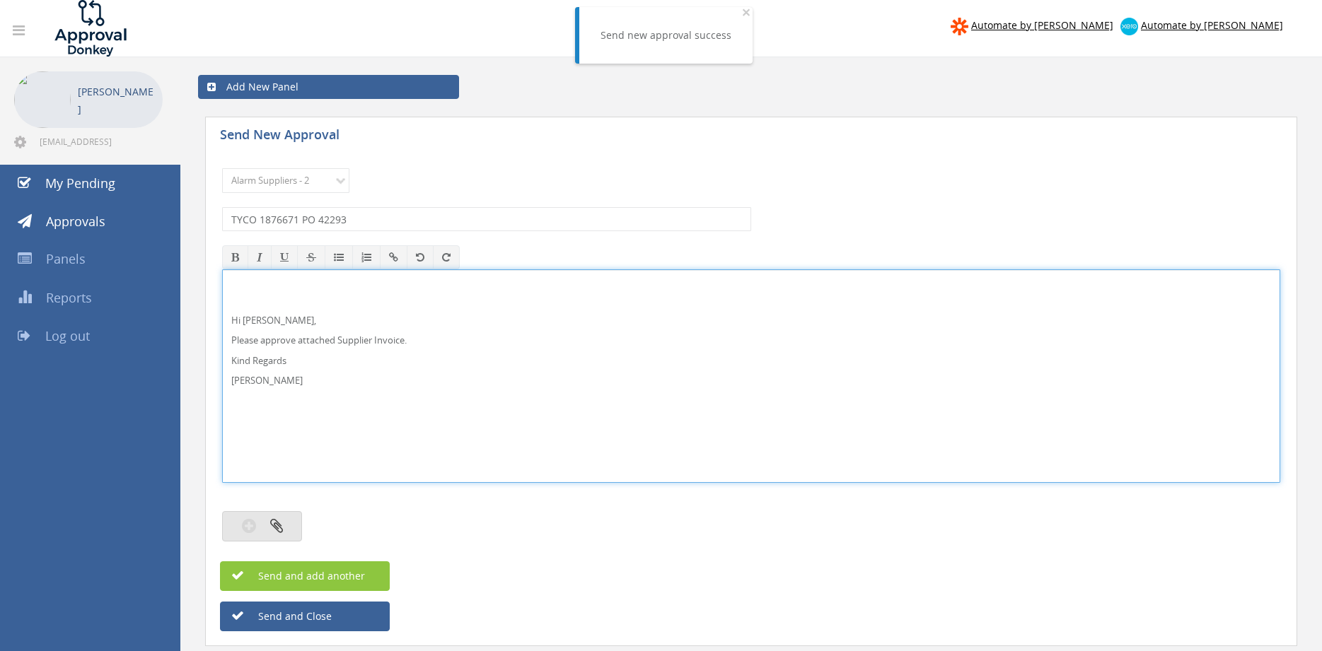
click at [293, 520] on button "button" at bounding box center [262, 526] width 80 height 30
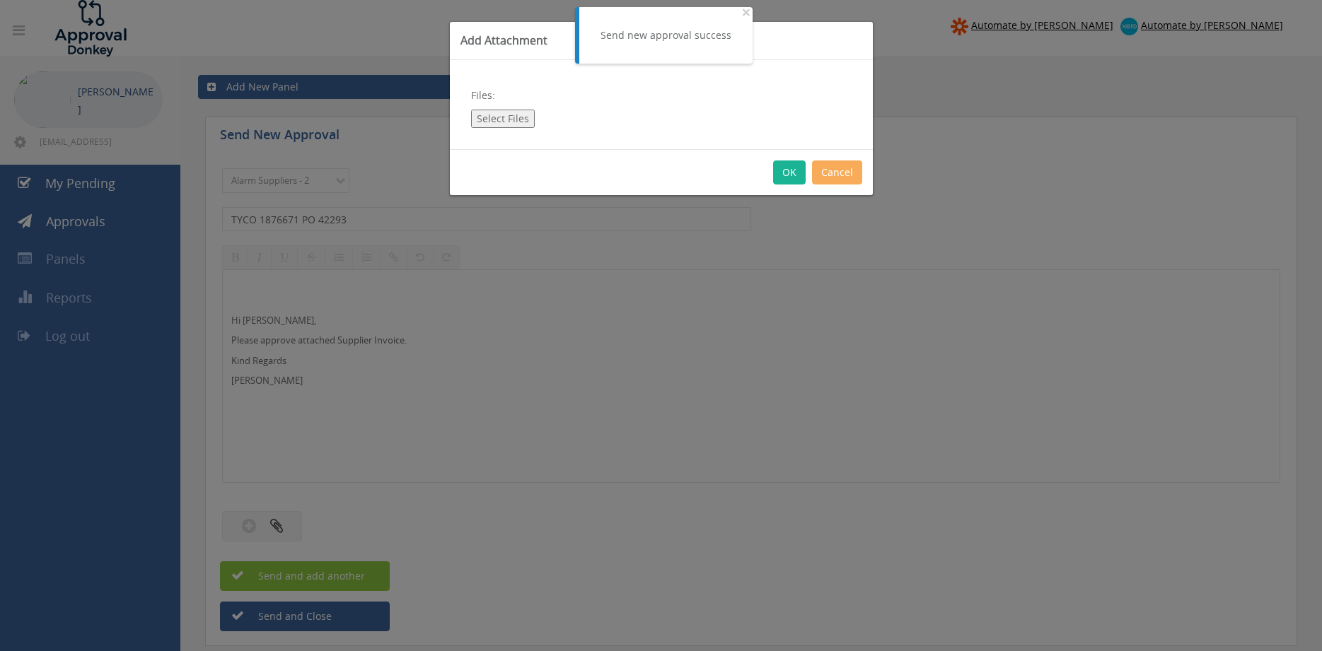
click at [515, 121] on button "Select Files" at bounding box center [503, 119] width 64 height 18
type input "C:\fakepath\TYCO 1876671 [DATE] PO 42293.pdf"
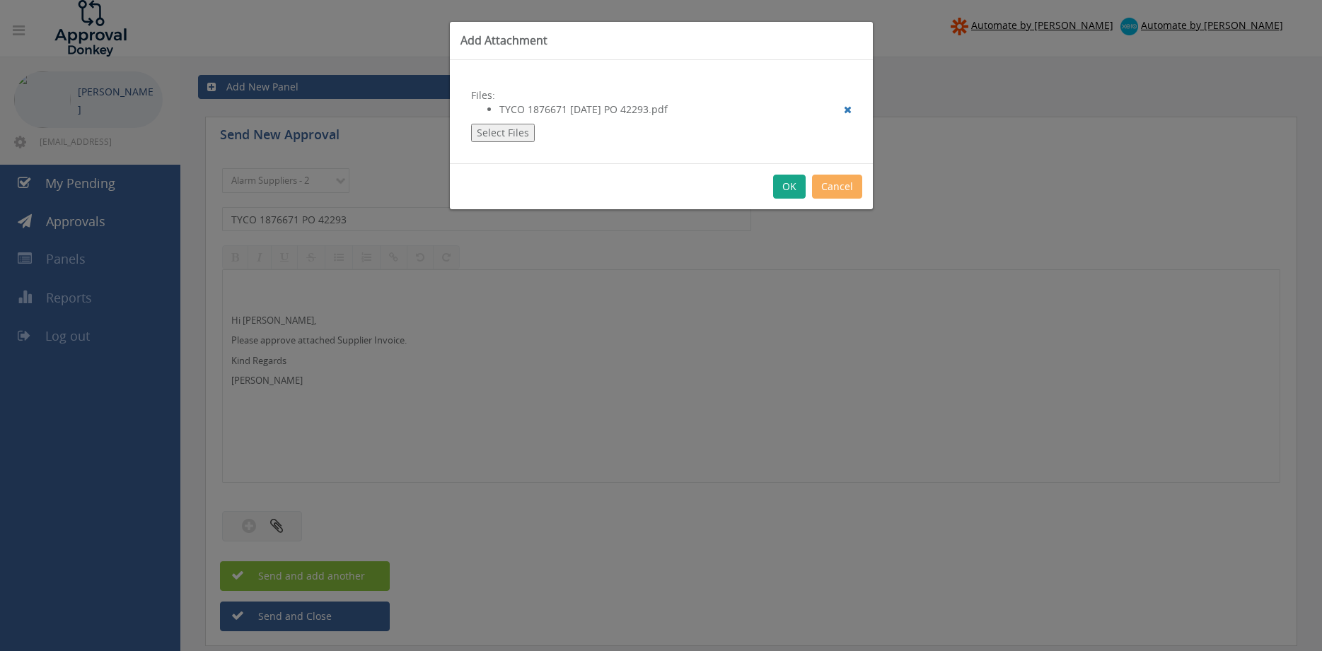
click at [784, 185] on button "OK" at bounding box center [789, 187] width 33 height 24
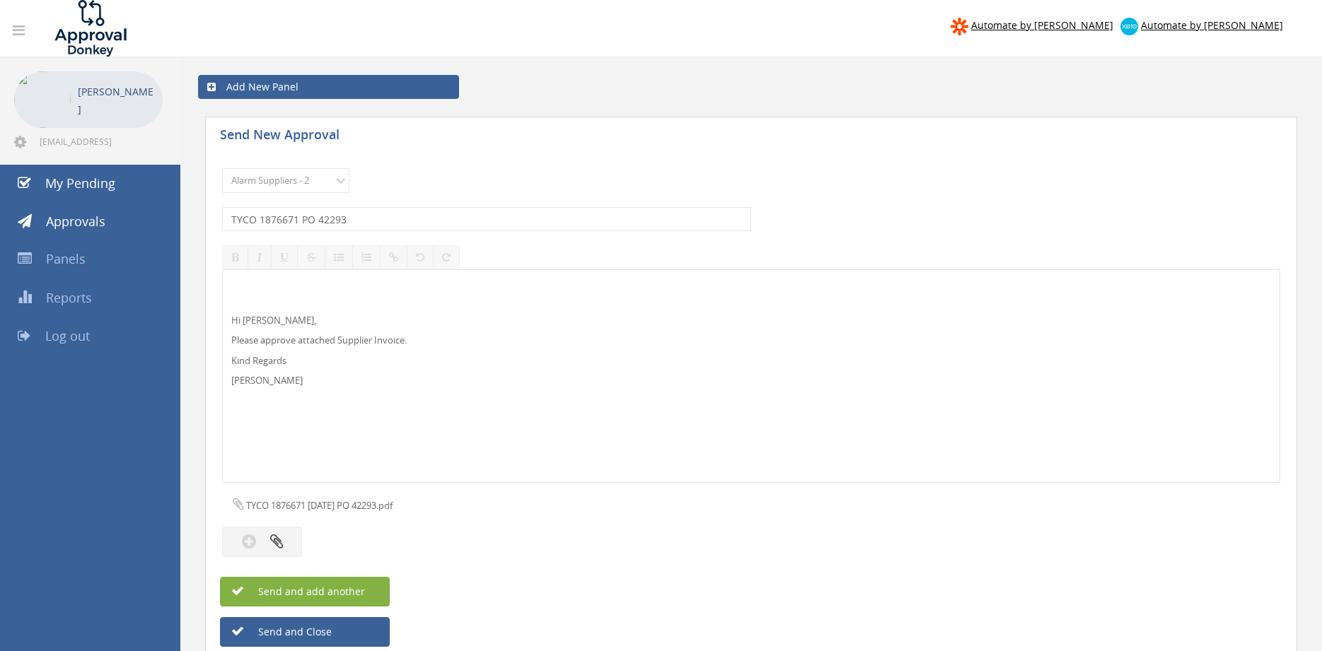
click at [363, 588] on span "Send and add another" at bounding box center [296, 591] width 137 height 13
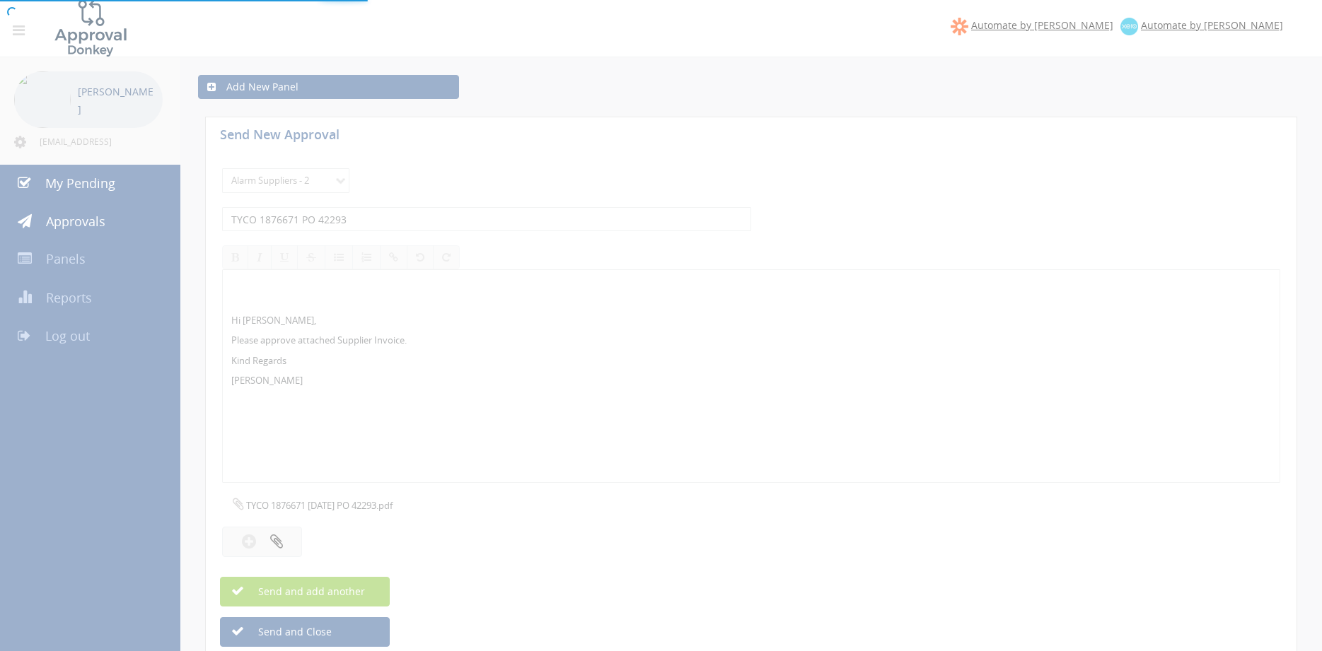
select select
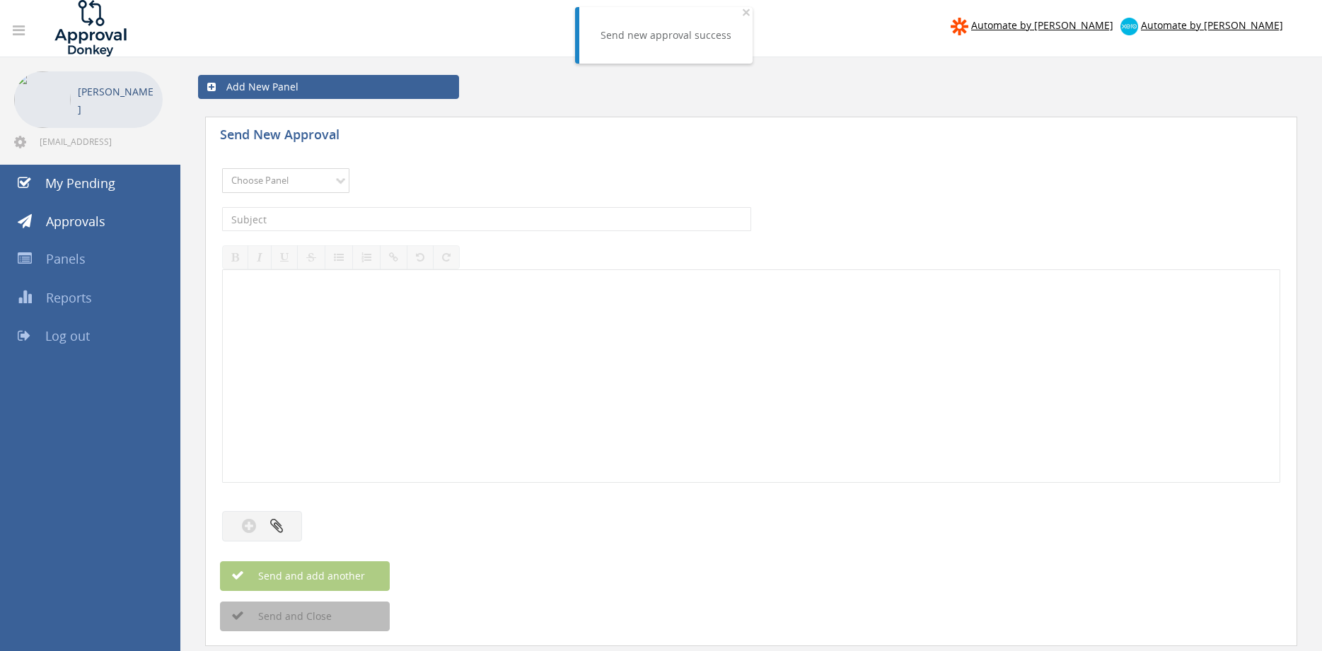
select select "9680"
click option "Alarm Suppliers - 2" at bounding box center [0, 0] width 0 height 0
click at [385, 217] on input "text" at bounding box center [486, 219] width 529 height 24
type input "TYCO 1876659C PO 42283"
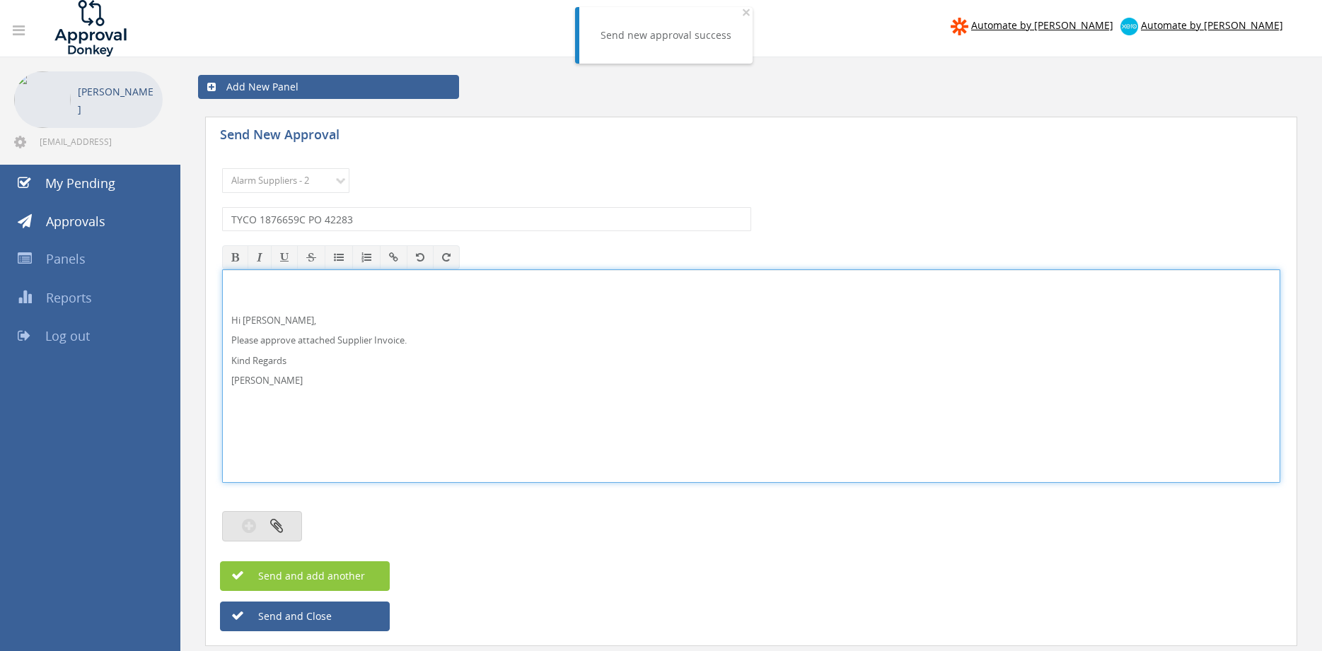
click at [290, 525] on button "button" at bounding box center [262, 526] width 80 height 30
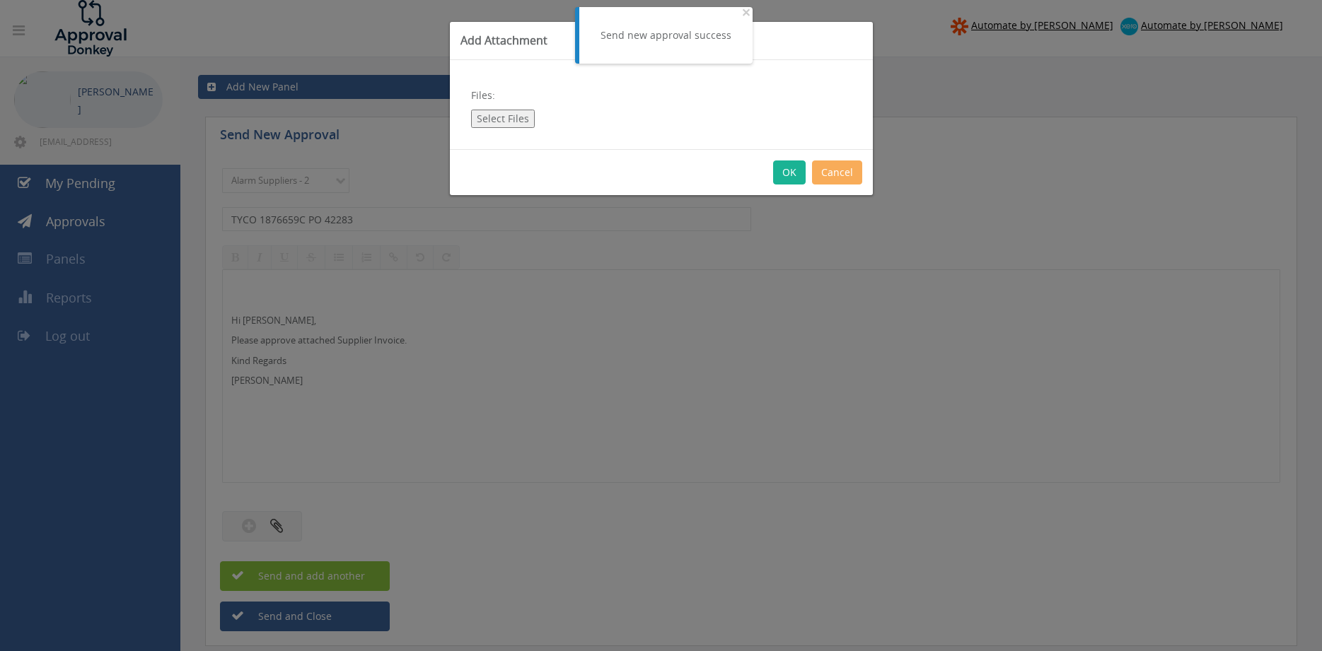
click at [510, 122] on button "Select Files" at bounding box center [503, 119] width 64 height 18
type input "C:\fakepath\TYCO 1876659C [DATE] PO 42283.pdf"
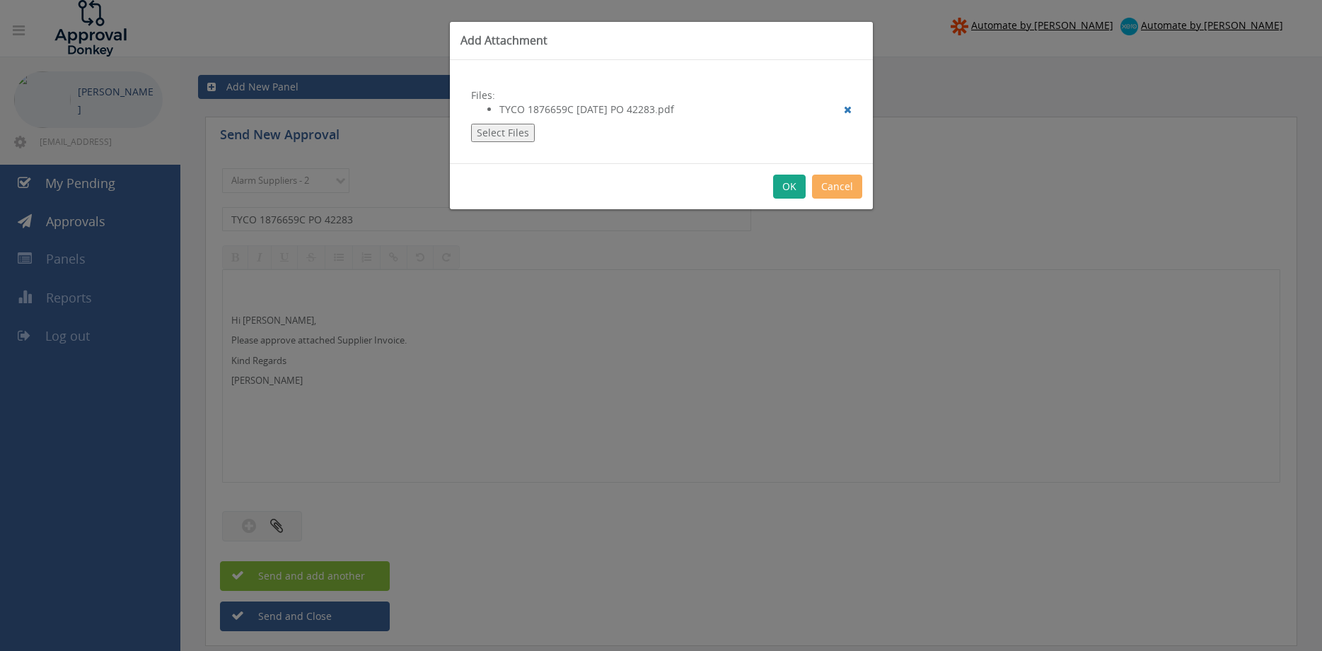
click at [794, 188] on button "OK" at bounding box center [789, 187] width 33 height 24
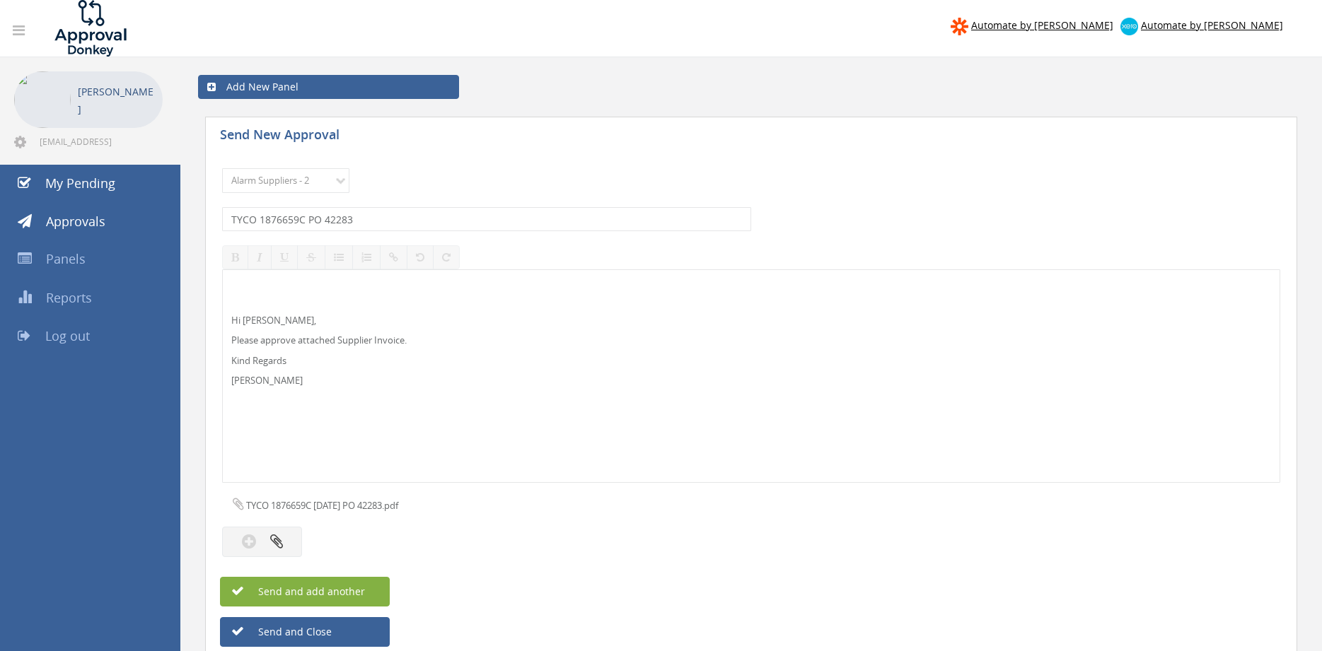
click at [373, 587] on button "Send and add another" at bounding box center [305, 592] width 170 height 30
select select
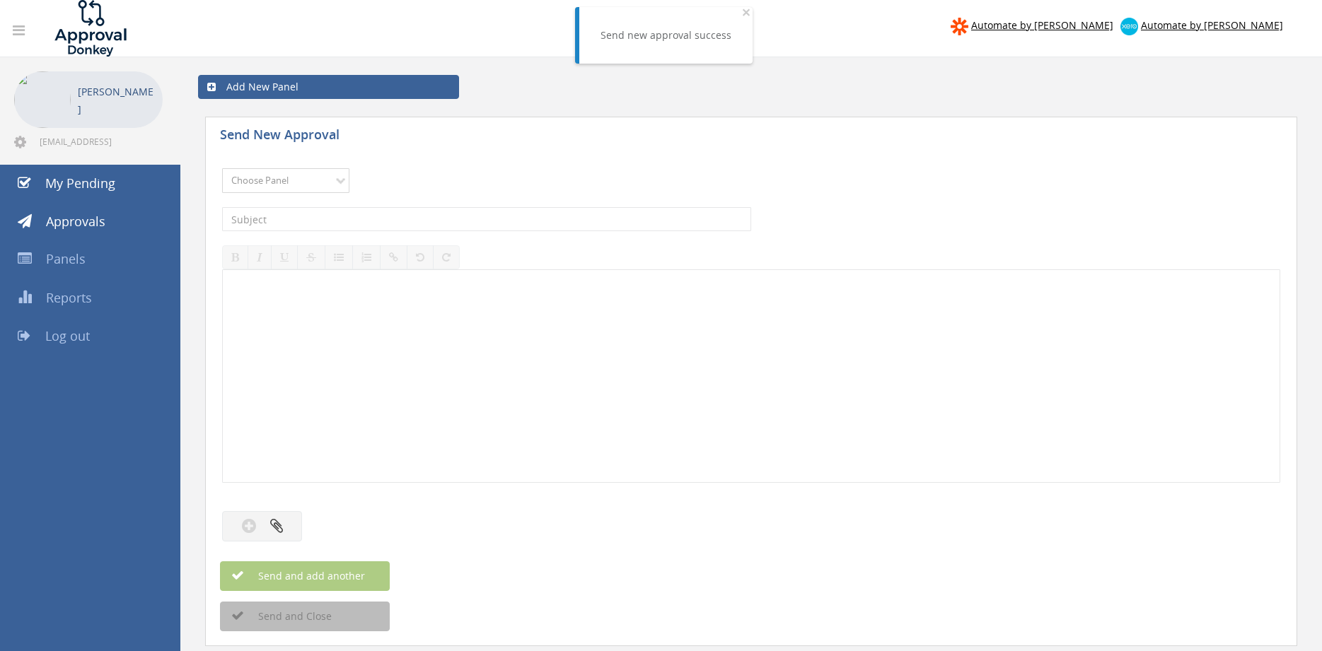
click at [222, 168] on select "Choose Panel Alarm Credits RG - 3 NZ Utilities Cable and SAI Global NZ Alarms-1…" at bounding box center [285, 180] width 127 height 25
select select "9680"
click option "Alarm Suppliers - 2" at bounding box center [0, 0] width 0 height 0
click at [408, 223] on input "text" at bounding box center [486, 219] width 529 height 24
type input "[PERSON_NAME] 955611268 PO 42085"
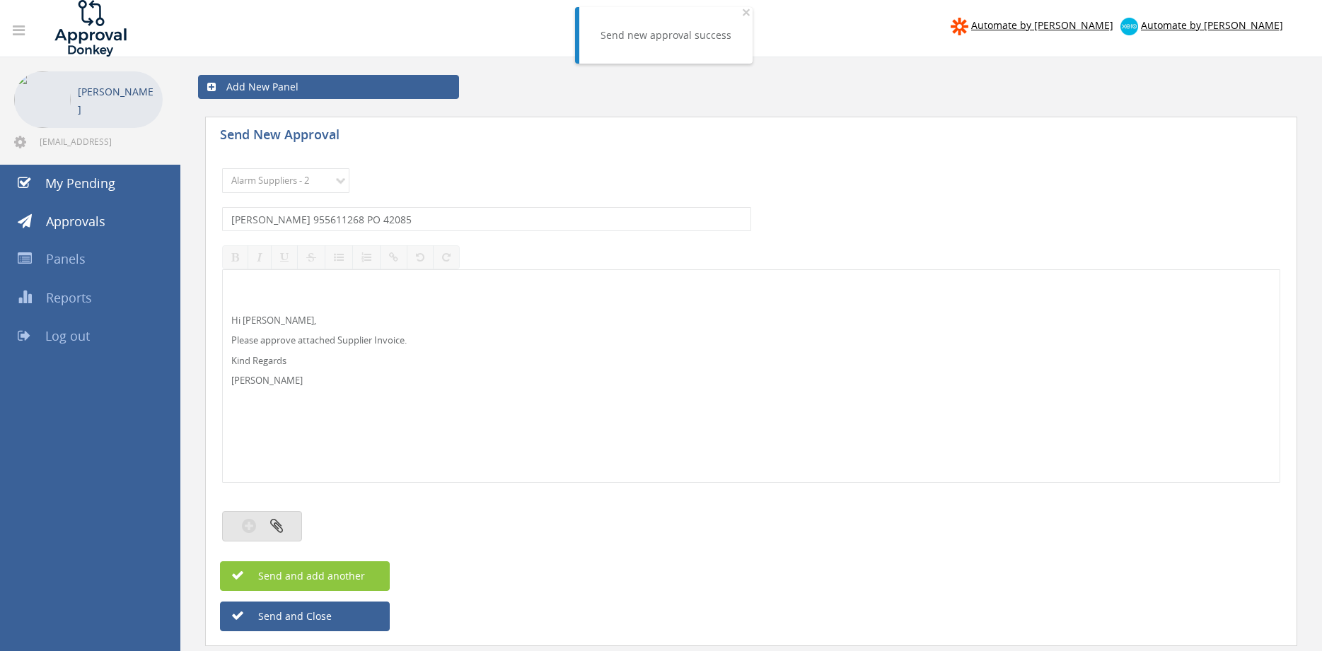
click at [283, 516] on button "button" at bounding box center [262, 526] width 80 height 30
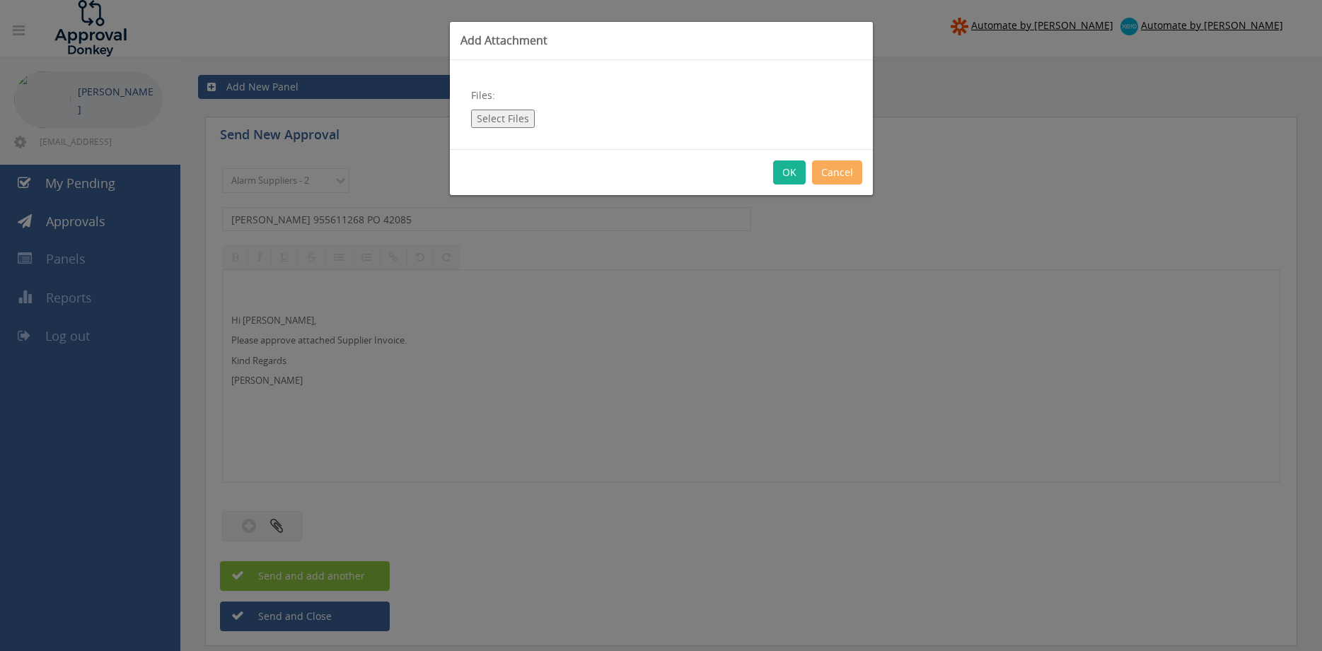
click at [499, 117] on button "Select Files" at bounding box center [503, 119] width 64 height 18
type input "C:\fakepath\[PERSON_NAME] 955611268 [DATE] PO 42085.pdf"
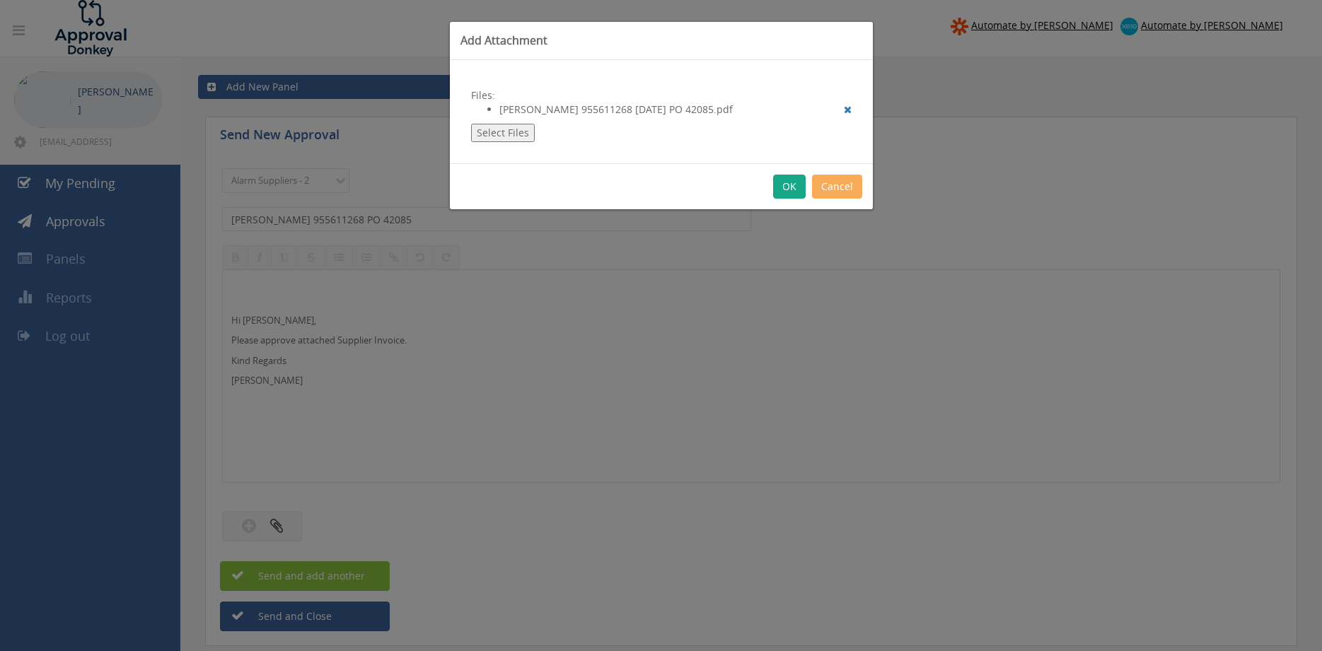
click at [786, 194] on button "OK" at bounding box center [789, 187] width 33 height 24
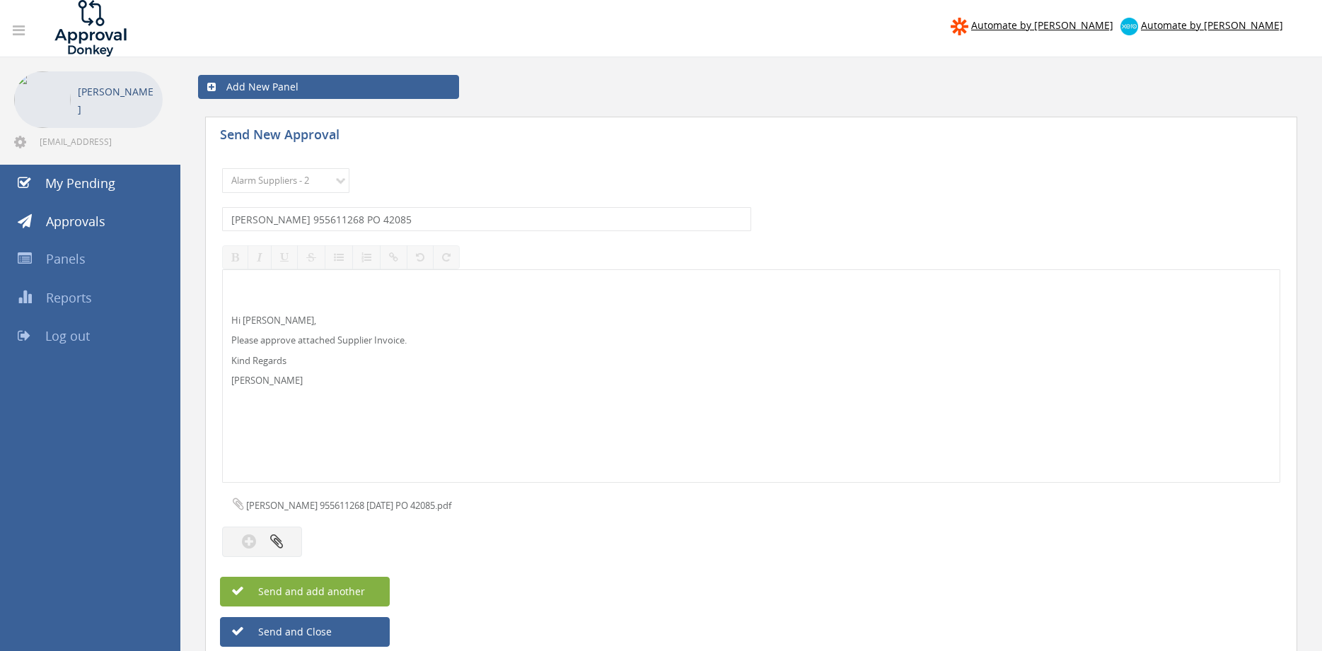
click at [359, 592] on span "Send and add another" at bounding box center [296, 591] width 137 height 13
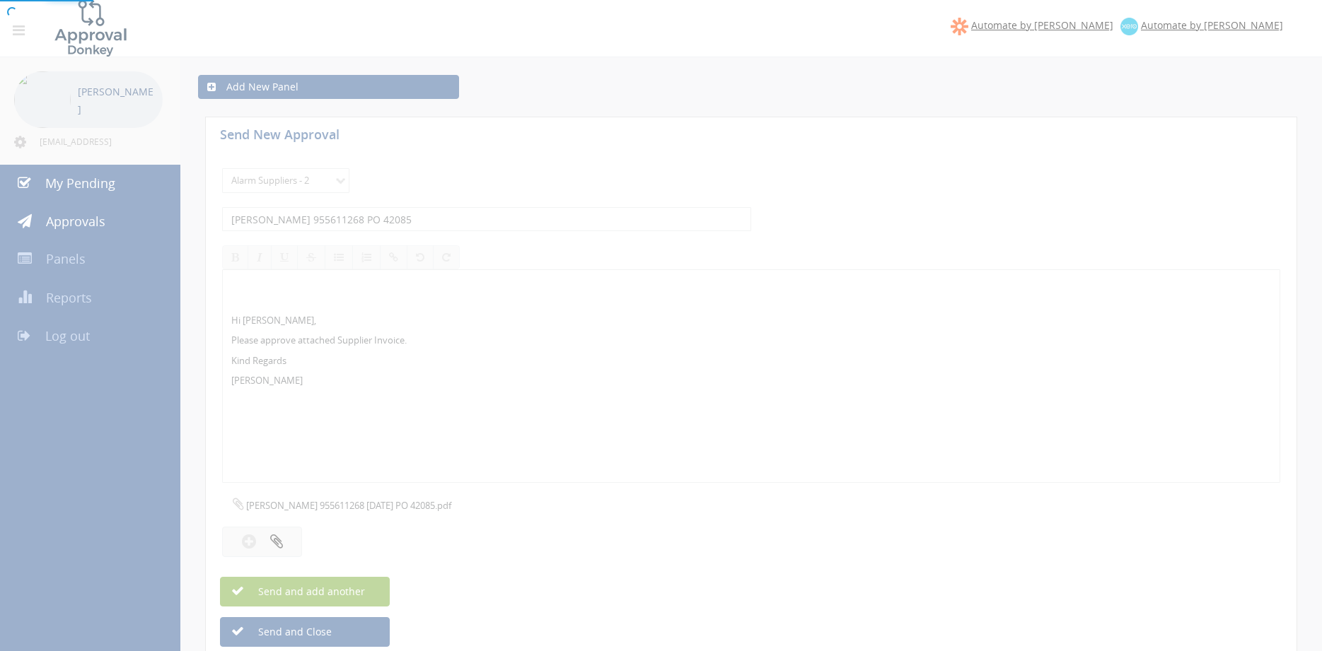
select select
